Goal: Task Accomplishment & Management: Manage account settings

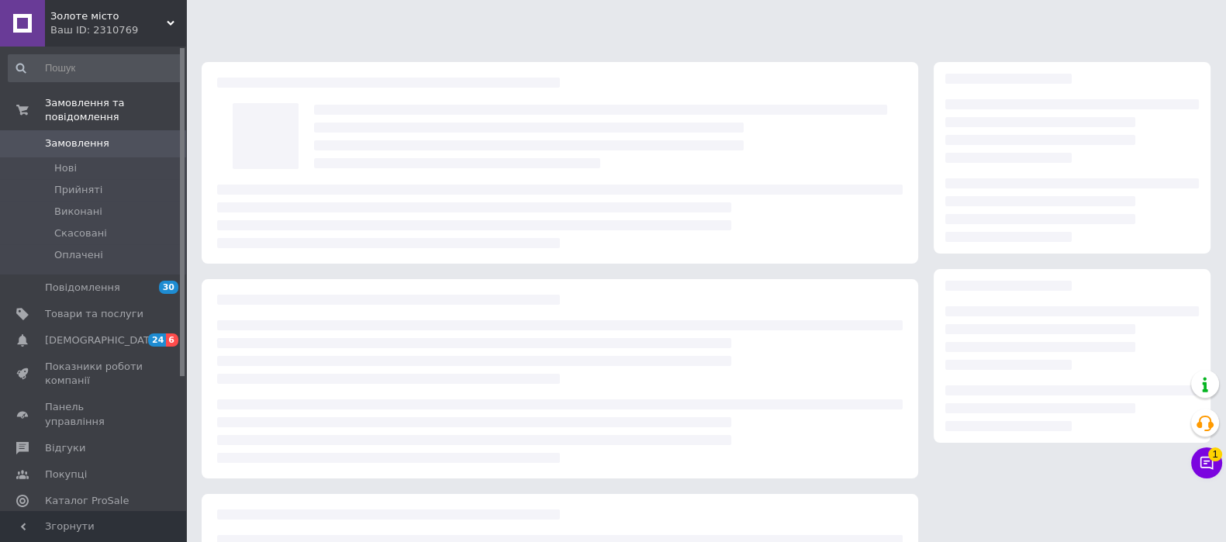
scroll to position [166, 0]
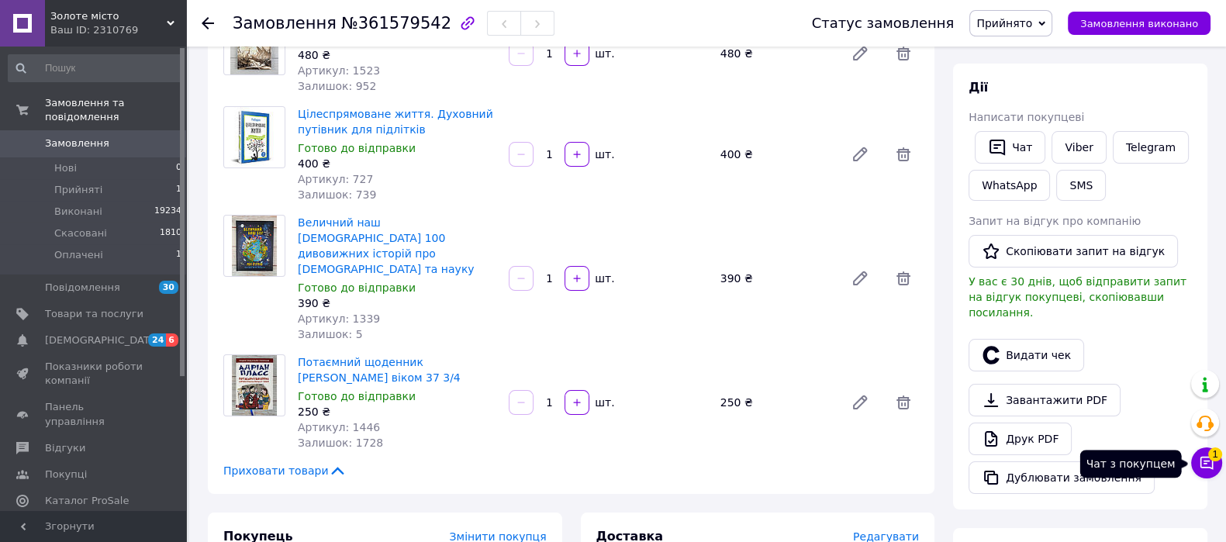
click at [1196, 471] on button "Чат з покупцем 1" at bounding box center [1206, 463] width 31 height 31
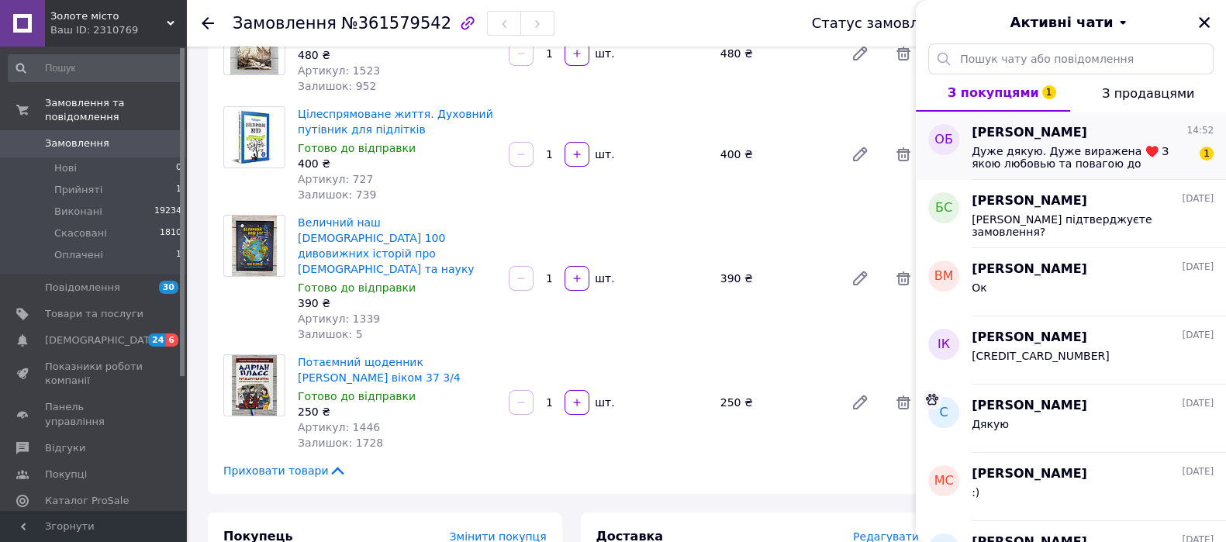
click at [1067, 150] on span "Дуже дякую. Дуже виражена ♥️ З якою любовью та повагою до замовника. Обгортка с…" at bounding box center [1082, 157] width 220 height 25
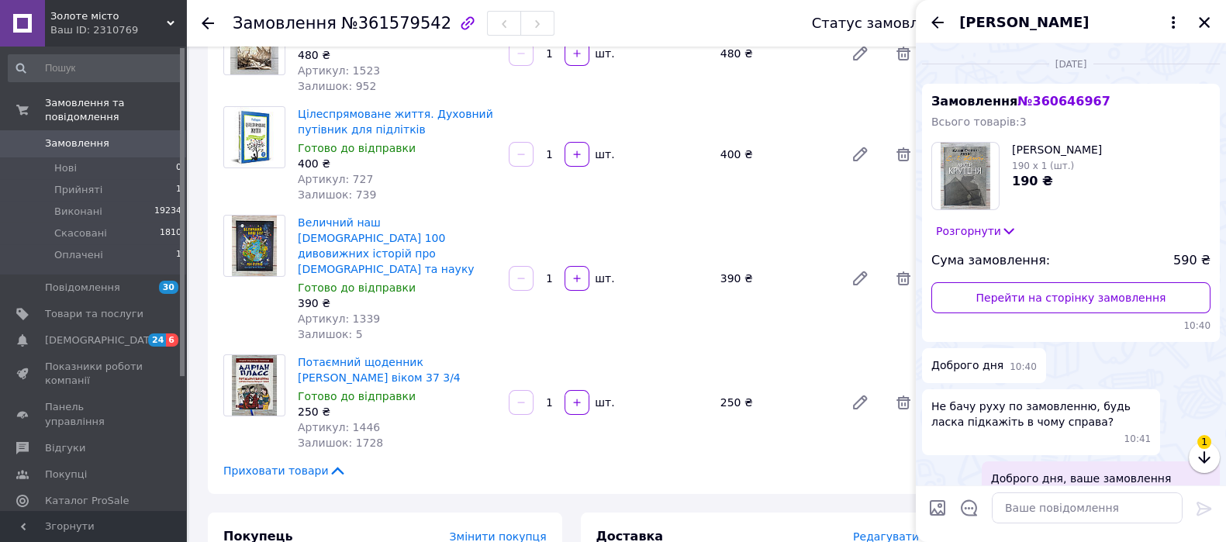
scroll to position [288, 0]
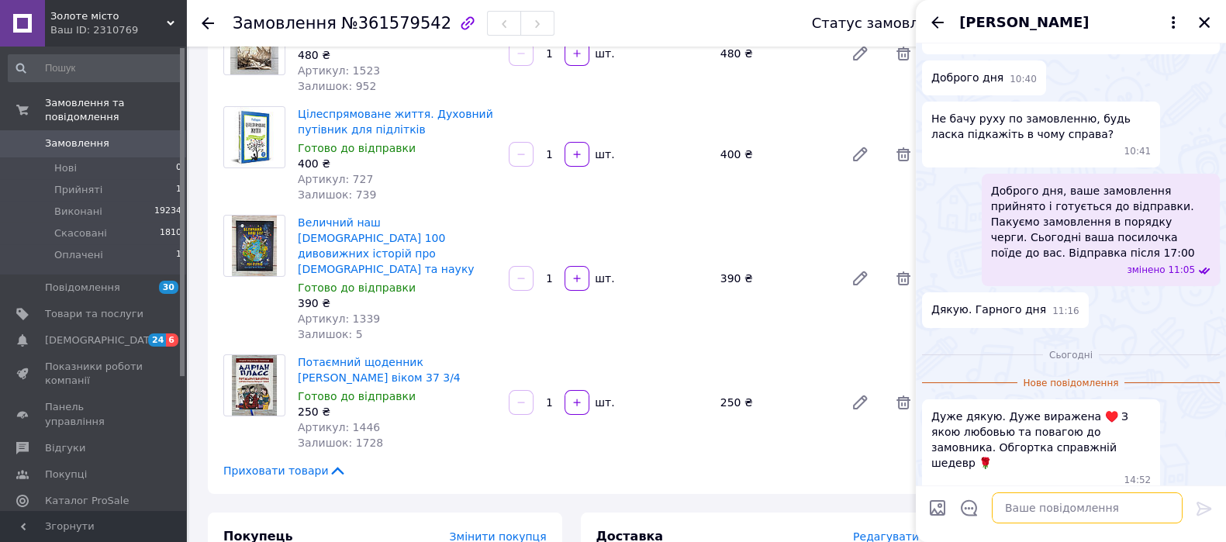
click at [1074, 506] on textarea at bounding box center [1087, 508] width 191 height 31
click at [939, 517] on icon "Показати кнопки" at bounding box center [938, 510] width 17 height 17
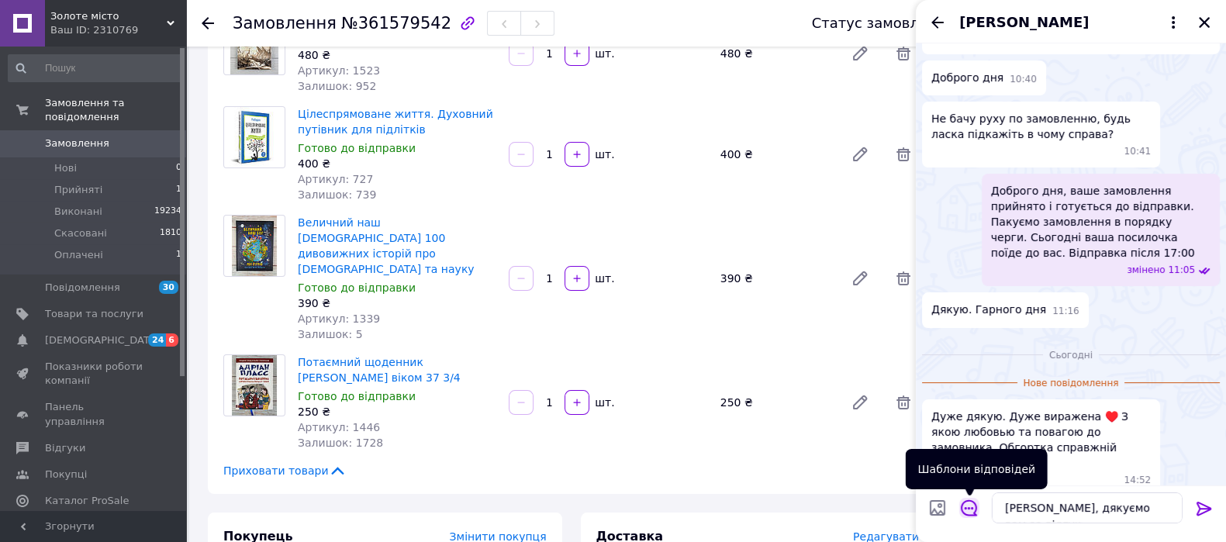
click at [967, 513] on icon "Відкрити шаблони відповідей" at bounding box center [969, 508] width 17 height 17
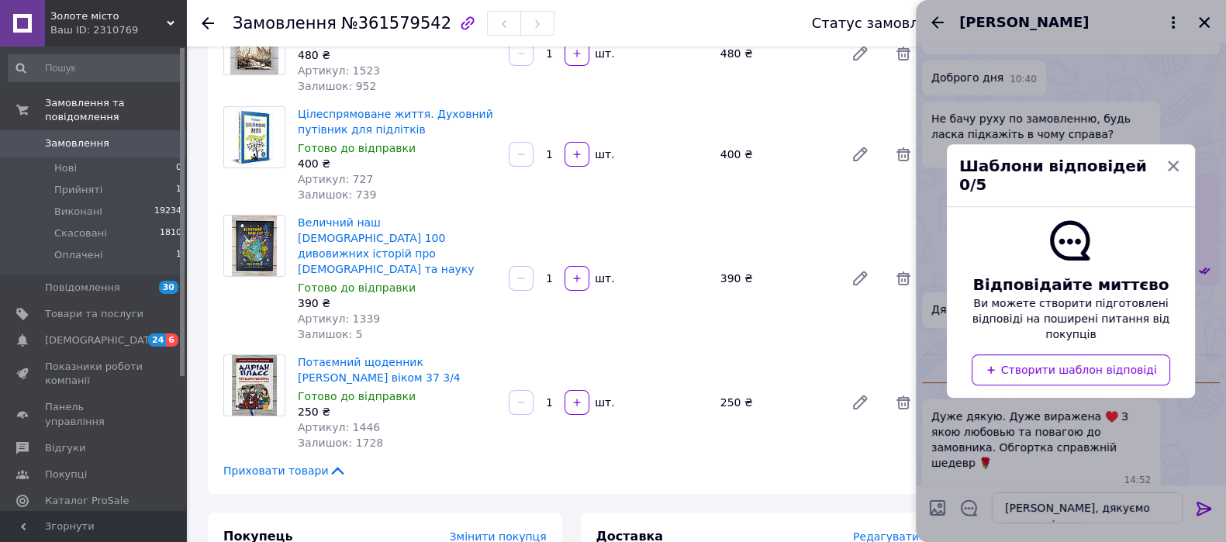
click at [1171, 172] on div "Шаблони відповідей 0/5" at bounding box center [1071, 175] width 248 height 63
click at [1174, 173] on icon "button" at bounding box center [1174, 166] width 14 height 14
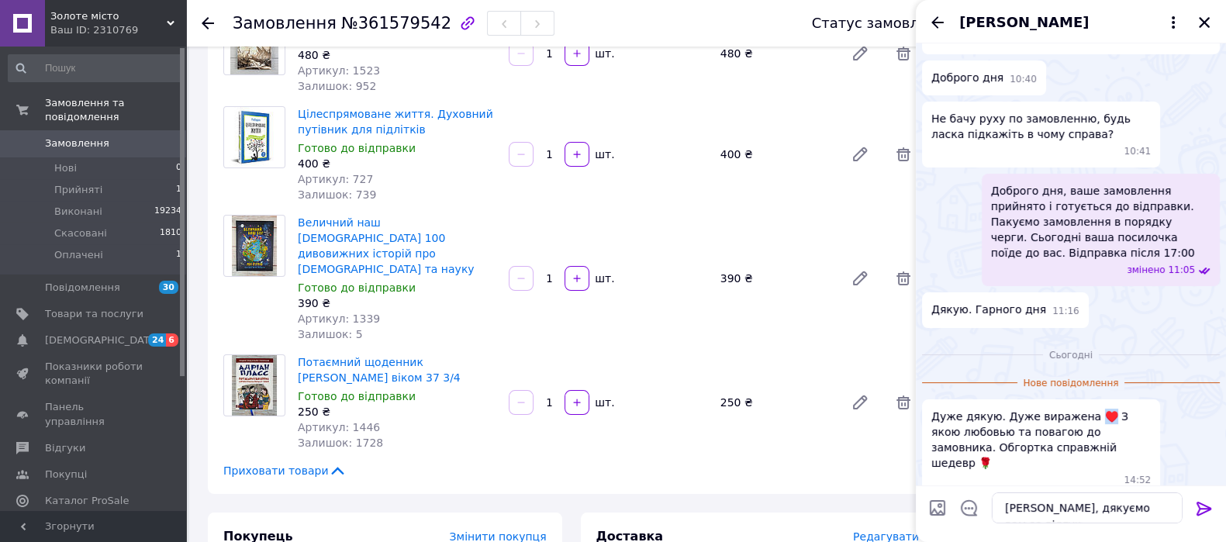
drag, startPoint x: 1078, startPoint y: 410, endPoint x: 1094, endPoint y: 416, distance: 16.7
click at [1094, 416] on span "Дуже дякую. Дуже виражена ♥️ З якою любовью та повагою до замовника. Обгортка с…" at bounding box center [1042, 440] width 220 height 62
copy span "♥️"
click at [1167, 510] on textarea "Вітаємо, дякуємо вам за відгук" at bounding box center [1087, 508] width 191 height 31
paste textarea "♥️"
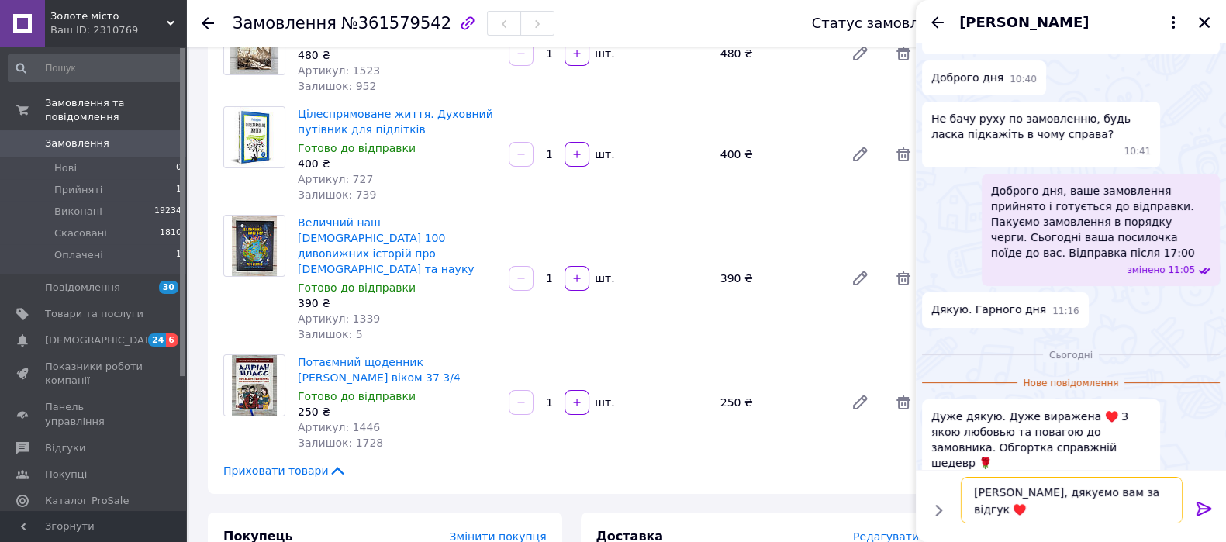
type textarea "Вітаємо, дякуємо вам за відгук ♥️"
click at [1195, 503] on icon at bounding box center [1204, 509] width 19 height 19
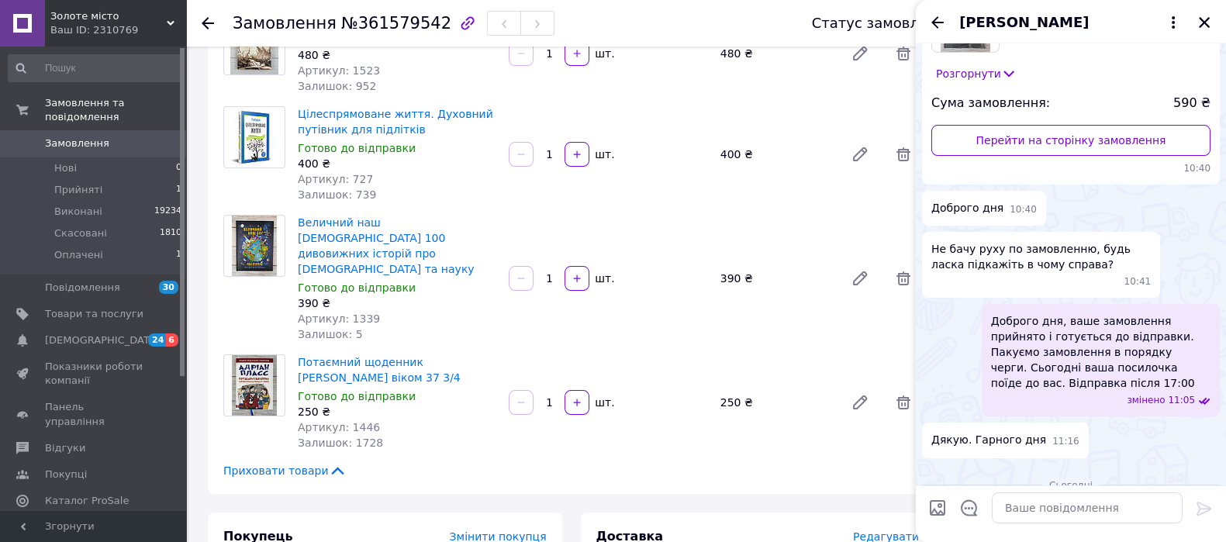
scroll to position [304, 0]
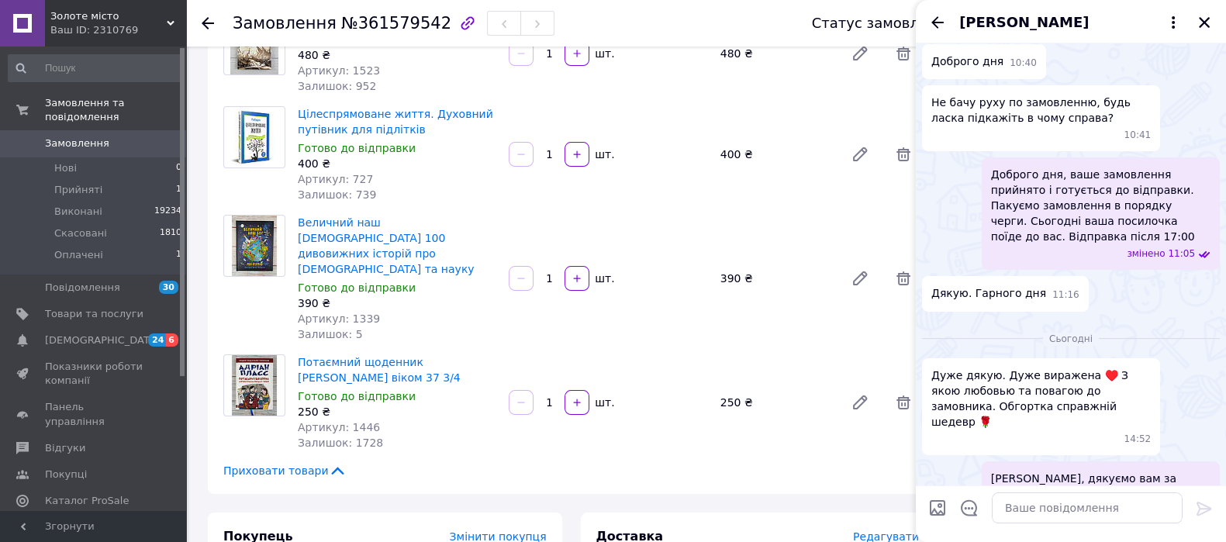
click at [790, 418] on div "Потаємний щоденник Адріана Пласса віком 37 3/4 Готово до відправки 250 ₴ Артику…" at bounding box center [609, 402] width 634 height 102
click at [92, 334] on span "[DEMOGRAPHIC_DATA]" at bounding box center [102, 341] width 115 height 14
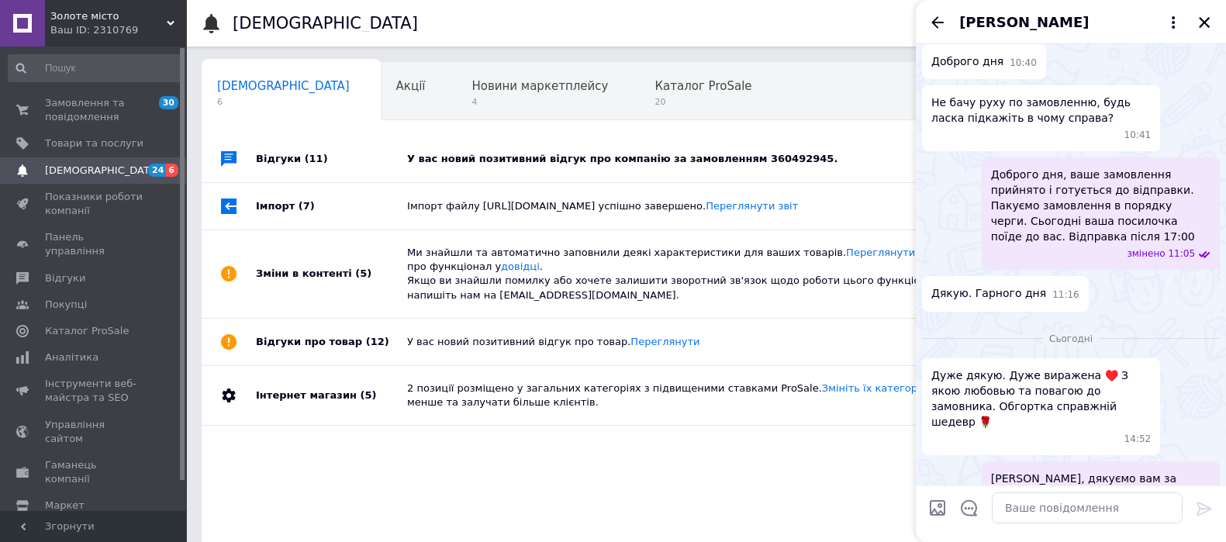
click at [479, 163] on div "У вас новий позитивний відгук про компанію за замовленням 360492945." at bounding box center [723, 159] width 633 height 14
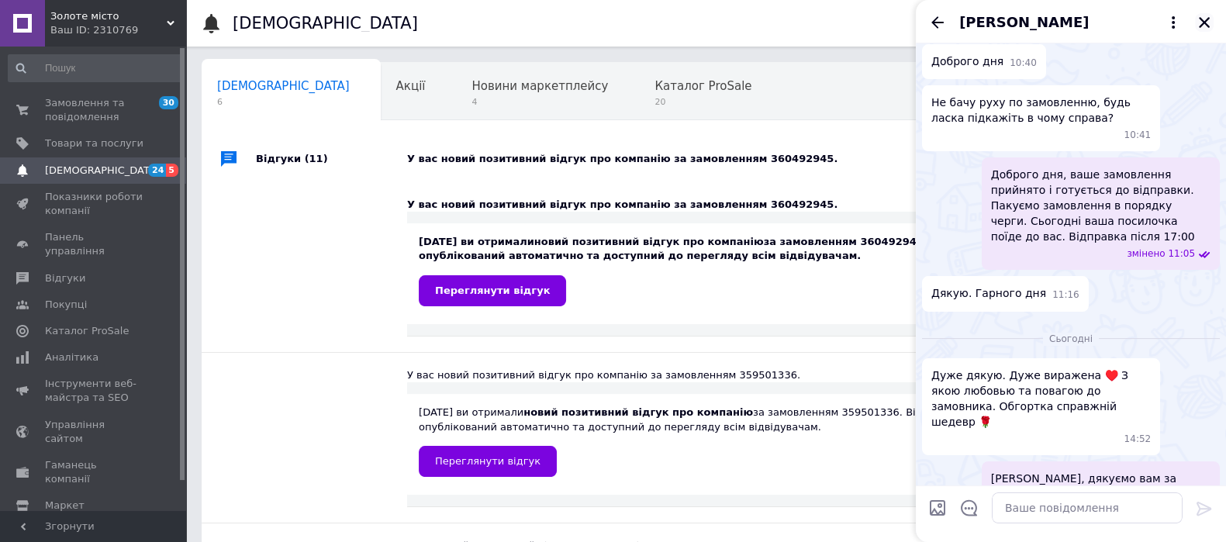
click at [1206, 24] on icon "Закрити" at bounding box center [1204, 22] width 11 height 11
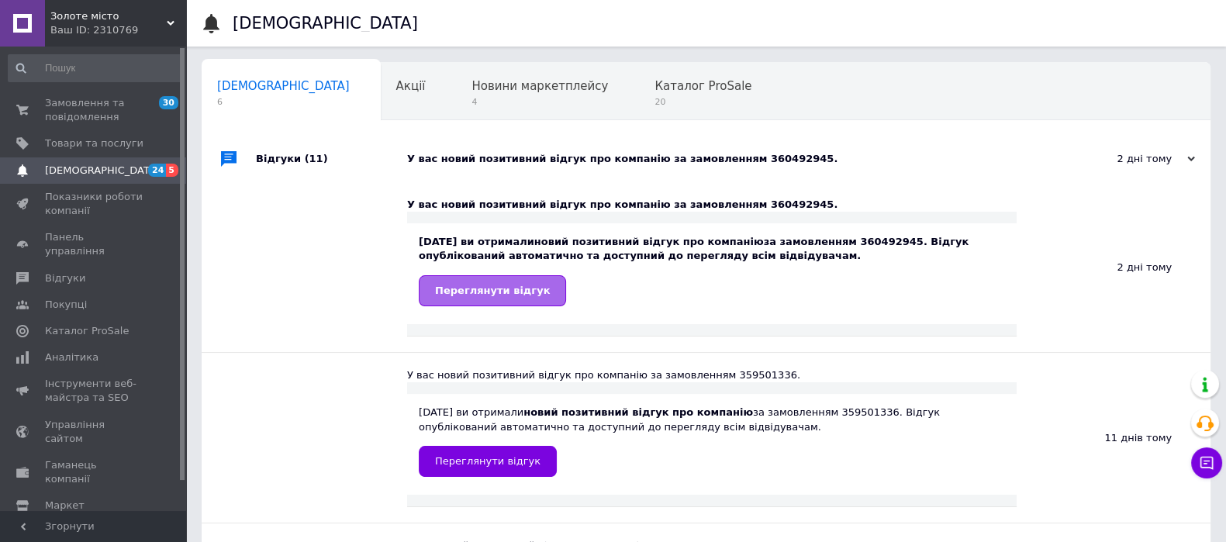
click at [504, 292] on span "Переглянути відгук" at bounding box center [492, 291] width 115 height 12
click at [628, 176] on div "У вас новий позитивний відгук про компанію за замовленням 360492945." at bounding box center [723, 159] width 633 height 47
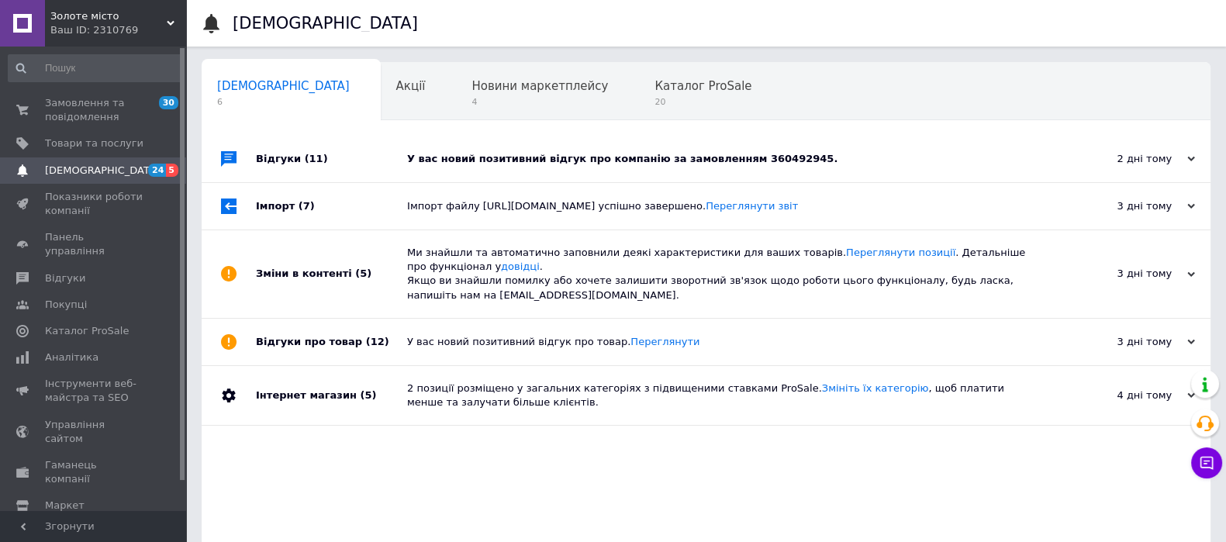
click at [632, 153] on div "У вас новий позитивний відгук про компанію за замовленням 360492945." at bounding box center [723, 159] width 633 height 14
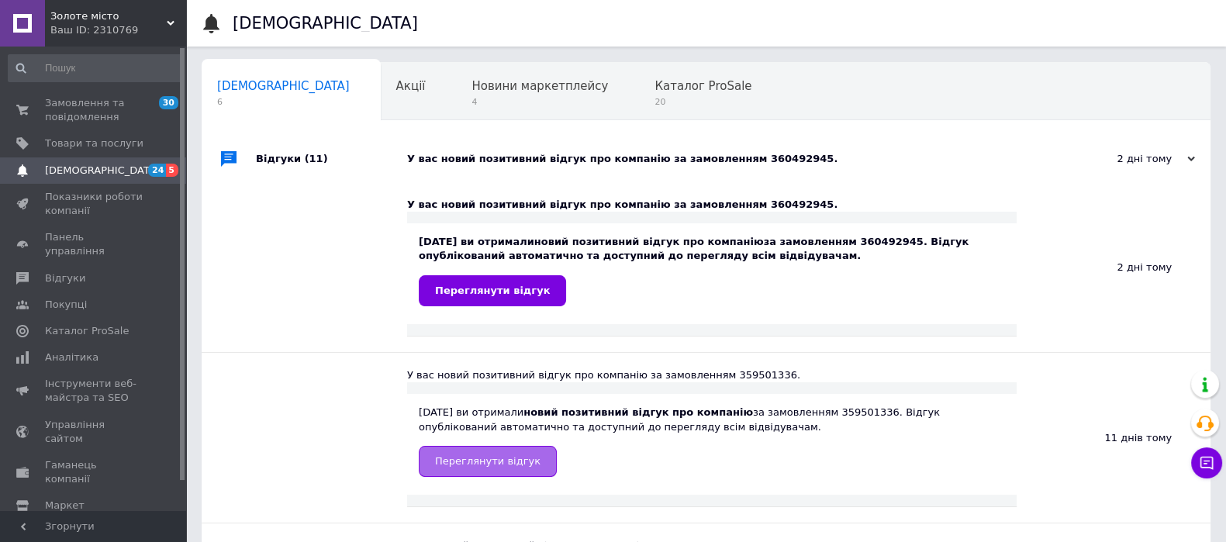
click at [497, 467] on span "Переглянути відгук" at bounding box center [487, 461] width 105 height 12
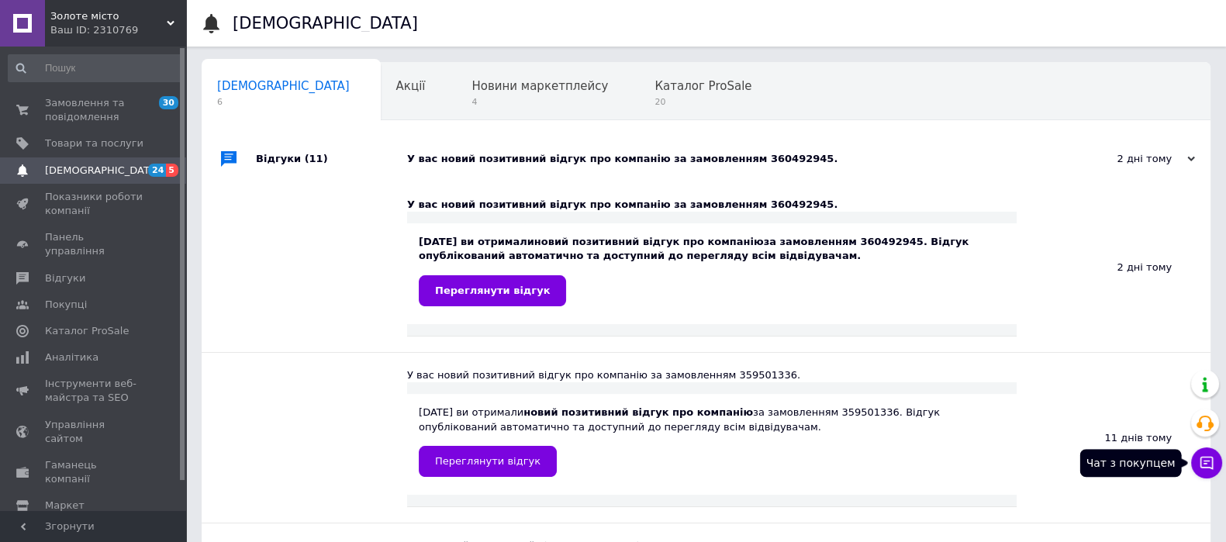
click at [1216, 455] on button "Чат з покупцем" at bounding box center [1206, 463] width 31 height 31
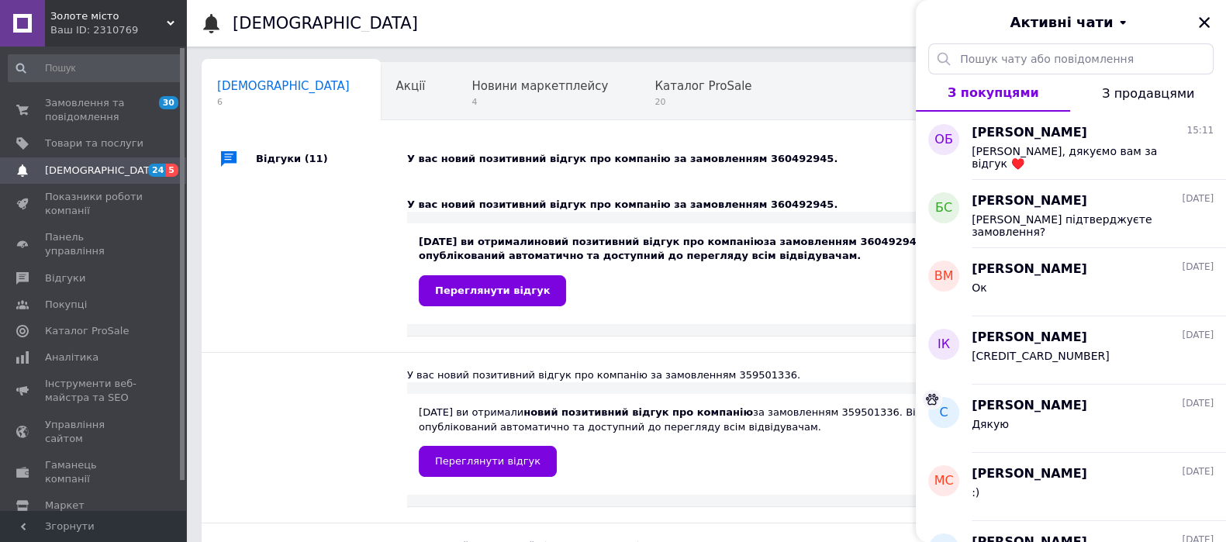
click at [306, 199] on div at bounding box center [331, 267] width 151 height 170
click at [1199, 19] on icon "Закрити" at bounding box center [1205, 23] width 14 height 14
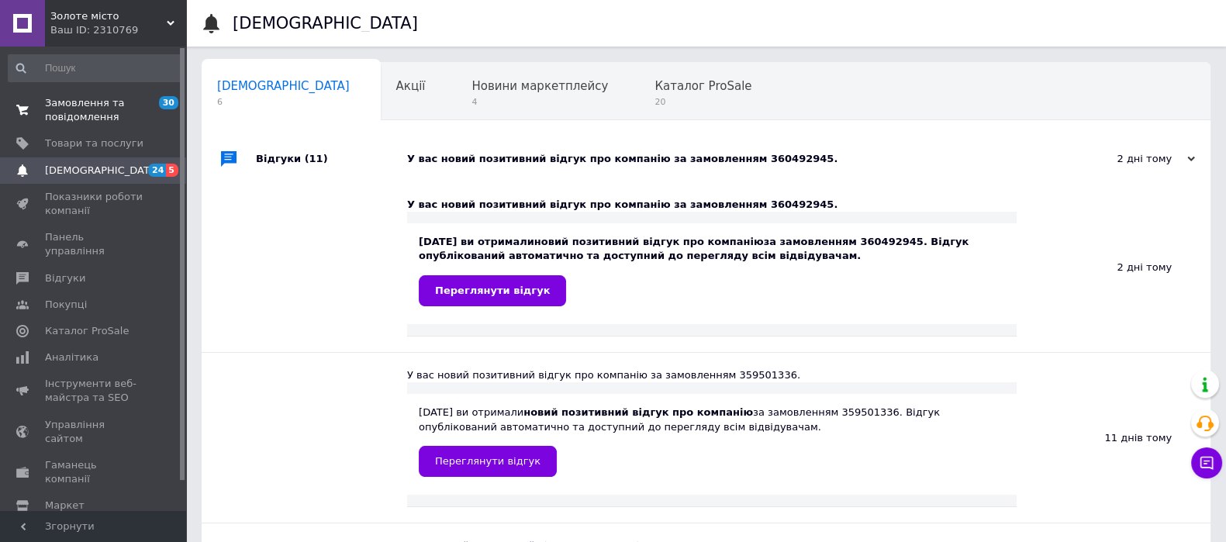
click at [62, 119] on span "Замовлення та повідомлення" at bounding box center [94, 110] width 99 height 28
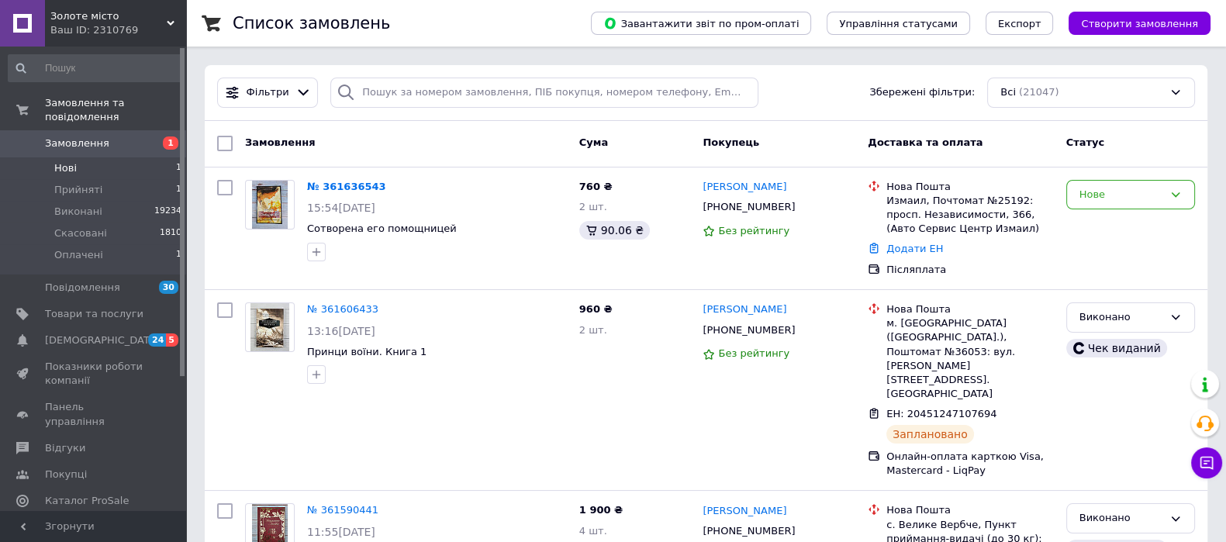
click at [75, 157] on li "Нові 1" at bounding box center [95, 168] width 191 height 22
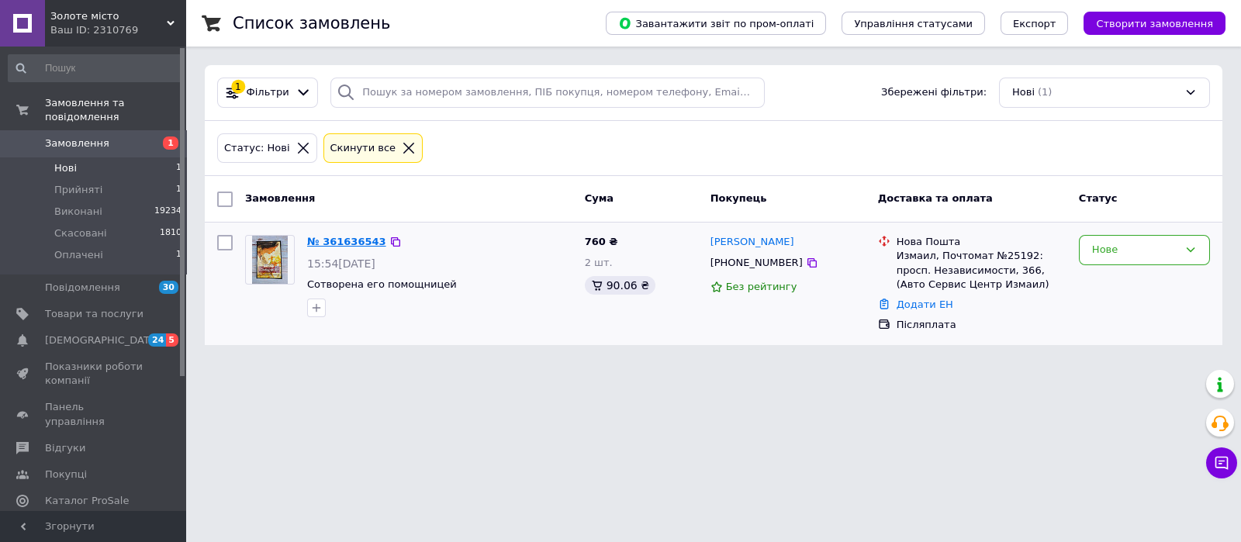
click at [341, 246] on link "№ 361636543" at bounding box center [346, 242] width 79 height 12
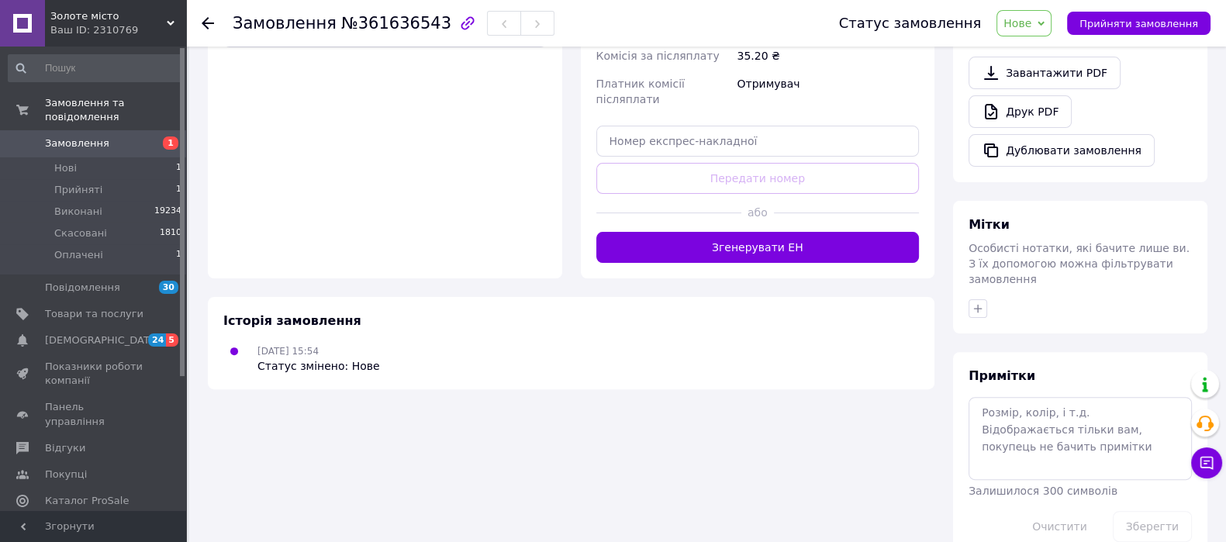
scroll to position [574, 0]
click at [1029, 419] on textarea at bounding box center [1080, 438] width 223 height 82
type textarea "="
click at [1137, 511] on button "Зберегти" at bounding box center [1152, 526] width 79 height 31
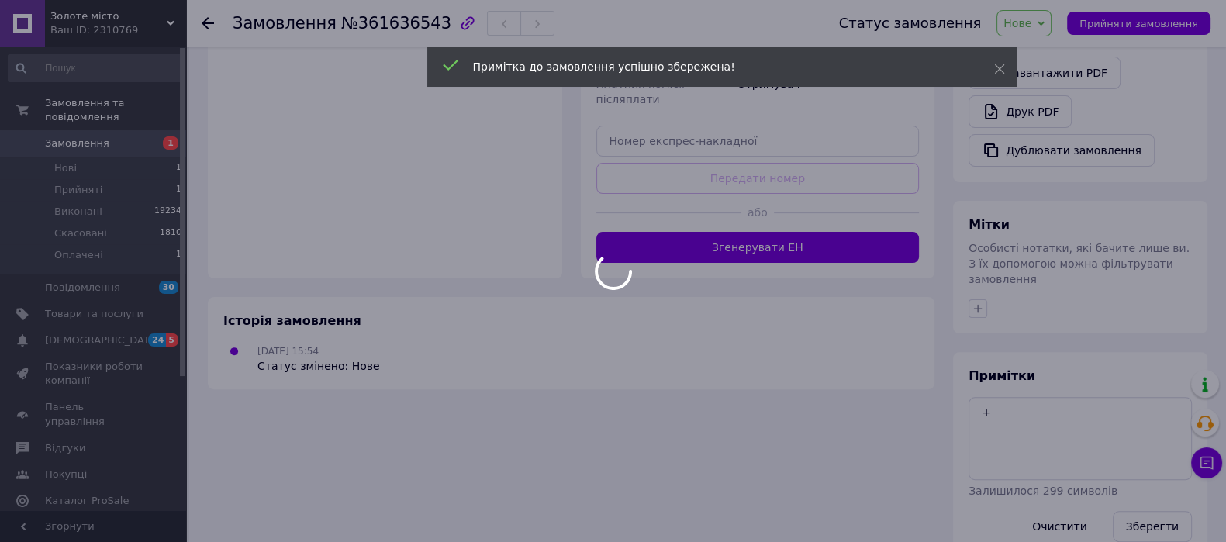
click at [1156, 21] on div at bounding box center [613, 271] width 1226 height 542
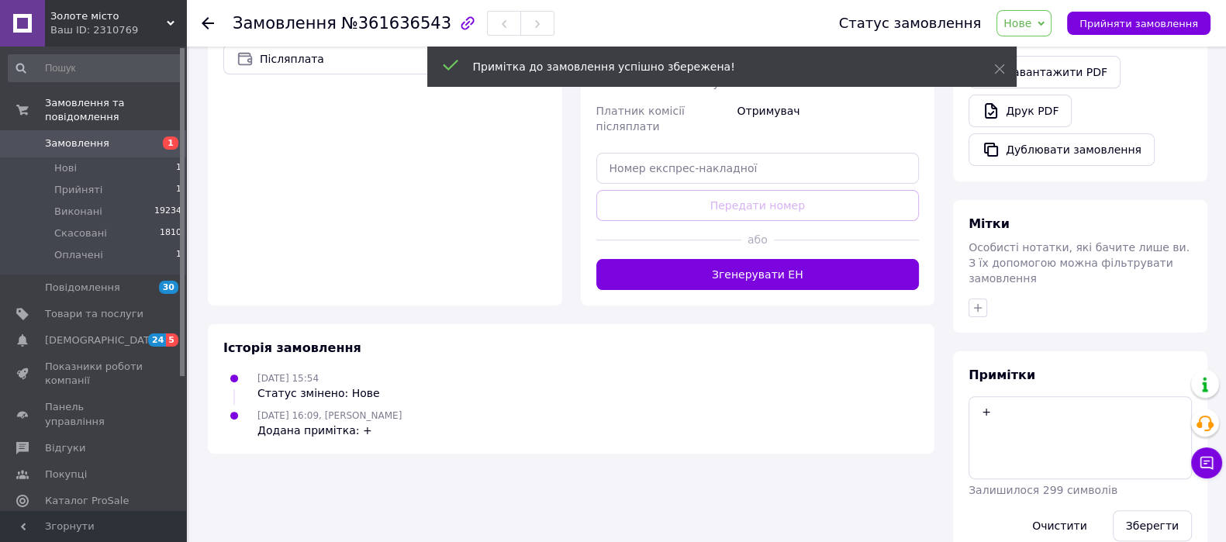
click at [1148, 25] on span "Прийняти замовлення" at bounding box center [1139, 24] width 119 height 12
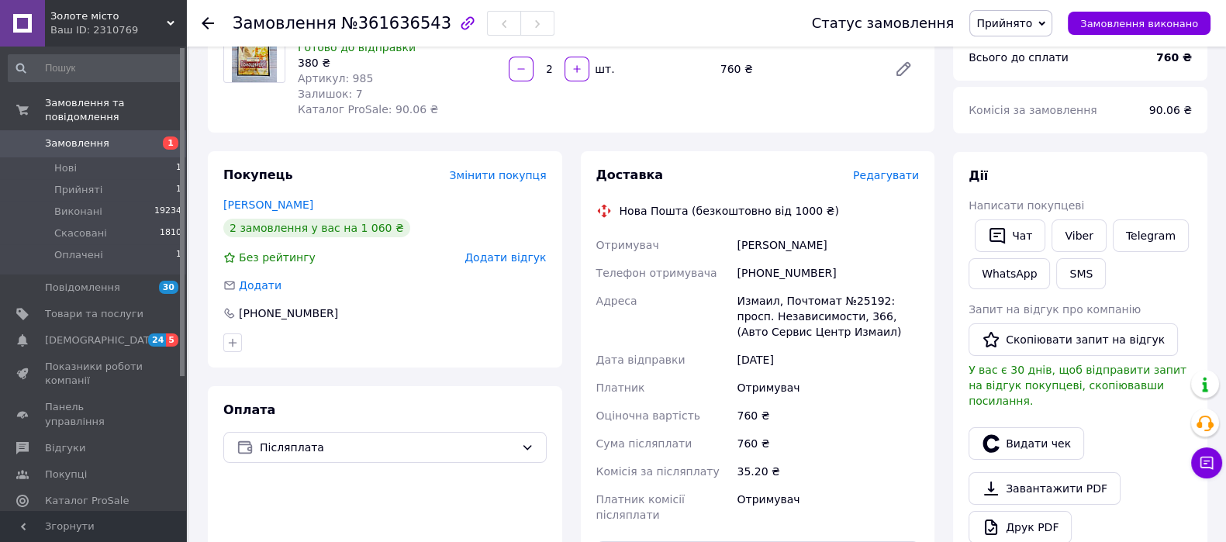
scroll to position [161, 0]
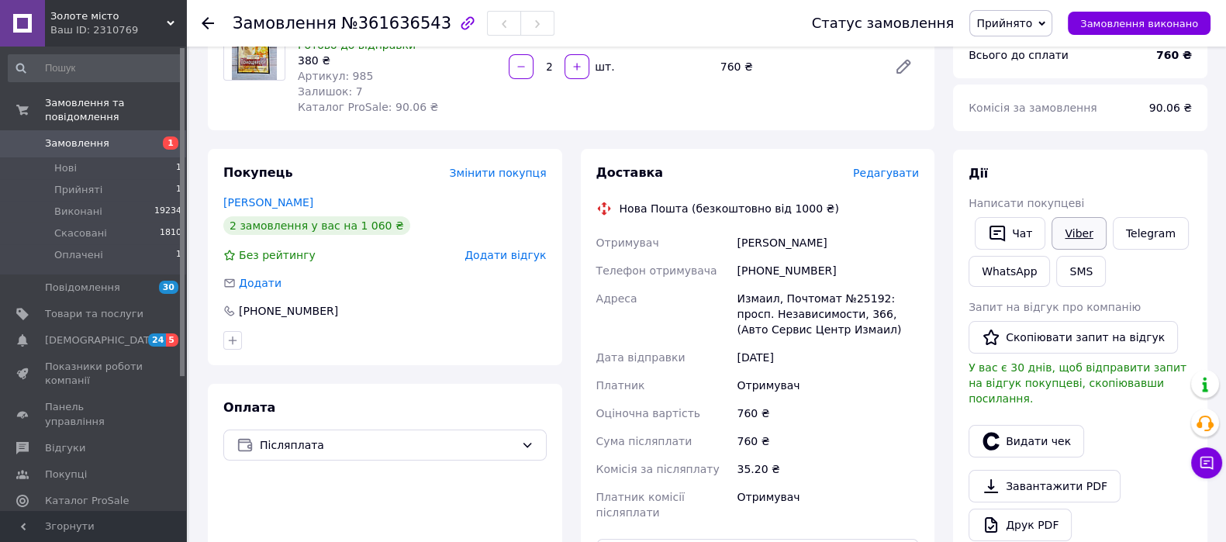
click at [1075, 220] on link "Viber" at bounding box center [1079, 233] width 54 height 33
click at [349, 444] on span "Післяплата" at bounding box center [387, 445] width 255 height 17
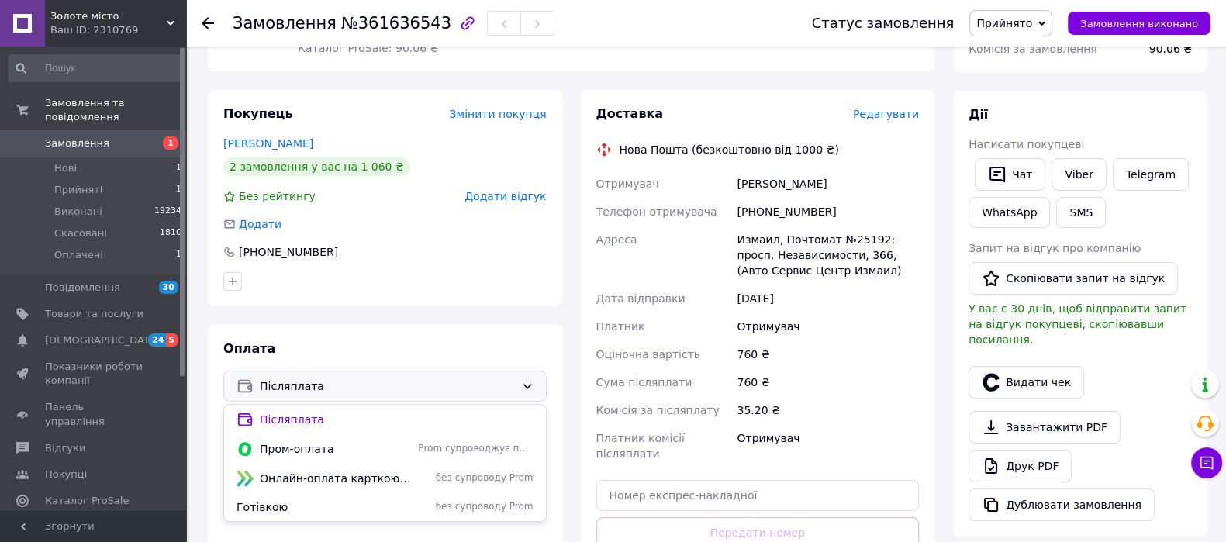
scroll to position [322, 0]
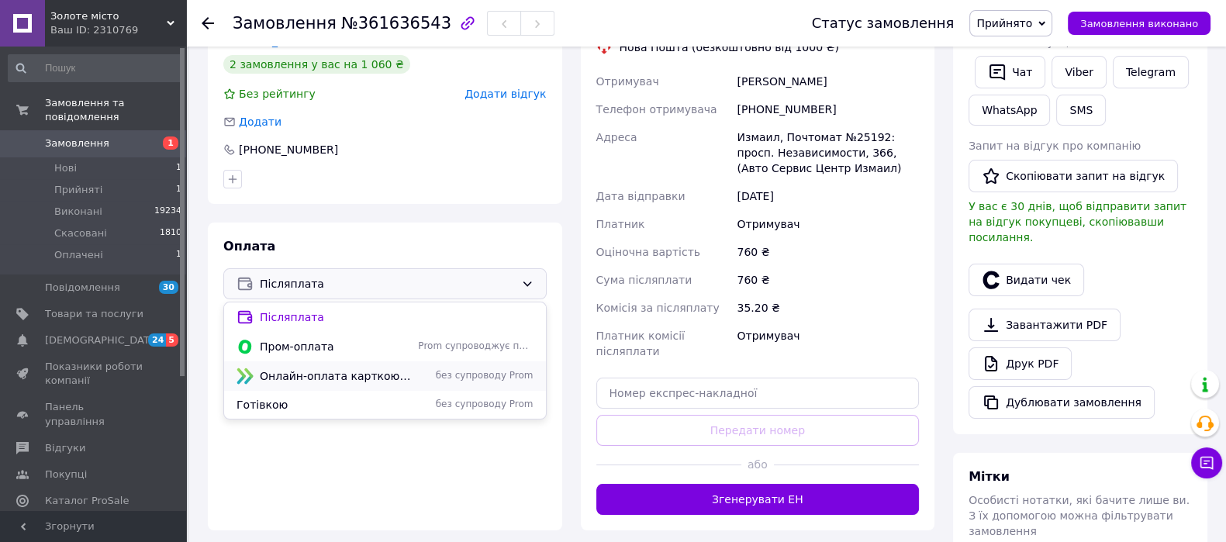
click at [333, 374] on span "Онлайн-оплата карткою Visa, Mastercard - LiqPay" at bounding box center [336, 376] width 152 height 16
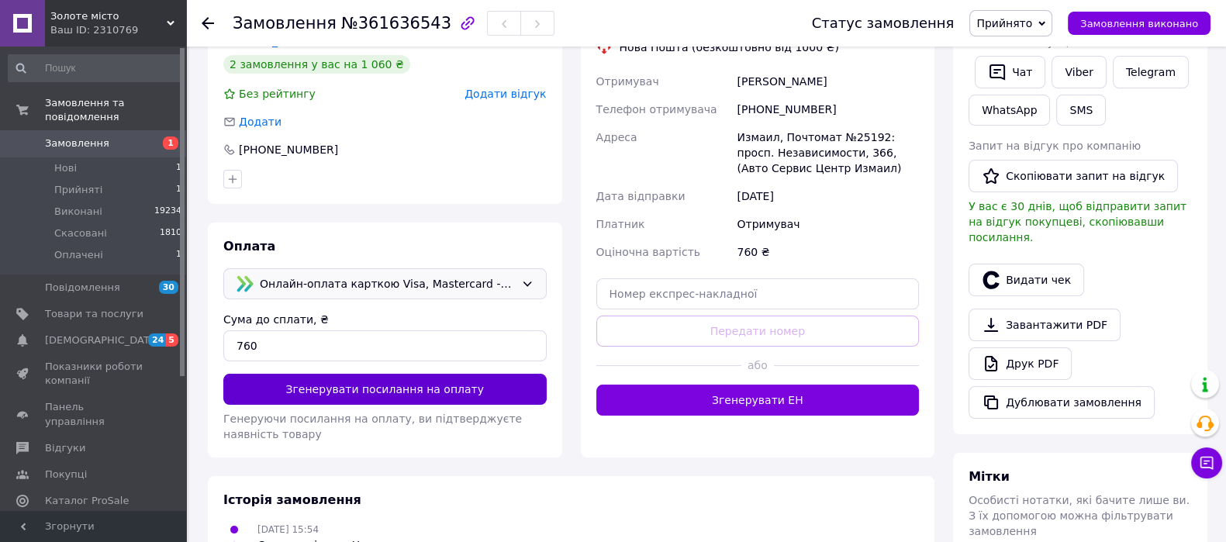
click at [375, 389] on button "Згенерувати посилання на оплату" at bounding box center [384, 389] width 323 height 31
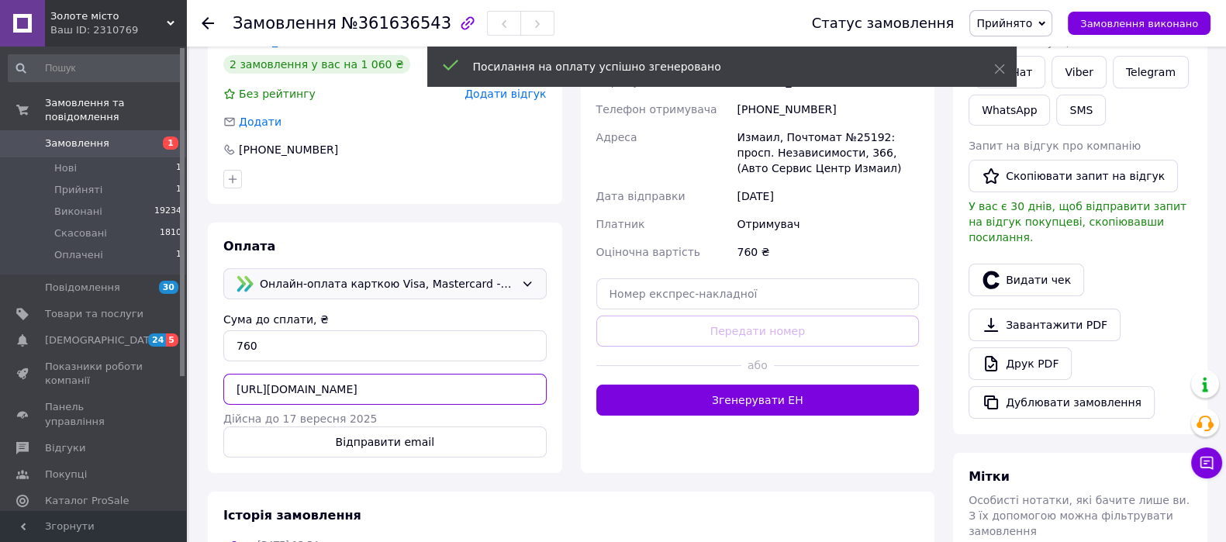
click at [330, 389] on input "https://www.liqpay.ua/apipay/invoice/invoice_1757682951388412_84158882_cJbJCOHA…" at bounding box center [384, 389] width 323 height 31
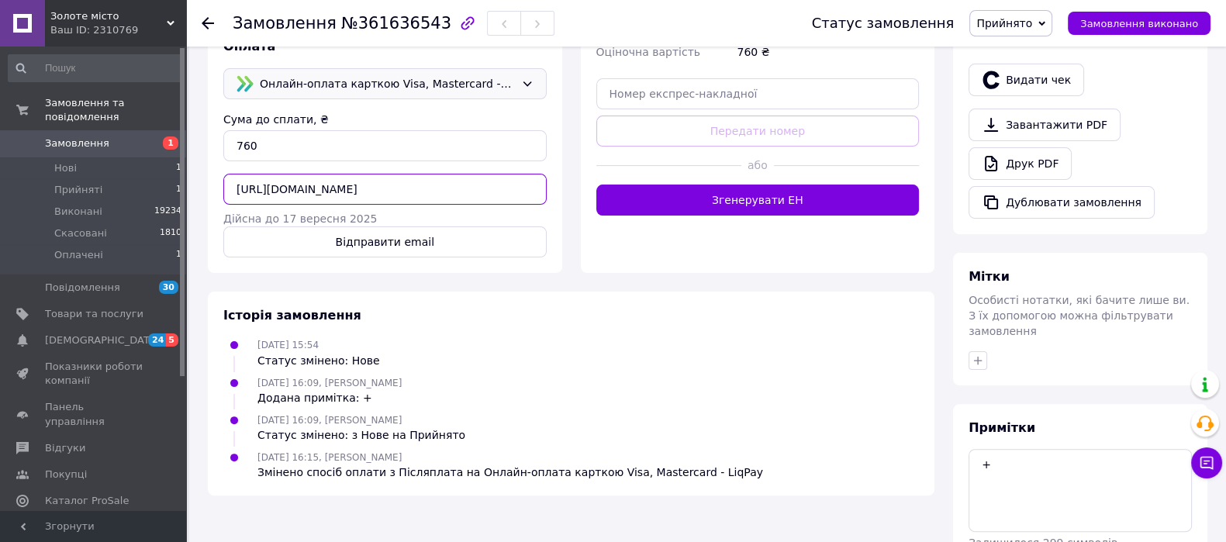
scroll to position [574, 0]
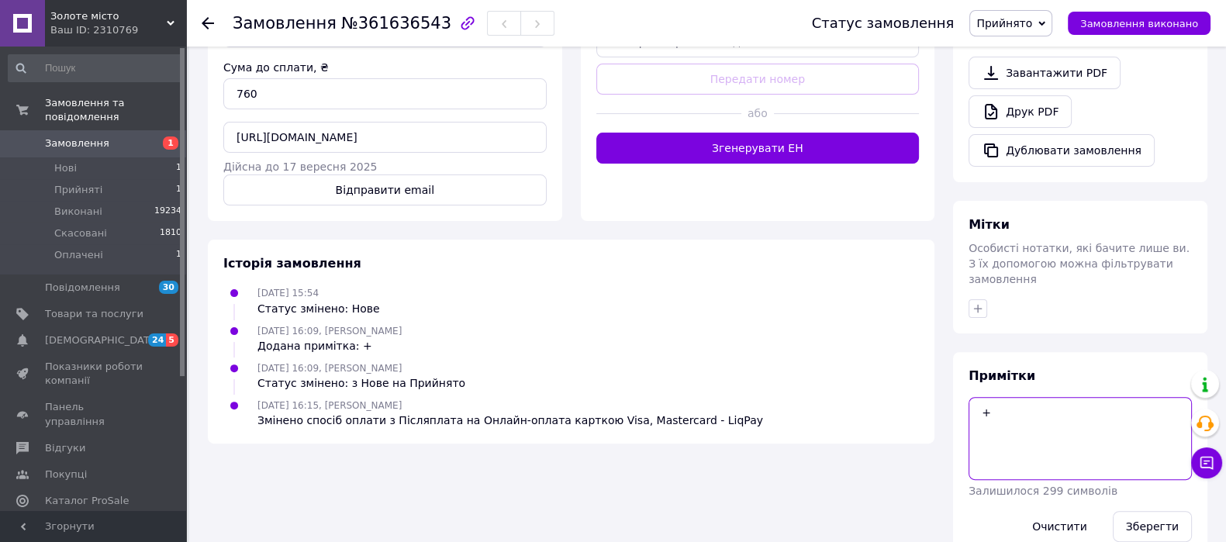
drag, startPoint x: 1063, startPoint y: 388, endPoint x: 948, endPoint y: 400, distance: 115.5
click at [948, 400] on div "Всього 1 товар 760 ₴ Доставка Необхідно уточнити Знижка Додати Всього до сплати…" at bounding box center [1080, 24] width 273 height 1067
type textarea "вайбер, чекаємо оплату"
click at [1165, 511] on button "Зберегти" at bounding box center [1152, 526] width 79 height 31
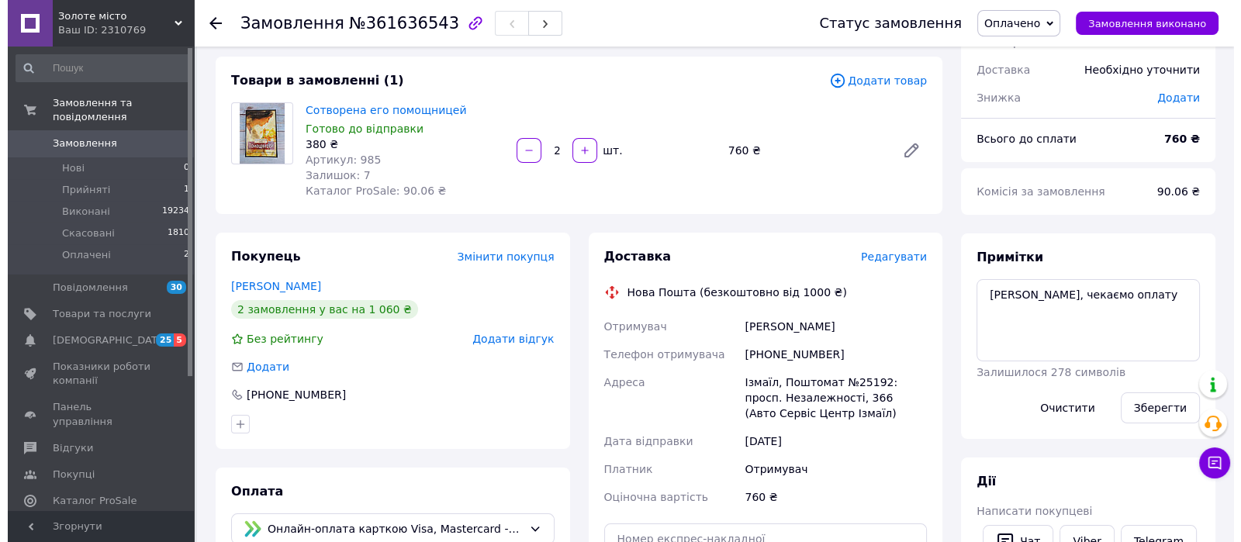
scroll to position [5, 0]
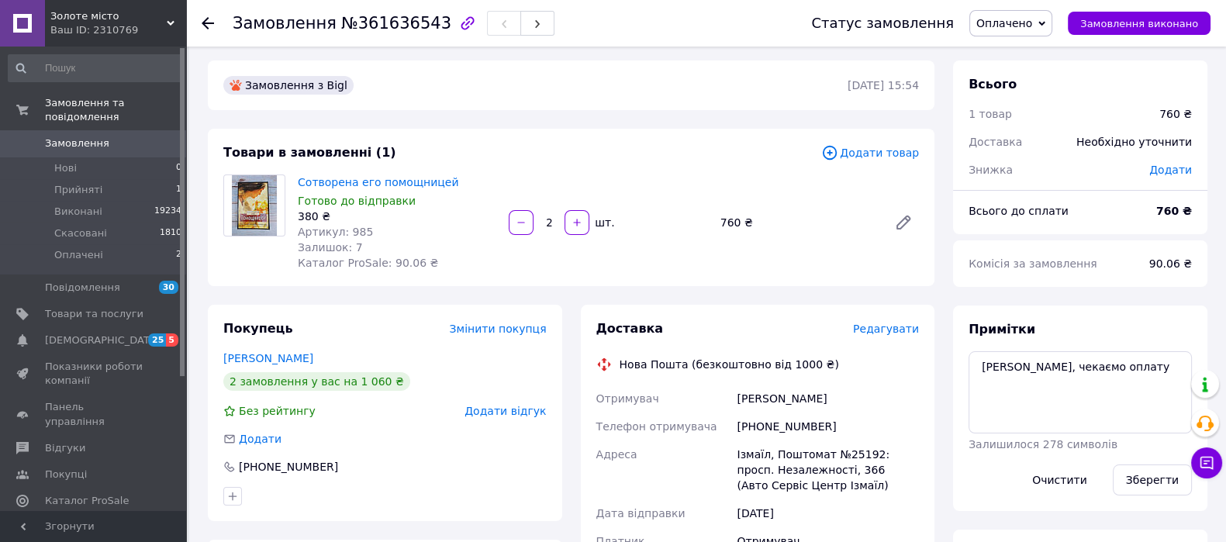
click at [884, 333] on span "Редагувати" at bounding box center [886, 329] width 66 height 12
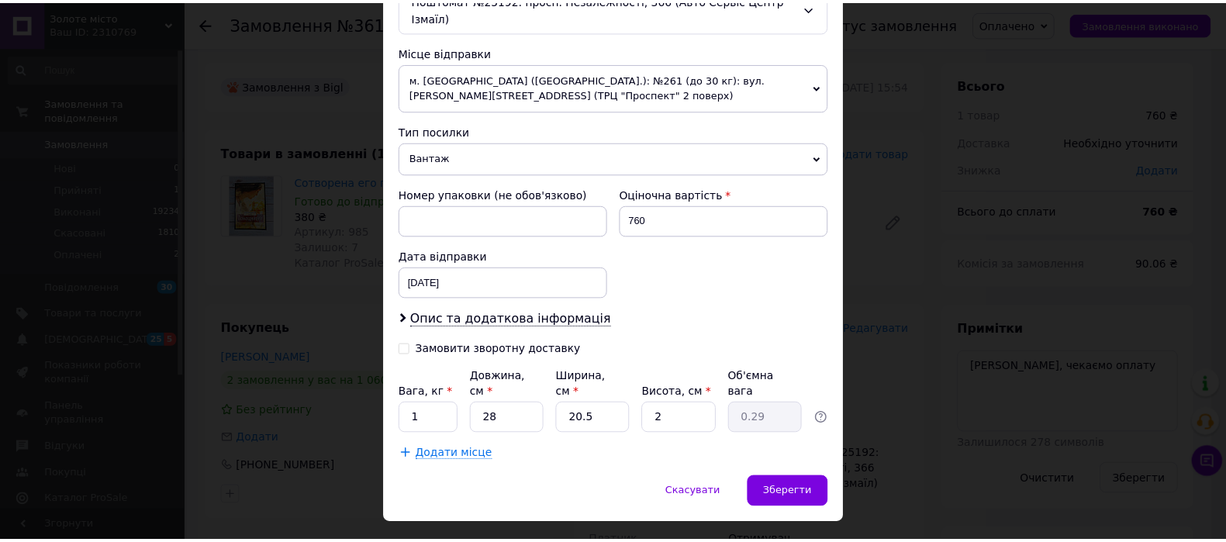
scroll to position [0, 0]
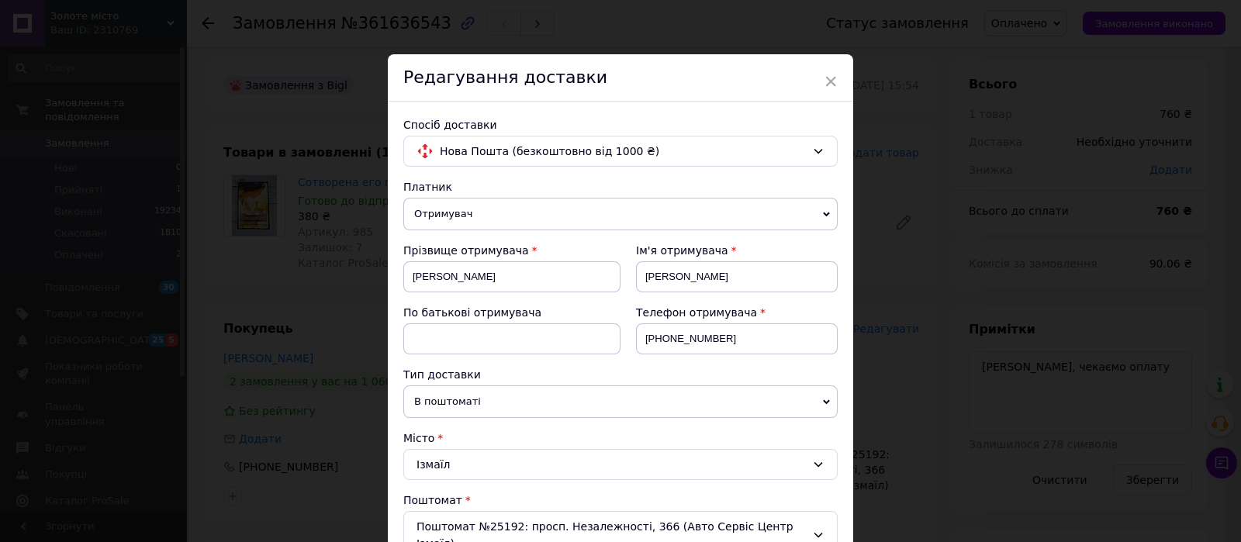
click at [824, 75] on span "×" at bounding box center [831, 81] width 14 height 26
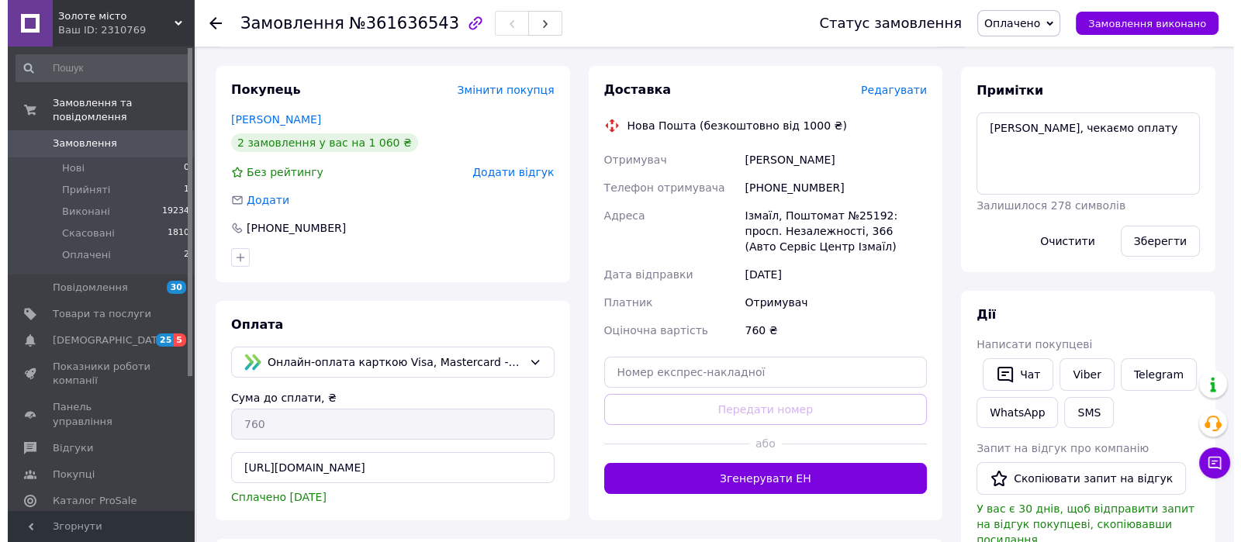
scroll to position [166, 0]
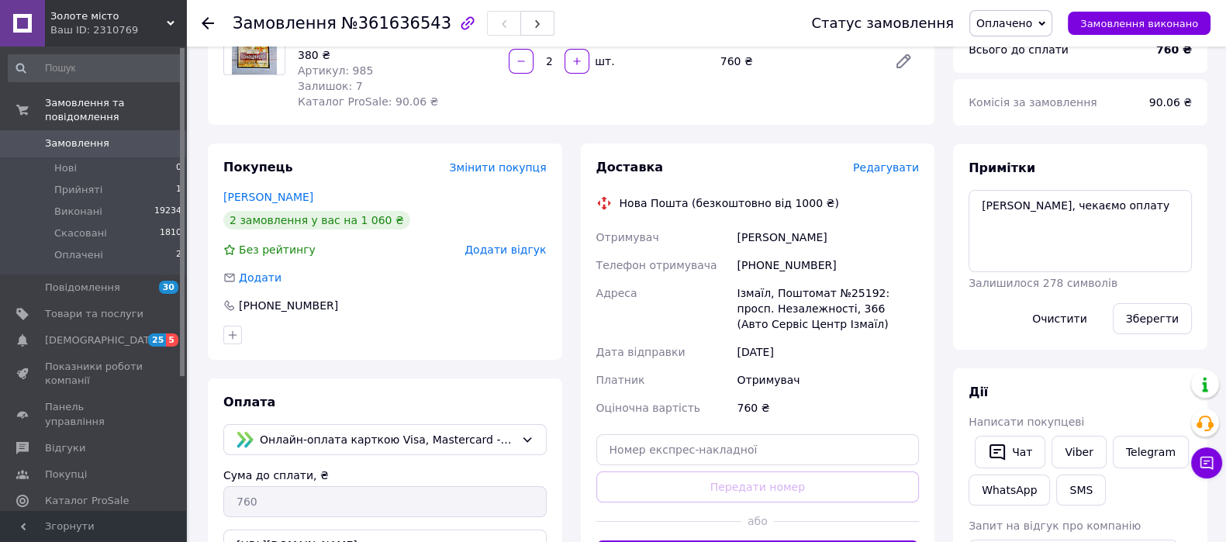
click at [889, 163] on span "Редагувати" at bounding box center [886, 167] width 66 height 12
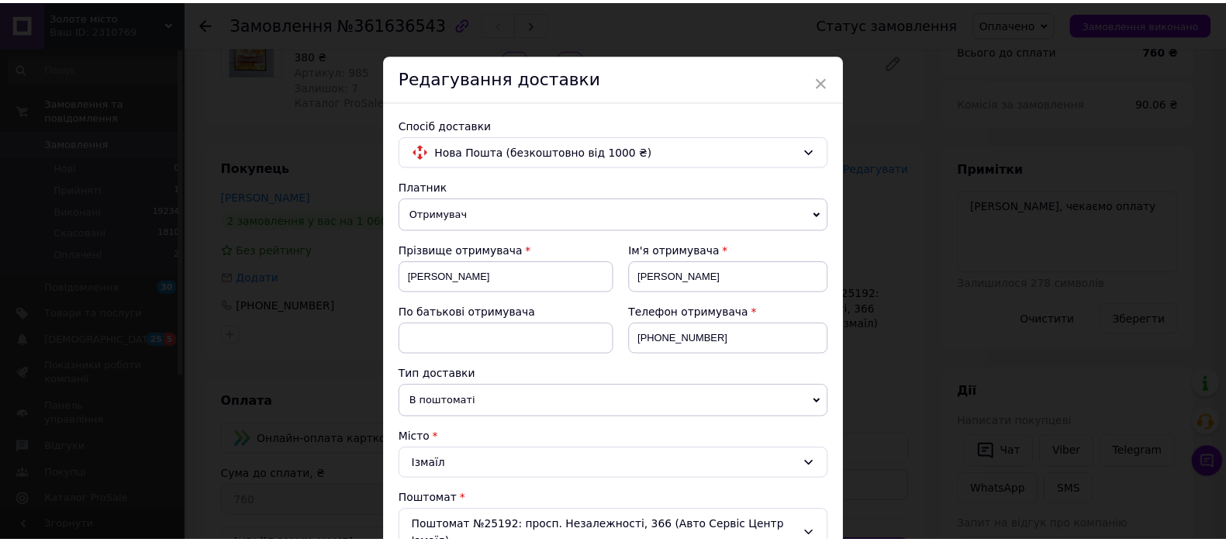
scroll to position [527, 0]
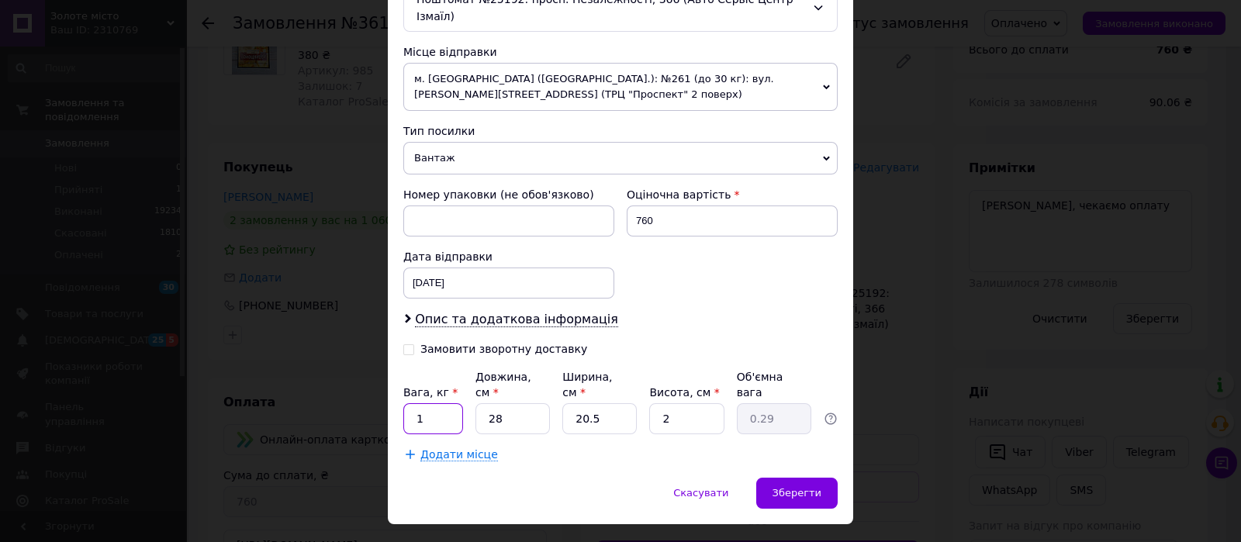
click at [454, 403] on input "1" at bounding box center [433, 418] width 60 height 31
click at [502, 403] on input "28" at bounding box center [513, 418] width 74 height 31
drag, startPoint x: 613, startPoint y: 381, endPoint x: 541, endPoint y: 381, distance: 71.4
click at [541, 381] on div "Вага, кг * 1 Довжина, см * 28 Ширина, см * 20.5 Висота, см * 2 Об'ємна вага 0.29" at bounding box center [620, 401] width 434 height 65
type input "2"
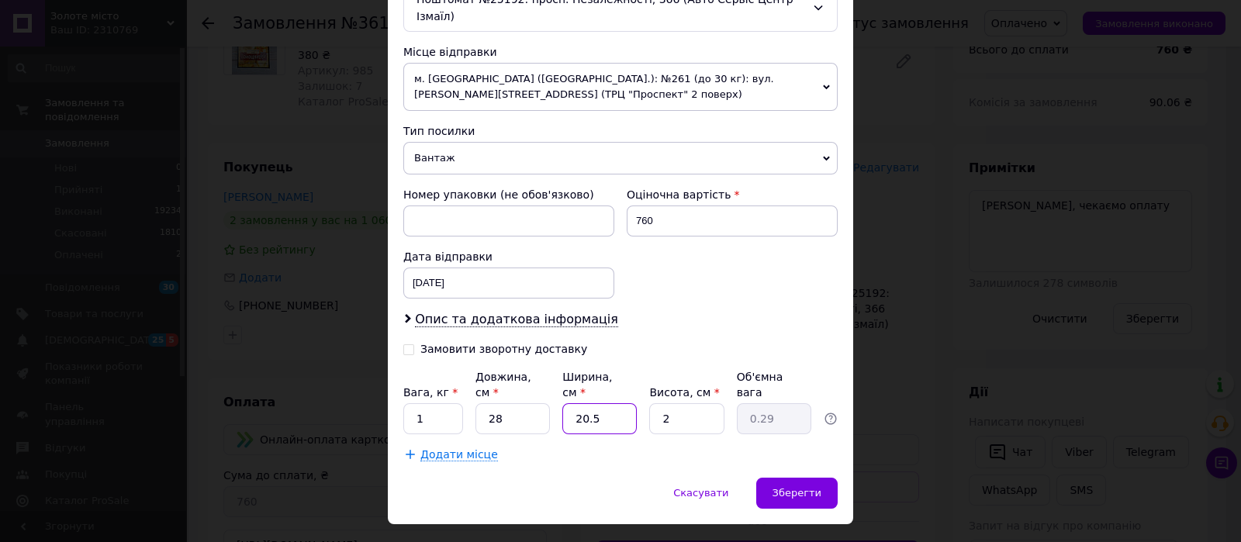
type input "0.1"
type input "24"
type input "0.34"
type input "24"
drag, startPoint x: 684, startPoint y: 393, endPoint x: 633, endPoint y: 389, distance: 51.3
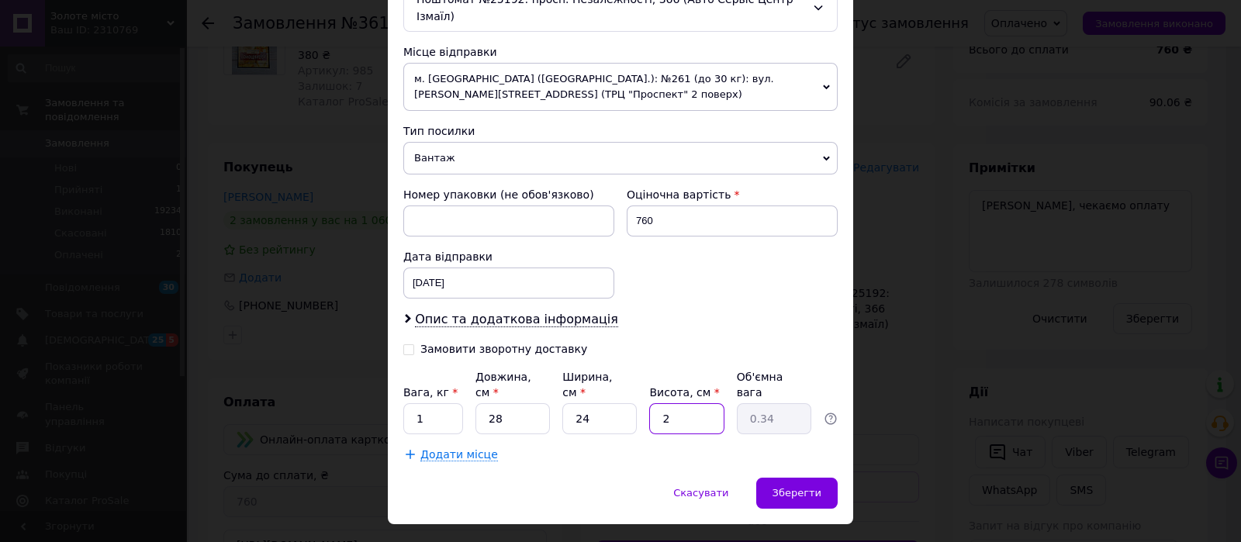
click at [633, 389] on div "Вага, кг * 1 Довжина, см * 28 Ширина, см * 24 Висота, см * 2 Об'ємна вага 0.34" at bounding box center [620, 401] width 434 height 65
type input "4"
type input "0.67"
type input "4"
click at [832, 478] on div "Зберегти" at bounding box center [796, 493] width 81 height 31
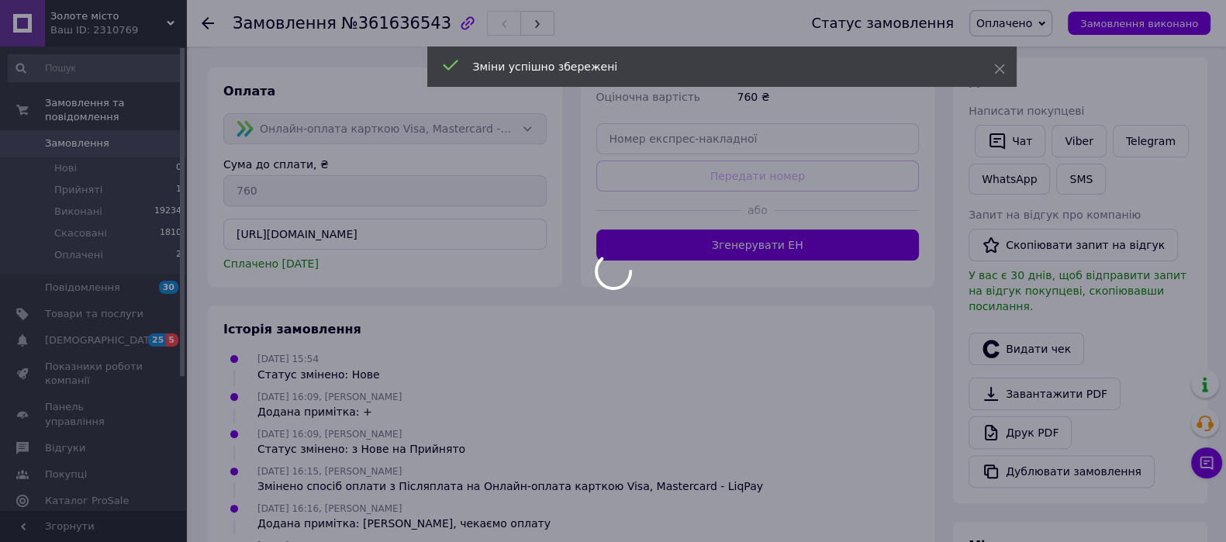
scroll to position [489, 0]
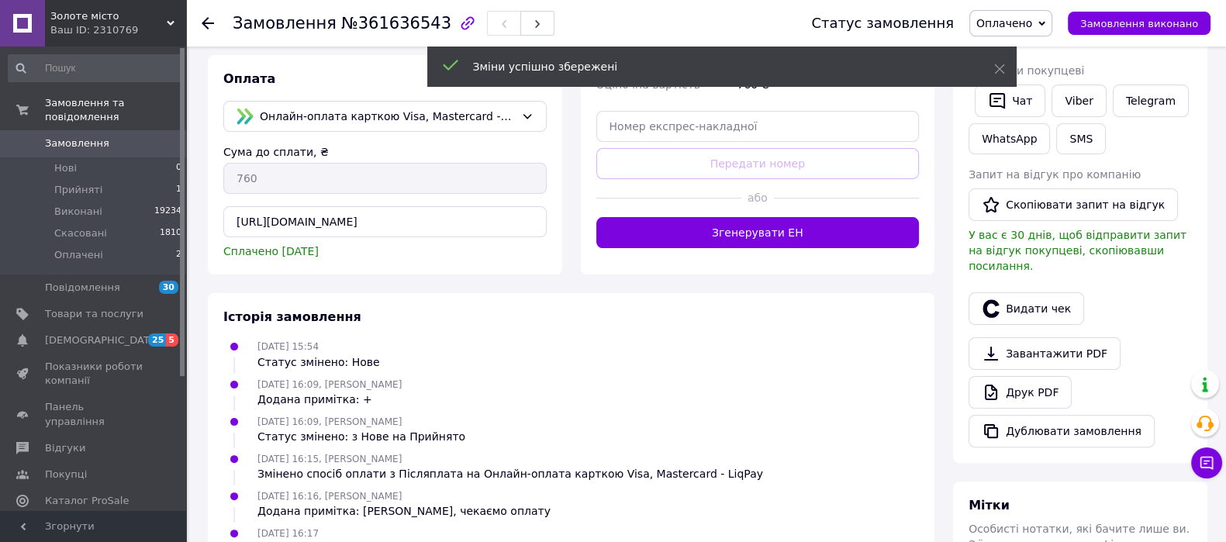
click at [739, 212] on div at bounding box center [669, 198] width 145 height 38
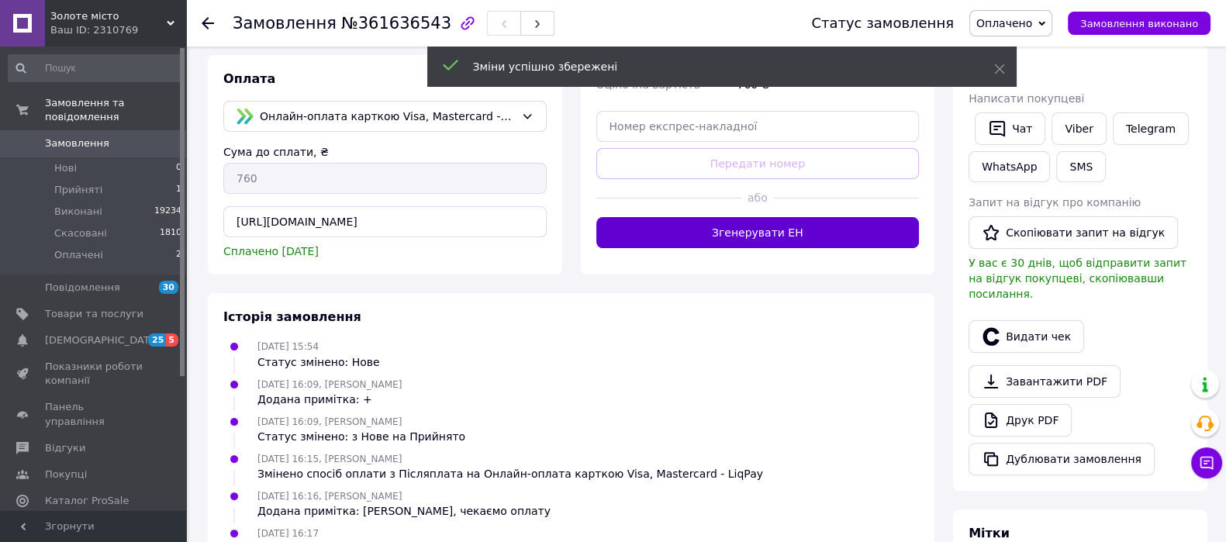
click at [741, 223] on button "Згенерувати ЕН" at bounding box center [758, 232] width 323 height 31
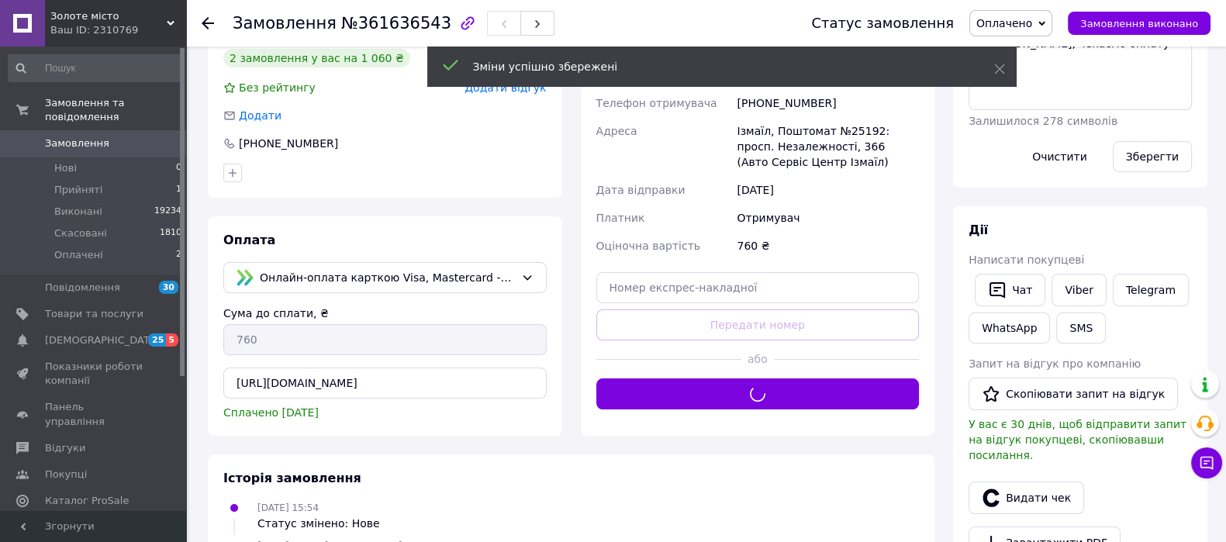
scroll to position [166, 0]
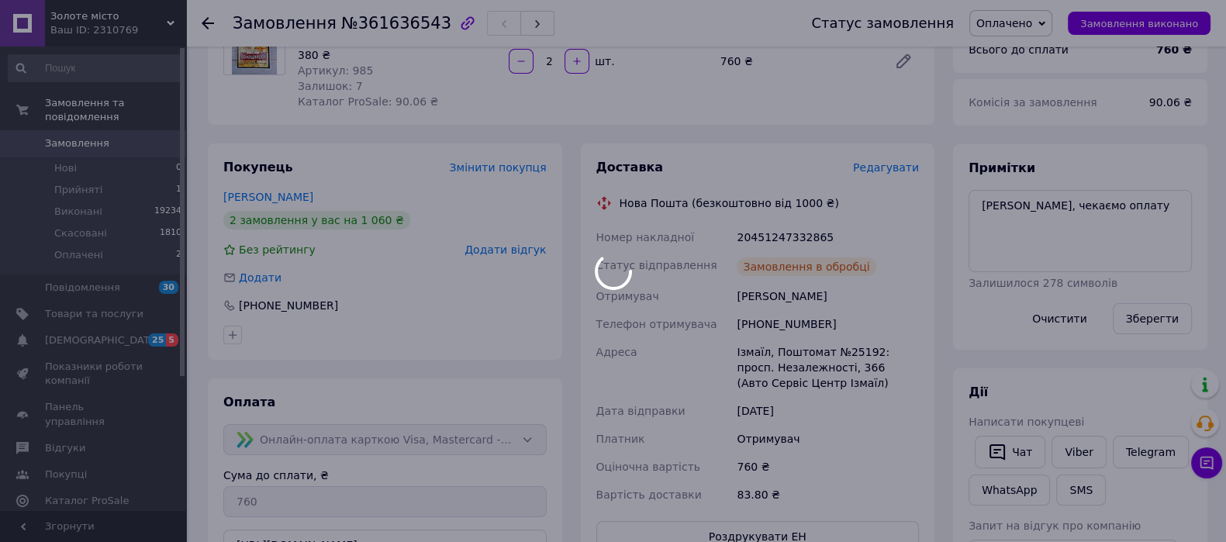
click at [752, 234] on div at bounding box center [613, 271] width 1226 height 542
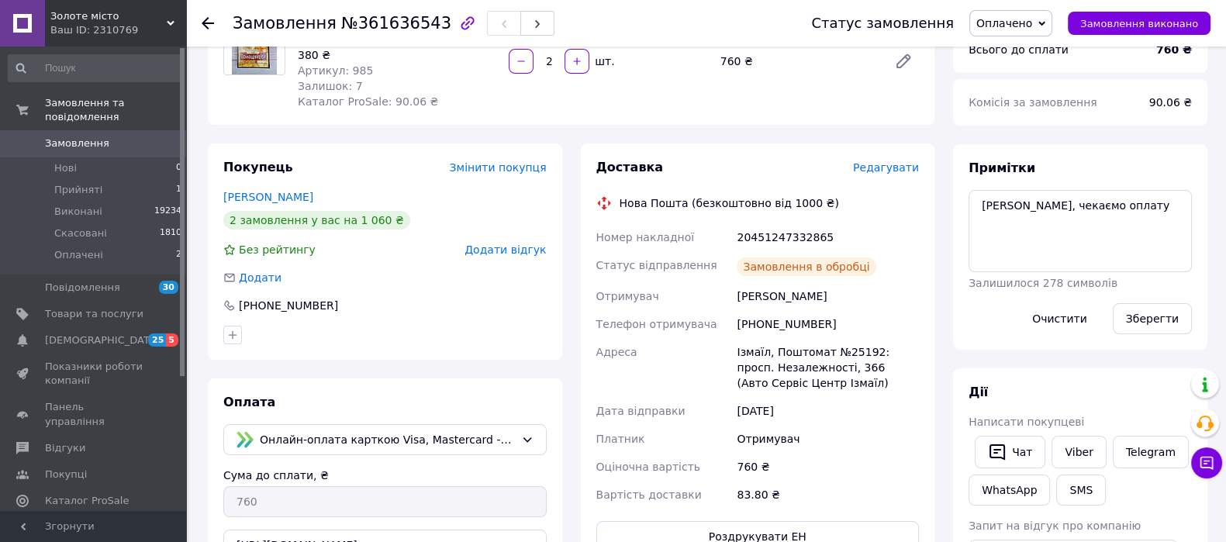
click at [752, 234] on div "20451247332865" at bounding box center [828, 237] width 188 height 28
copy div "20451247332865"
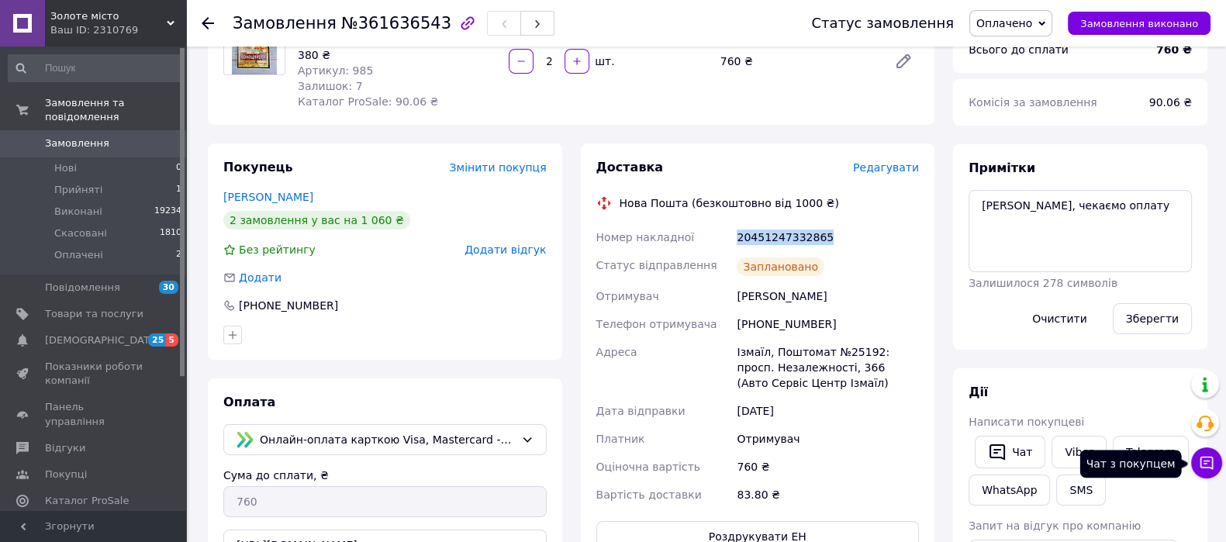
click at [1204, 459] on icon at bounding box center [1207, 463] width 16 height 16
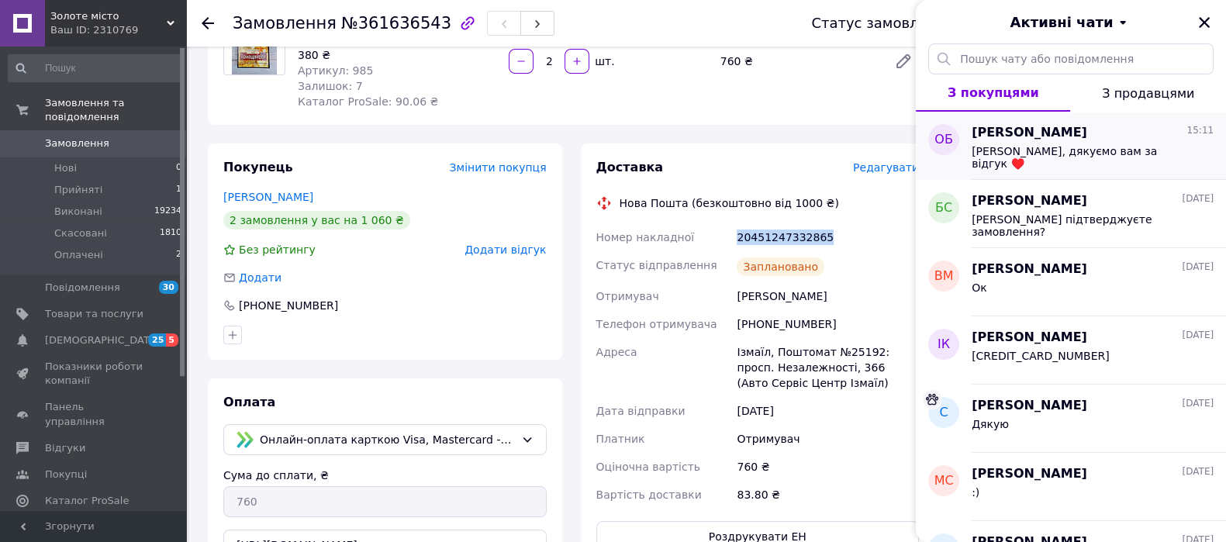
click at [1051, 171] on div "Олена Бокало 15:11 Вітаємо, дякуємо вам за відгук ♥️" at bounding box center [1099, 146] width 254 height 68
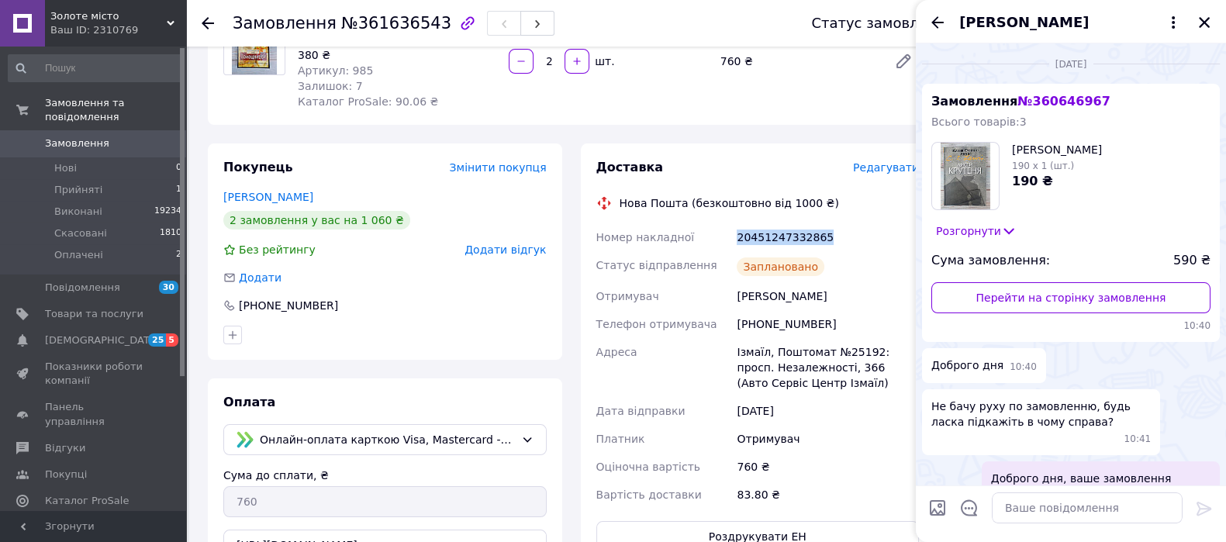
scroll to position [304, 0]
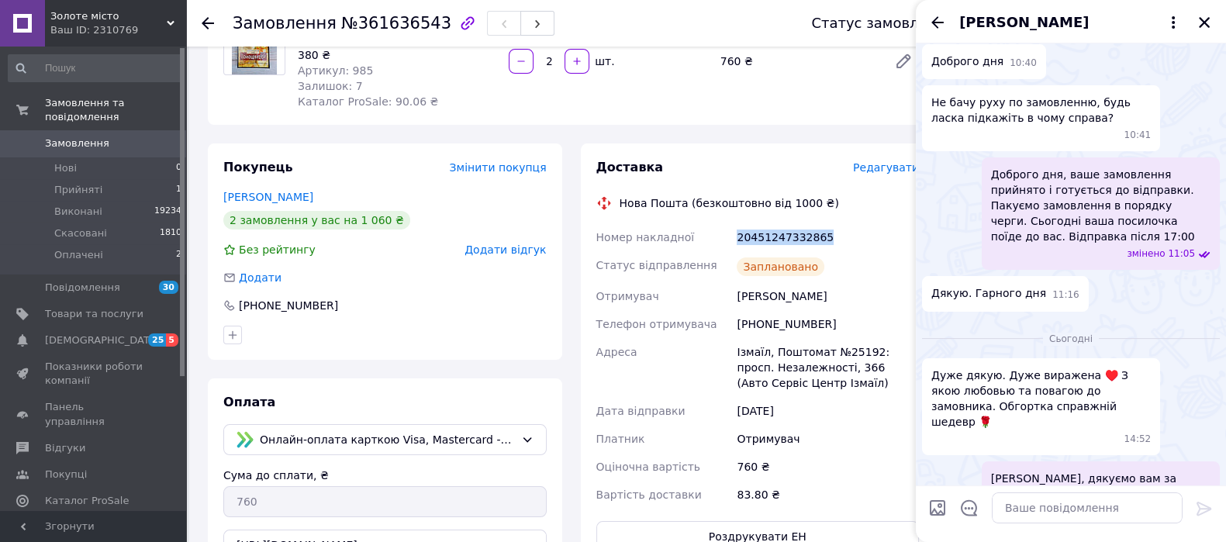
drag, startPoint x: 1199, startPoint y: 26, endPoint x: 1061, endPoint y: 436, distance: 433.0
click at [1144, 441] on div "Олена Бокало понеділок, 08.09.2025 Замовлення № 360646967 Всього товарів: 3 Лис…" at bounding box center [1071, 271] width 310 height 542
click at [896, 465] on div "760 ₴" at bounding box center [828, 467] width 188 height 28
click at [1205, 21] on icon "Закрити" at bounding box center [1204, 22] width 11 height 11
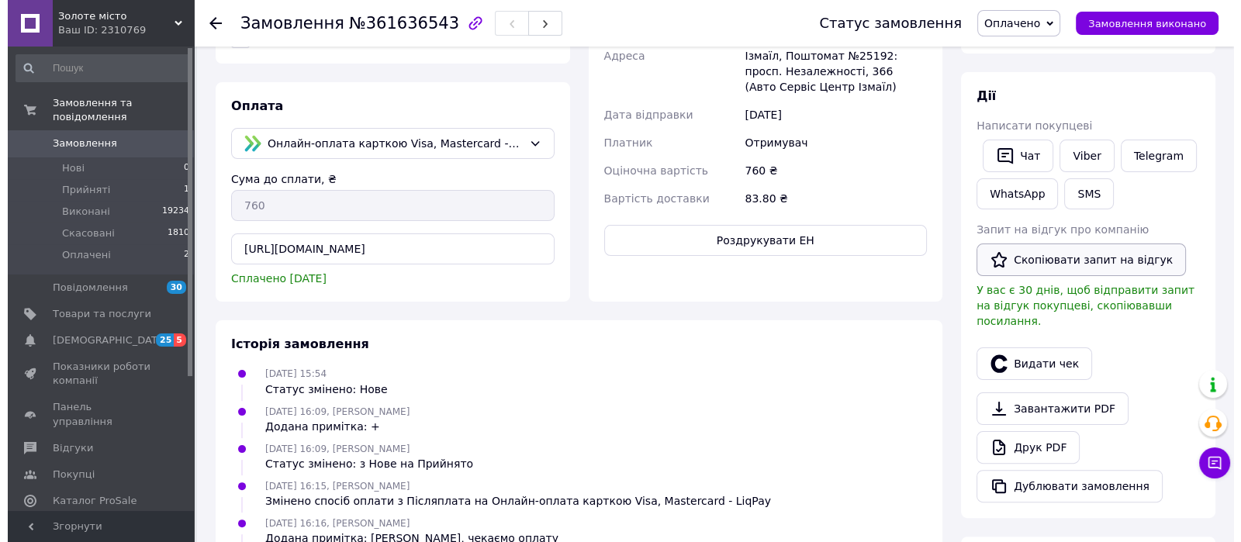
scroll to position [489, 0]
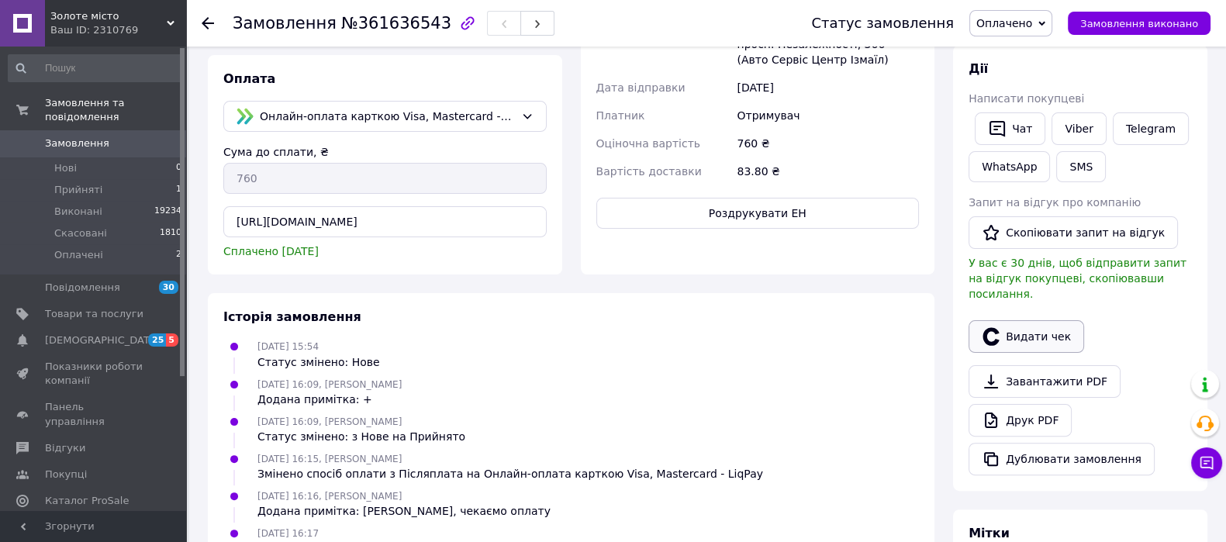
click at [1046, 324] on button "Видати чек" at bounding box center [1027, 336] width 116 height 33
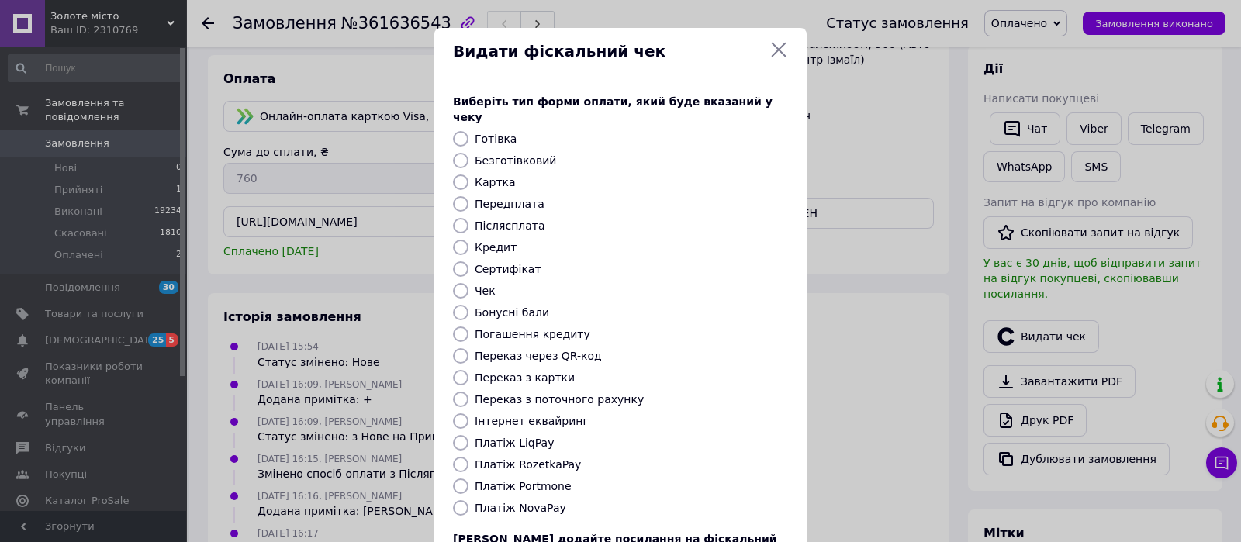
click at [472, 435] on div "Платіж LiqPay" at bounding box center [632, 443] width 320 height 16
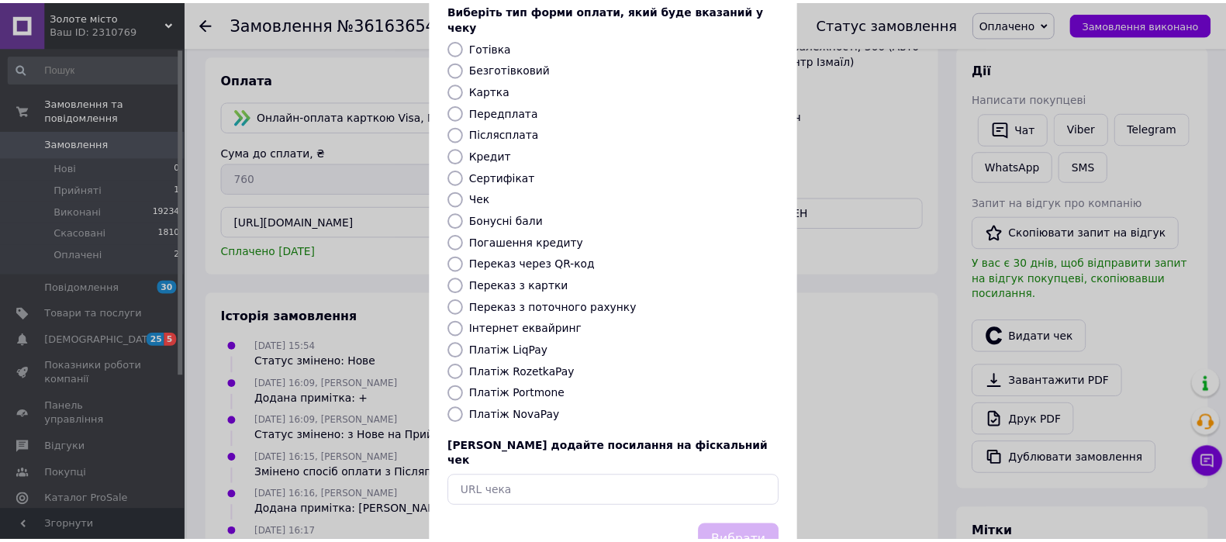
scroll to position [123, 0]
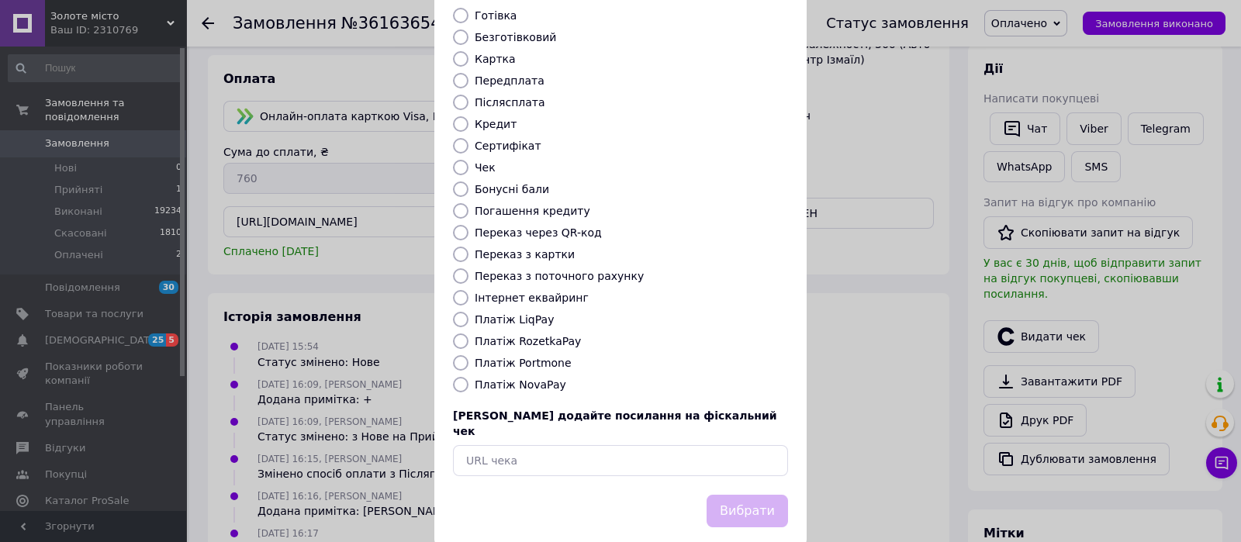
click at [439, 308] on div "Виберіть тип форми оплати, який буде вказаний у чеку Готівка Безготівковий Карт…" at bounding box center [620, 223] width 372 height 543
click at [465, 312] on input "Платіж LiqPay" at bounding box center [461, 320] width 16 height 16
radio input "true"
click at [738, 495] on button "Вибрати" at bounding box center [747, 511] width 81 height 33
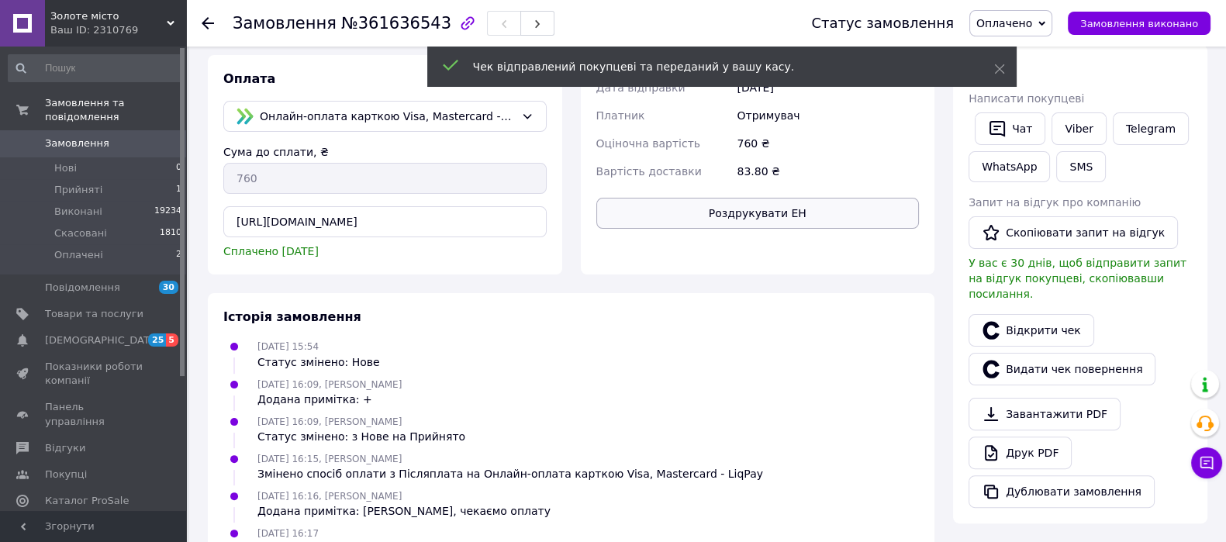
click at [795, 216] on button "Роздрукувати ЕН" at bounding box center [758, 213] width 323 height 31
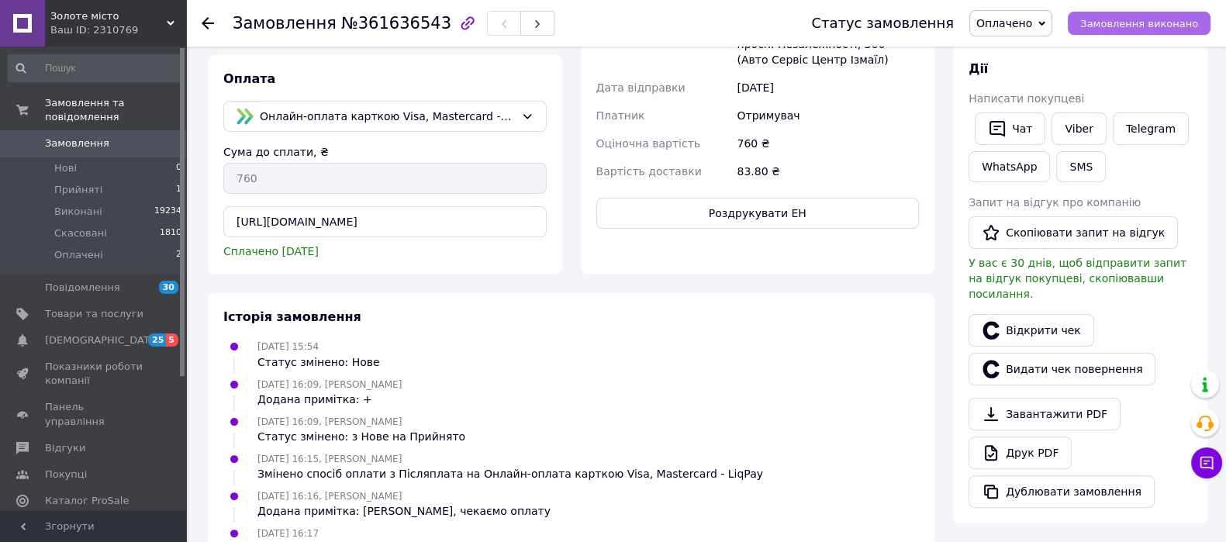
click at [1181, 25] on span "Замовлення виконано" at bounding box center [1140, 24] width 118 height 12
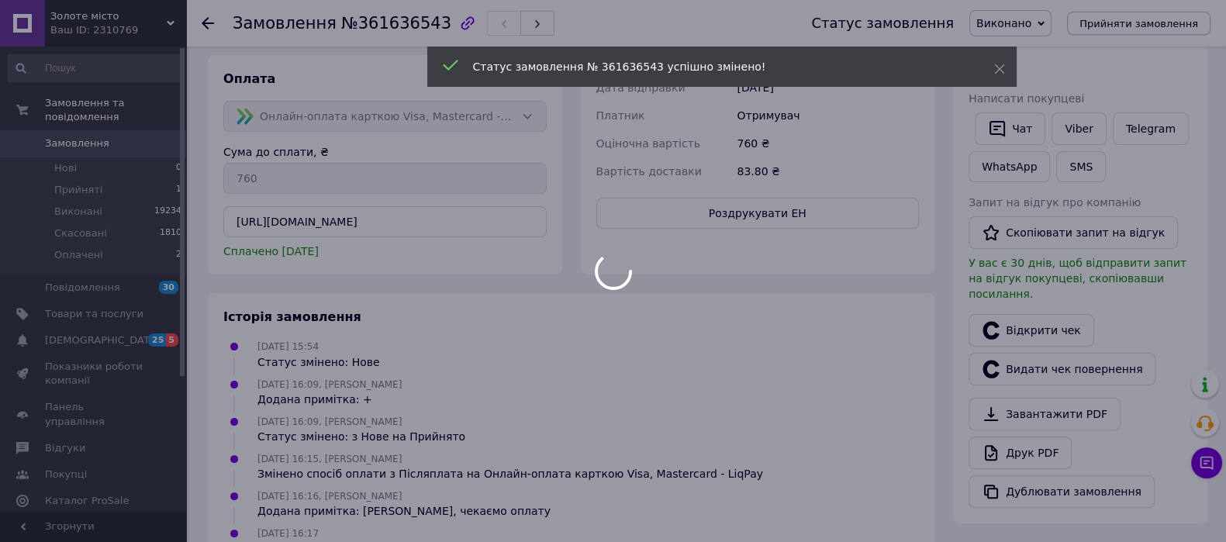
scroll to position [462, 0]
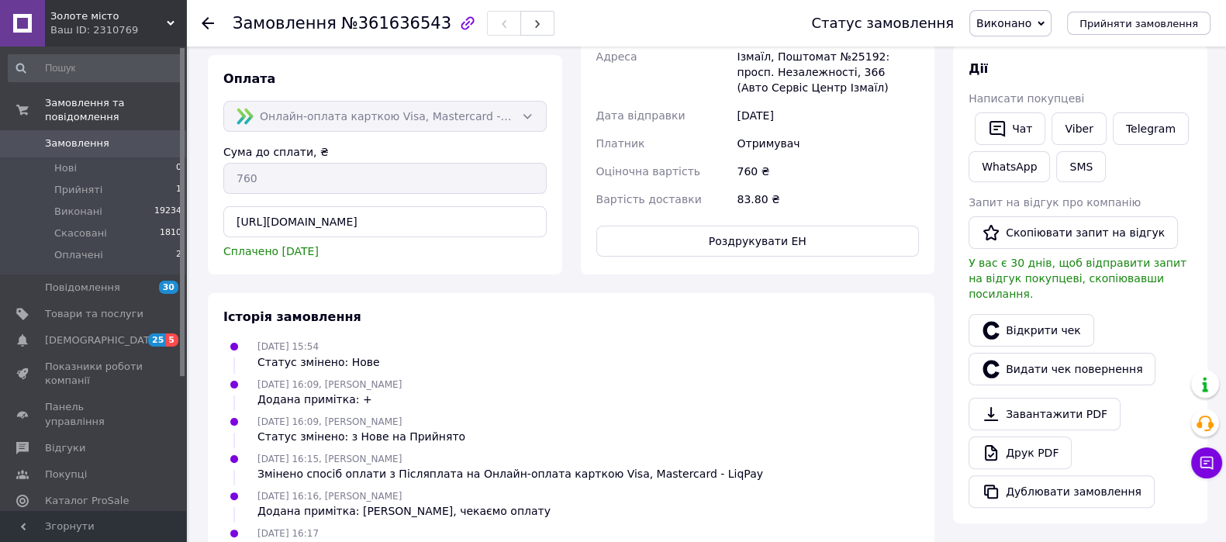
click at [759, 436] on div "12.09.2025 16:09, Сергій Смоленський Статус змінено: з Нове на Прийнято" at bounding box center [571, 428] width 708 height 31
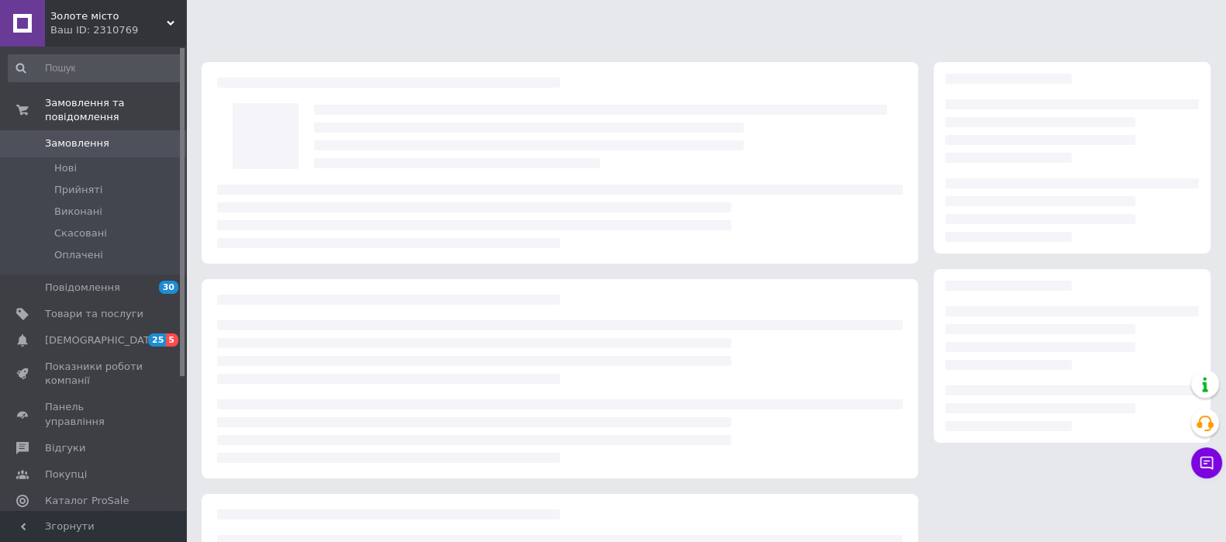
scroll to position [166, 0]
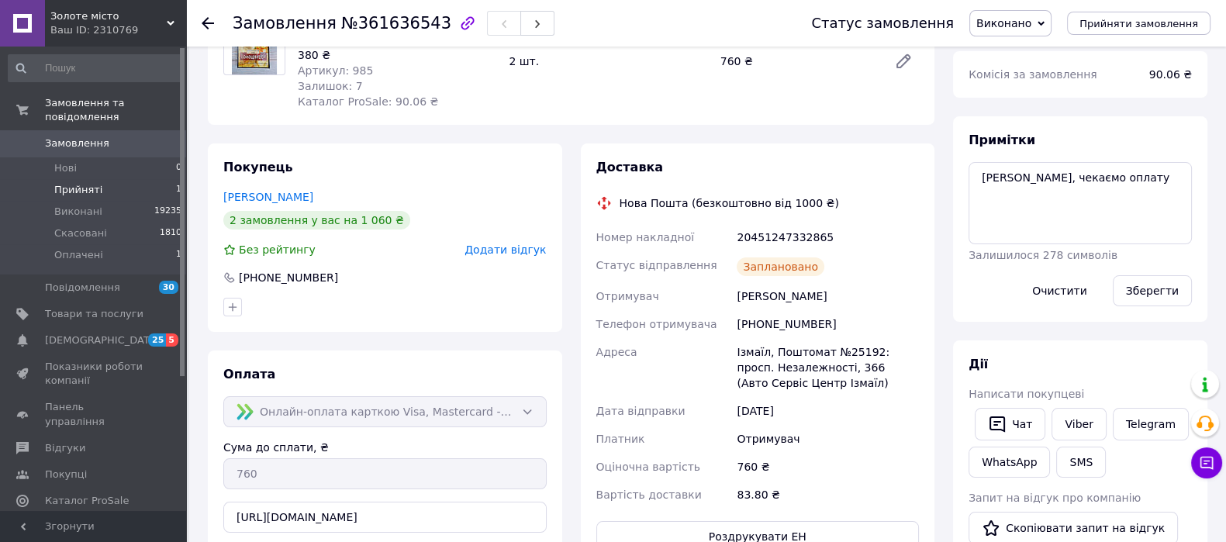
click at [97, 180] on li "Прийняті 1" at bounding box center [95, 190] width 191 height 22
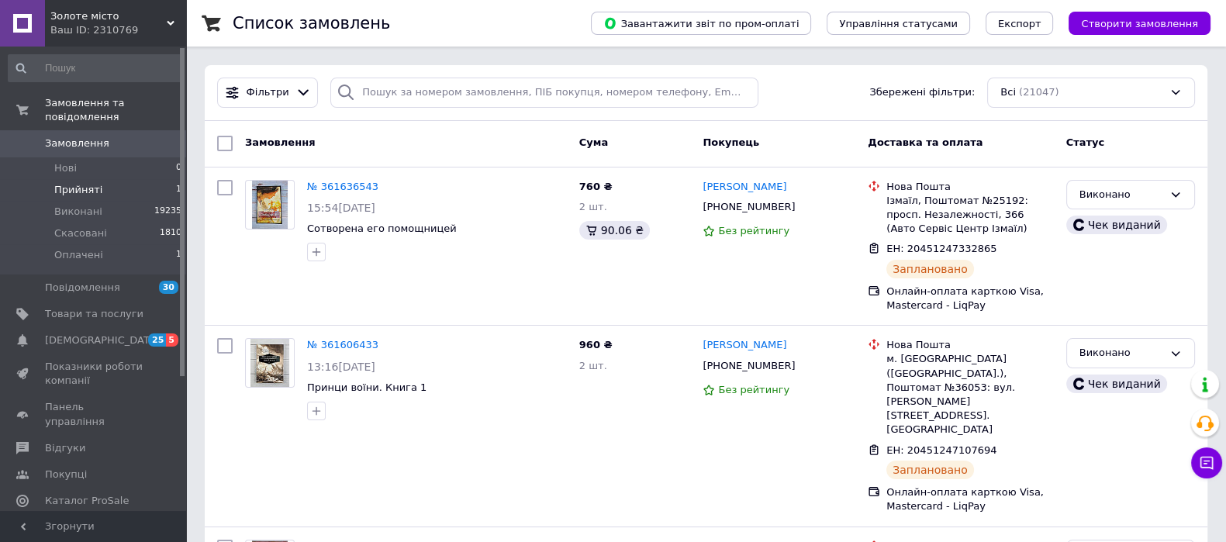
click at [72, 201] on li "Виконані 19235" at bounding box center [95, 212] width 191 height 22
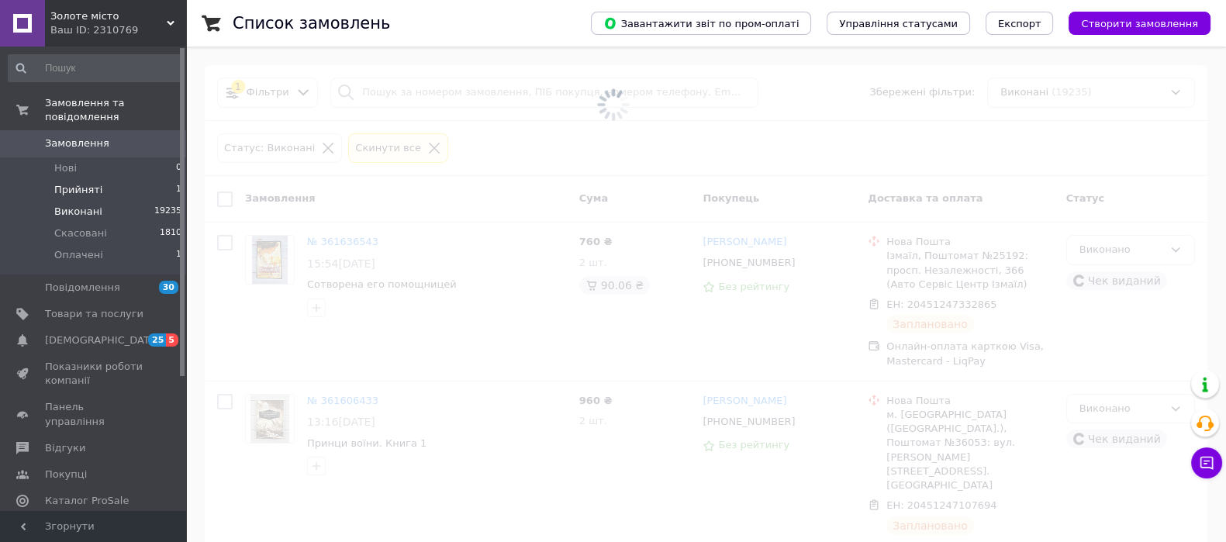
click at [79, 183] on span "Прийняті" at bounding box center [78, 190] width 48 height 14
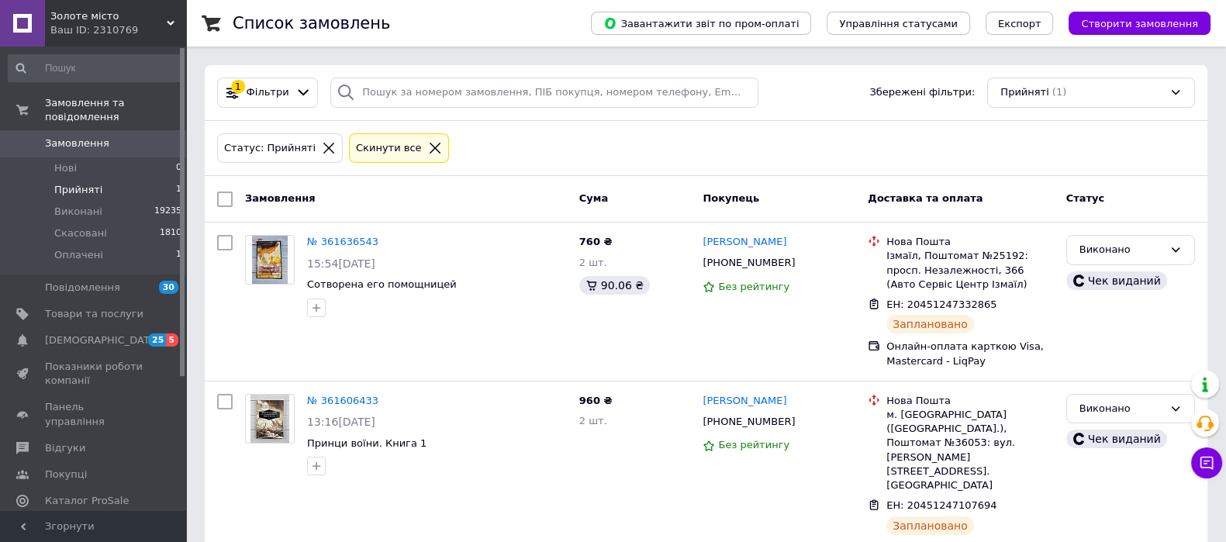
click at [79, 183] on span "Прийняті" at bounding box center [78, 190] width 48 height 14
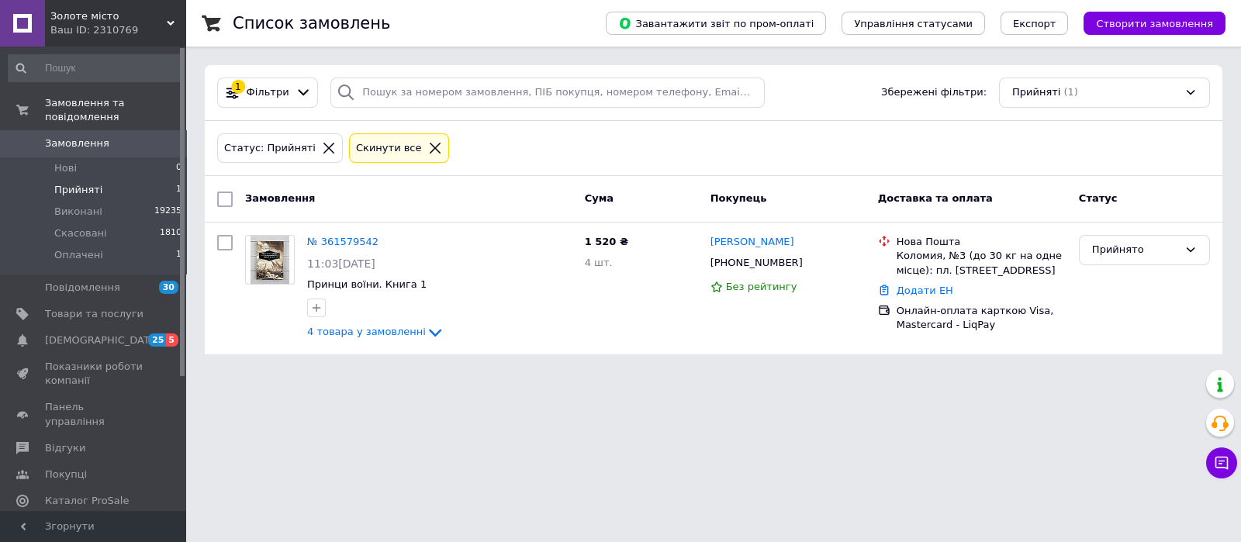
click at [81, 183] on span "Прийняті" at bounding box center [78, 190] width 48 height 14
click at [309, 251] on div "№ 361579542 11:03, 12.09.2025 Принци воїни. Книга 1 4 товара у замовленні" at bounding box center [440, 288] width 278 height 119
click at [374, 323] on div "4 товара у замовленні" at bounding box center [439, 332] width 265 height 19
click at [379, 330] on span "4 товара у замовленні" at bounding box center [366, 332] width 119 height 12
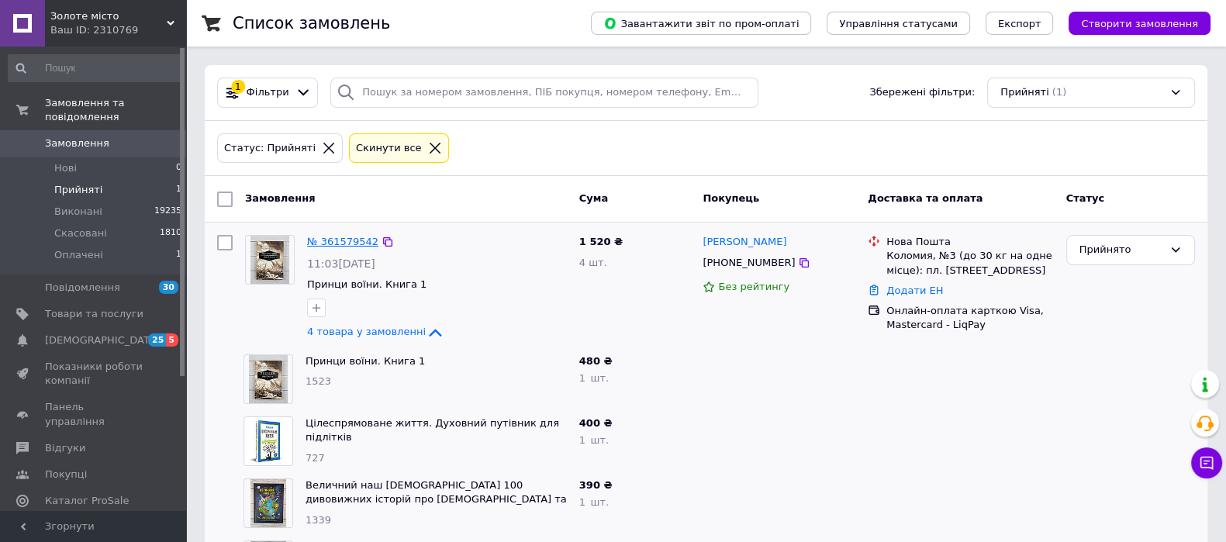
click at [344, 240] on link "№ 361579542" at bounding box center [342, 242] width 71 height 12
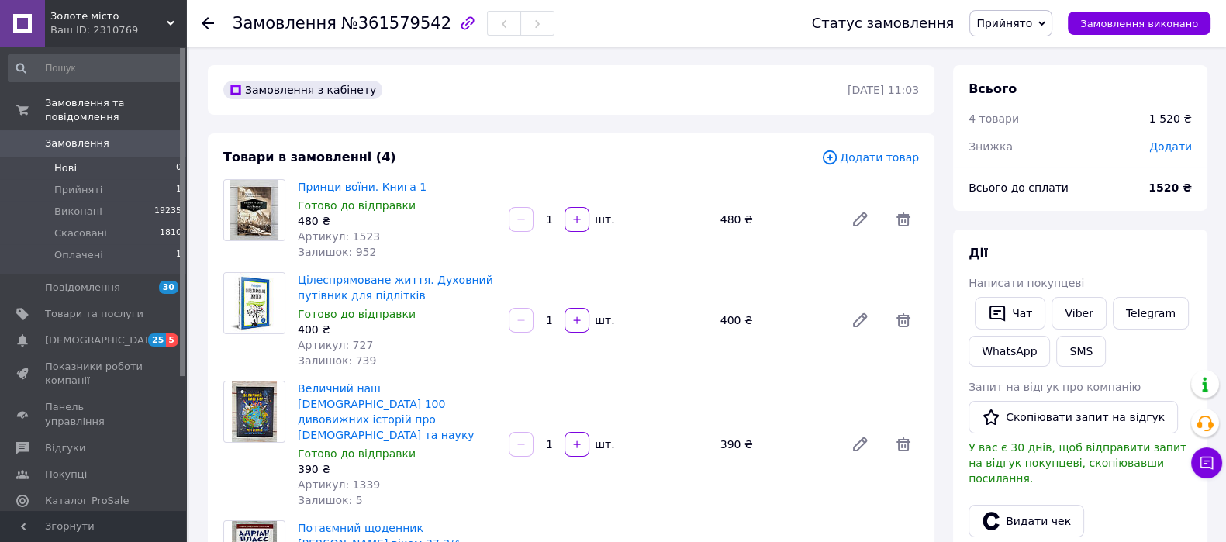
click at [81, 157] on li "Нові 0" at bounding box center [95, 168] width 191 height 22
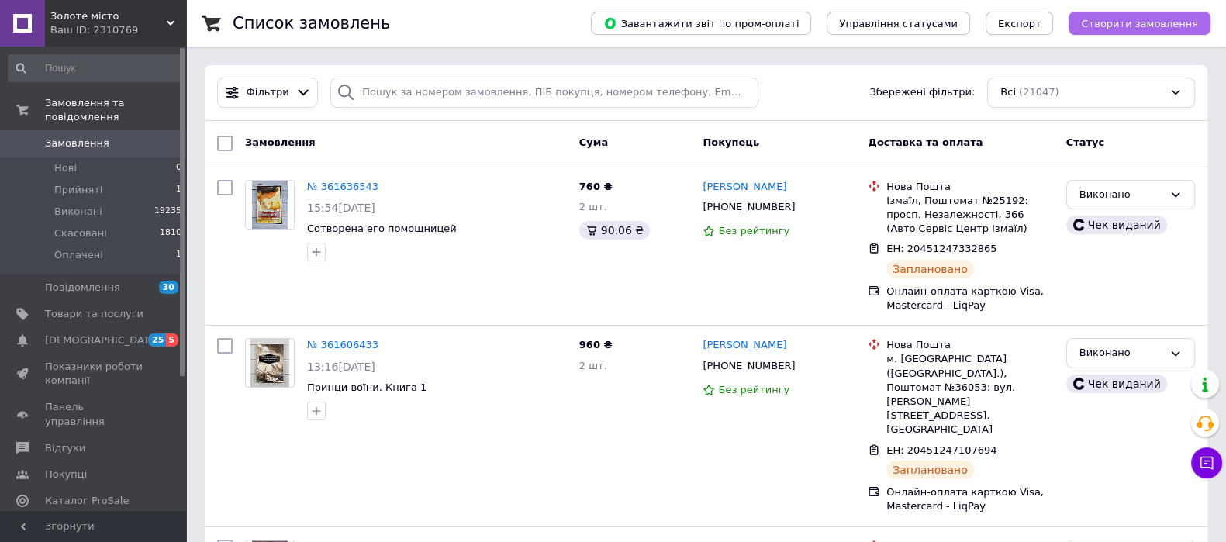
click at [1139, 29] on button "Створити замовлення" at bounding box center [1140, 23] width 142 height 23
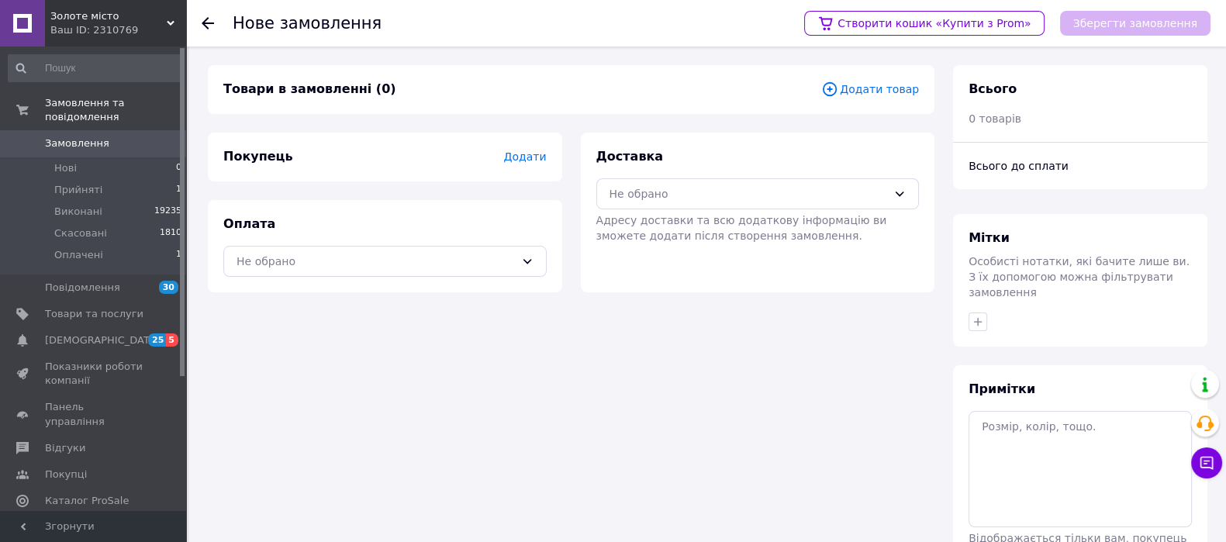
click at [552, 163] on div "Покупець Додати" at bounding box center [385, 157] width 354 height 49
click at [527, 154] on span "Додати" at bounding box center [524, 156] width 43 height 12
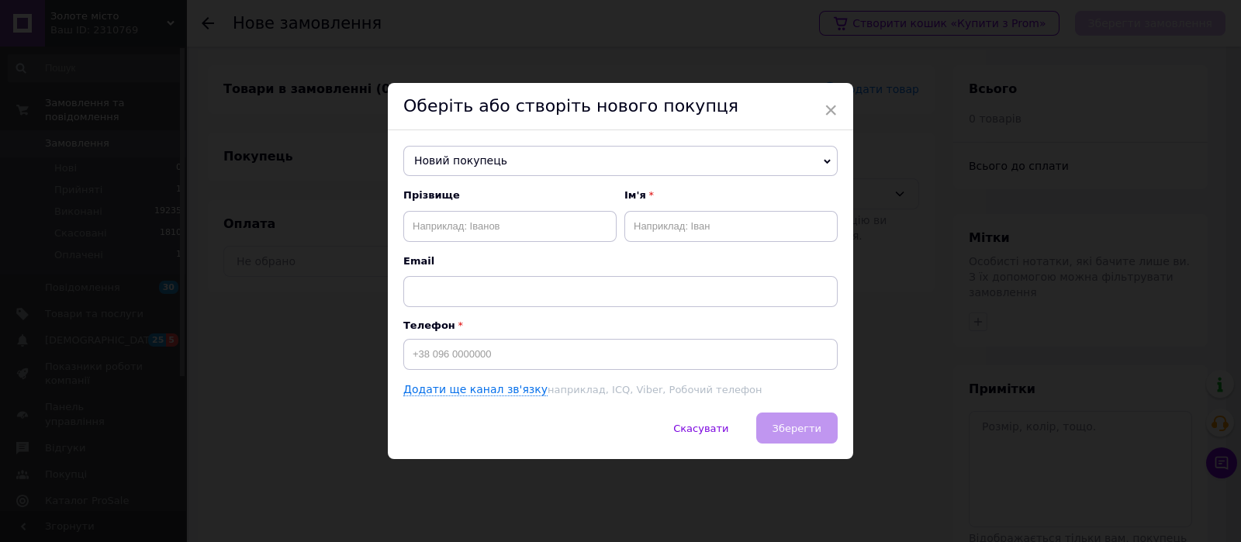
click at [484, 168] on span "Новий покупець" at bounding box center [620, 161] width 434 height 31
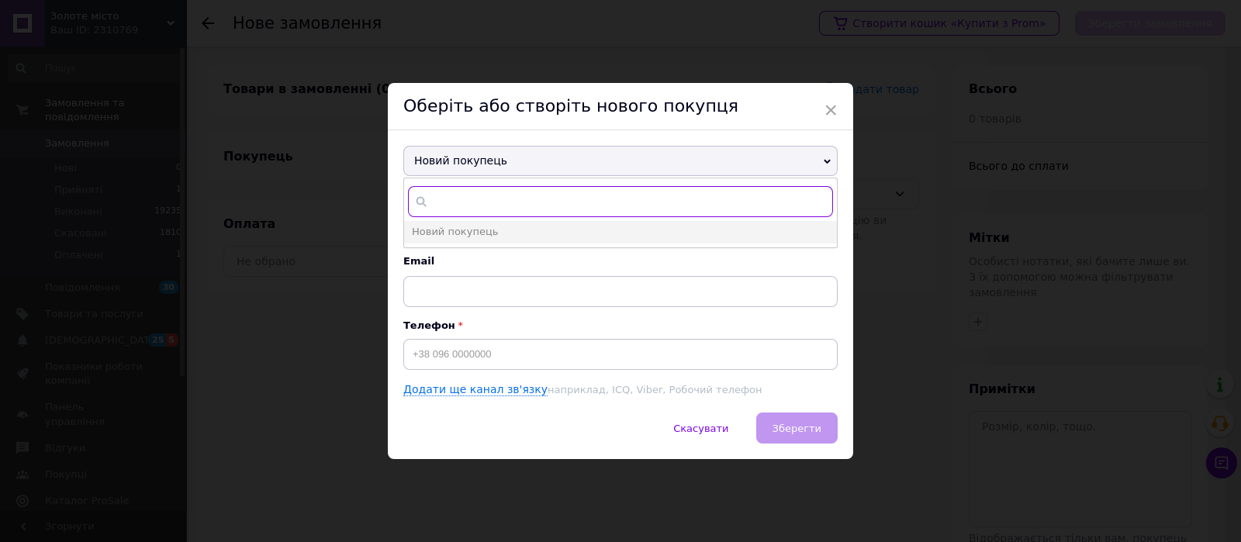
click at [469, 192] on input "text" at bounding box center [620, 201] width 425 height 31
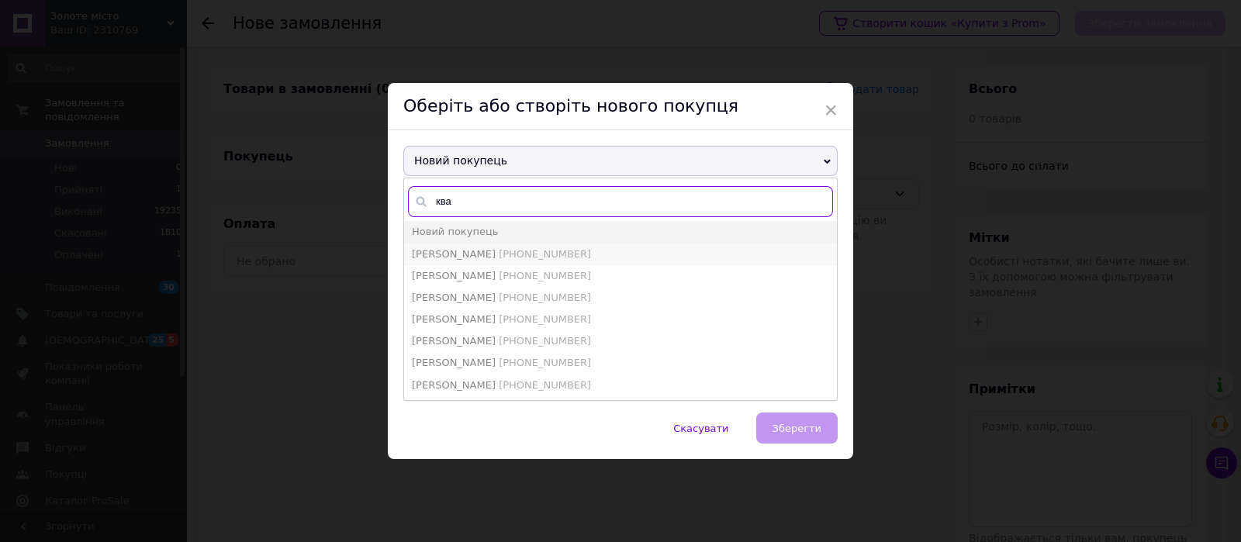
type input "ква"
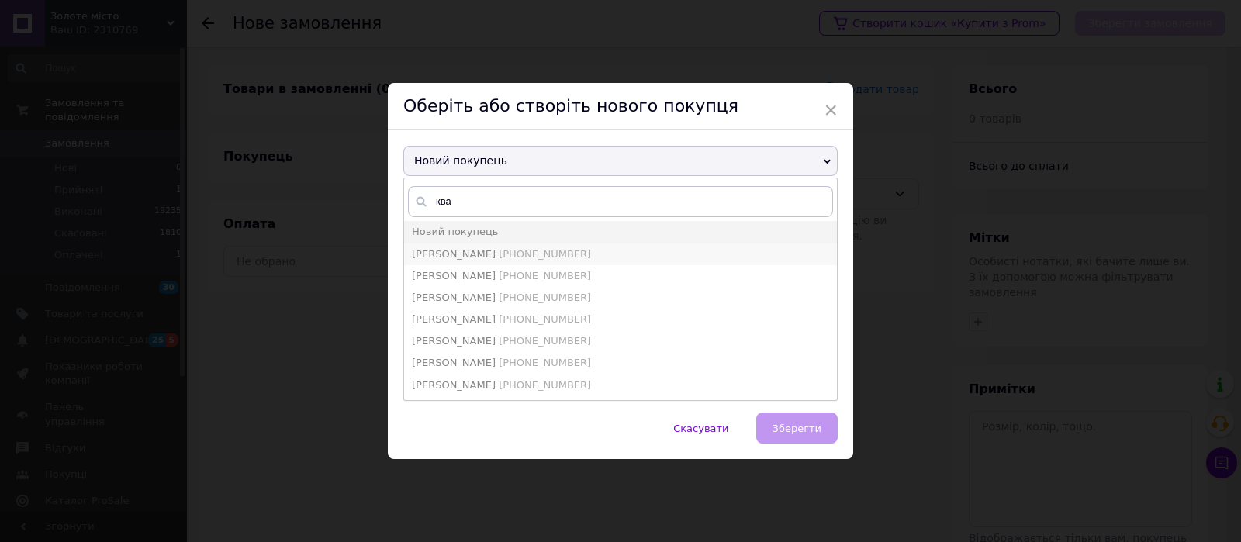
click at [442, 250] on span "Квашук Євгенія" at bounding box center [454, 254] width 84 height 12
type input "Квашук Євгенія"
type input "+380931292387"
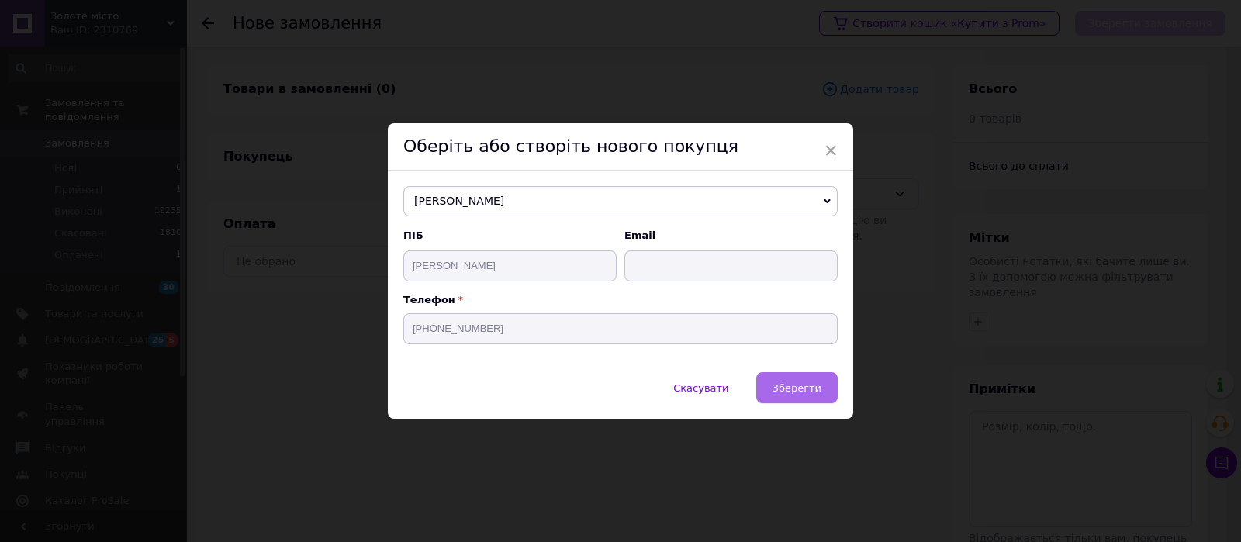
click at [780, 382] on span "Зберегти" at bounding box center [797, 388] width 49 height 12
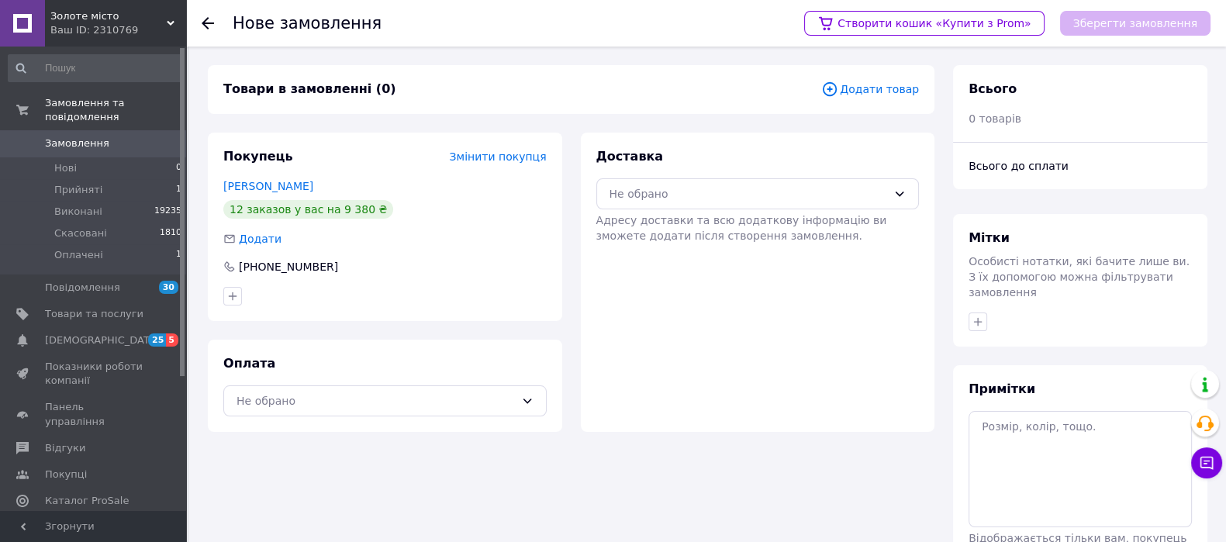
click at [375, 420] on div "Оплата Не обрано" at bounding box center [385, 386] width 354 height 92
click at [361, 407] on div "Не обрано" at bounding box center [376, 401] width 278 height 17
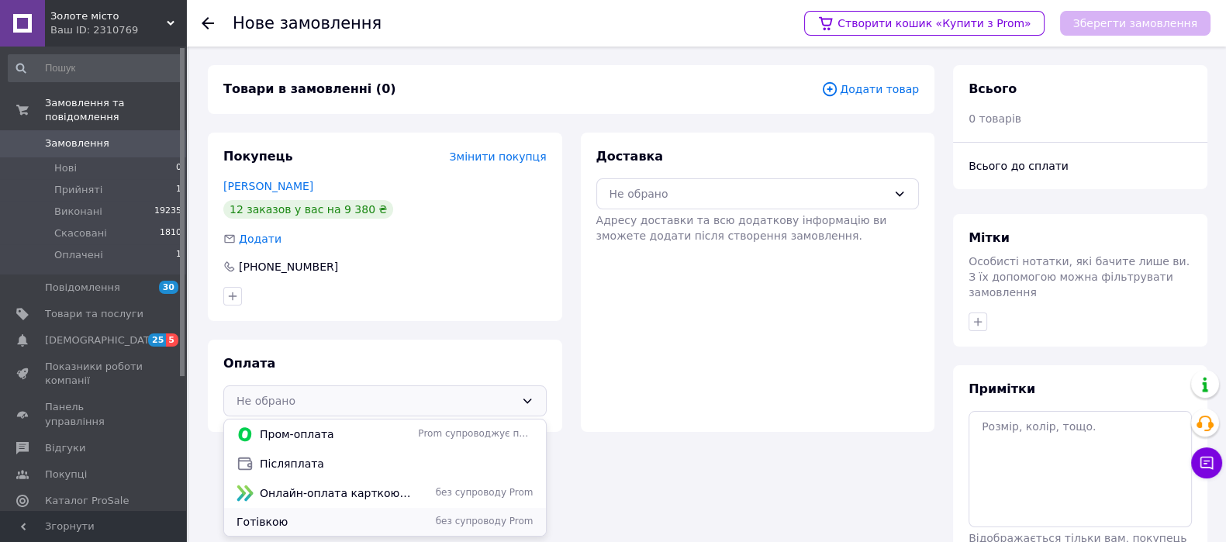
click at [288, 529] on span "Готівкою" at bounding box center [324, 522] width 175 height 16
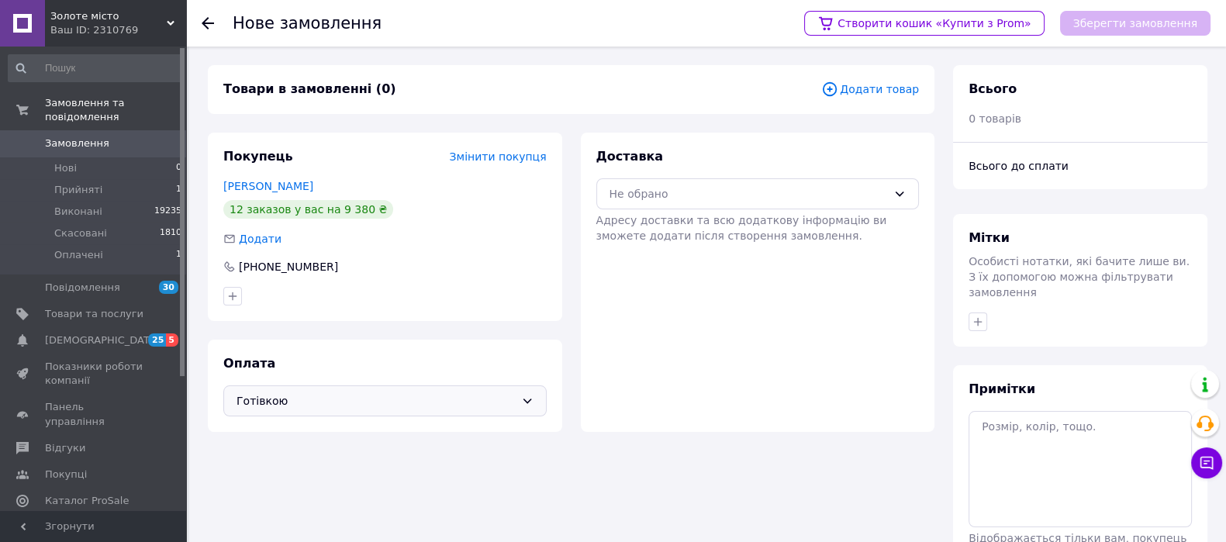
click at [695, 175] on div "Доставка Не обрано Адресу доставки та всю додаткову інформацію ви зможете додат…" at bounding box center [758, 195] width 323 height 95
click at [694, 192] on div "Не обрано" at bounding box center [749, 193] width 278 height 17
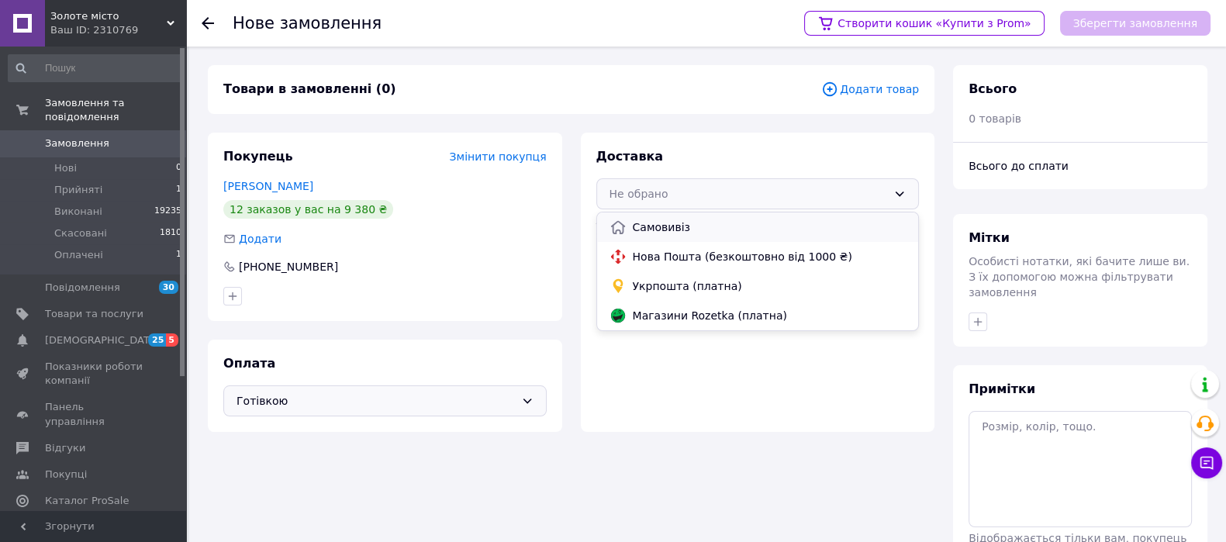
click at [658, 230] on span "Самовивіз" at bounding box center [770, 228] width 274 height 16
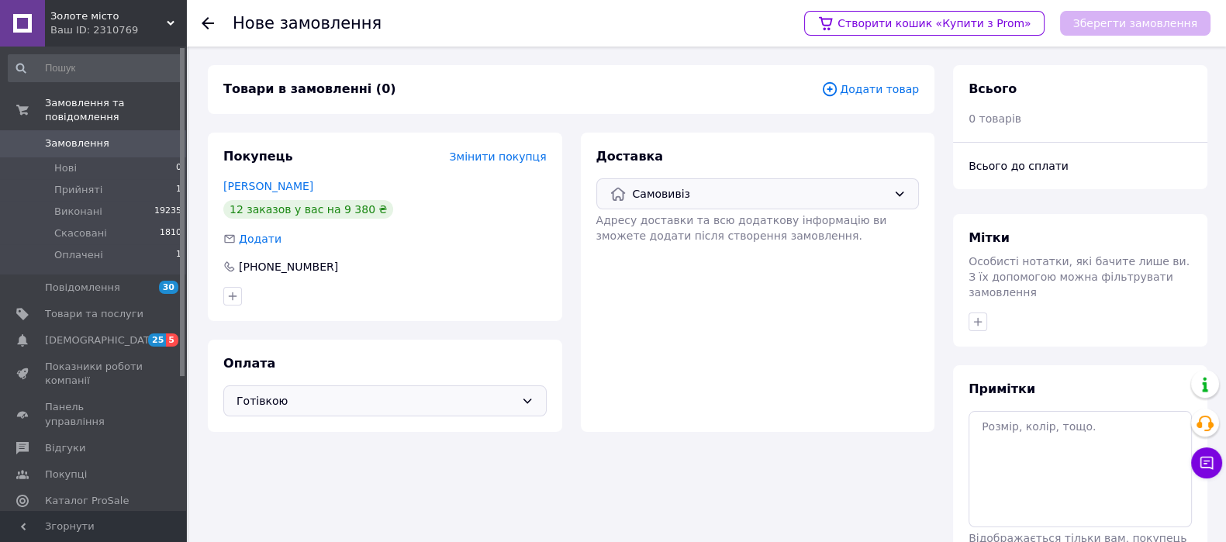
click at [884, 104] on div "Товари в замовленні (0) Додати товар" at bounding box center [571, 89] width 727 height 49
click at [884, 99] on div "Товари в замовленні (0) Додати товар" at bounding box center [571, 89] width 727 height 49
click at [884, 90] on span "Додати товар" at bounding box center [870, 89] width 98 height 17
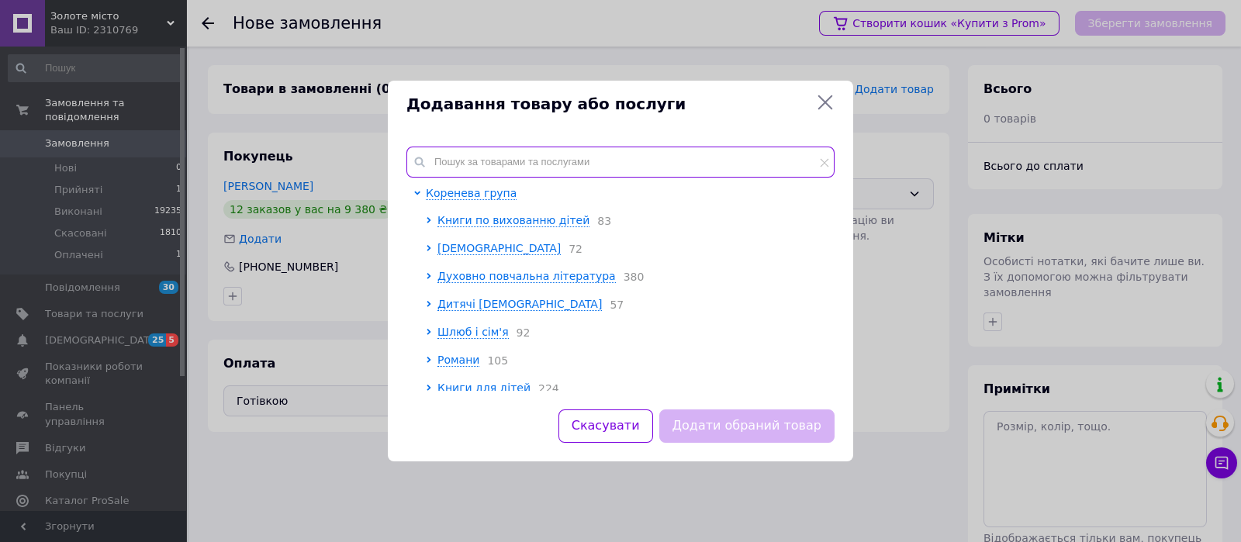
click at [524, 164] on input "text" at bounding box center [620, 162] width 428 height 31
click at [518, 164] on input "text" at bounding box center [620, 162] width 428 height 31
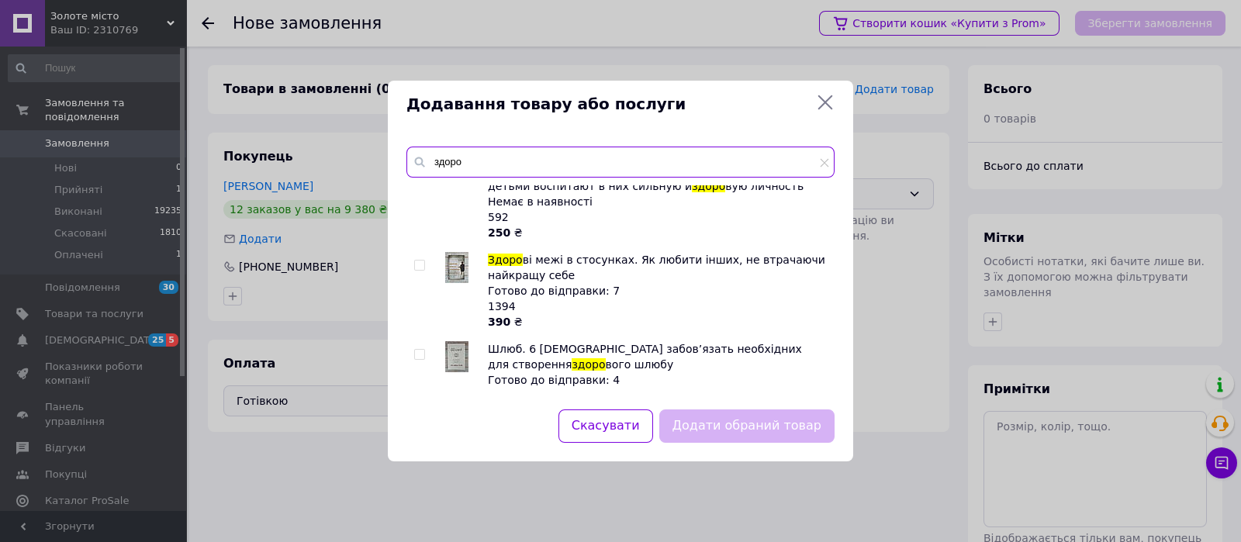
scroll to position [213, 0]
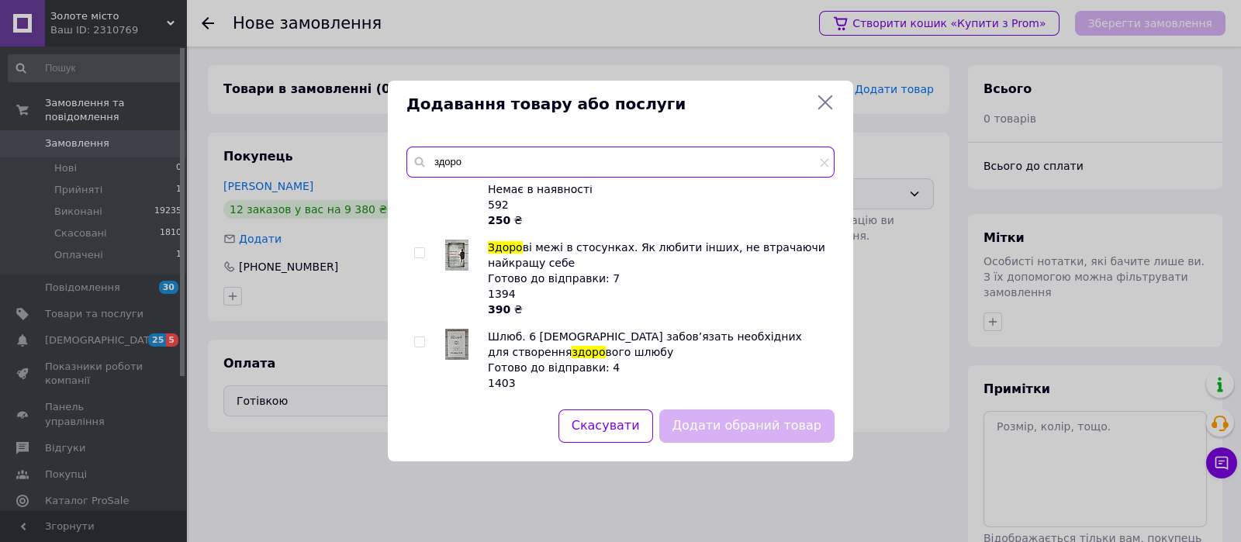
type input "здоро"
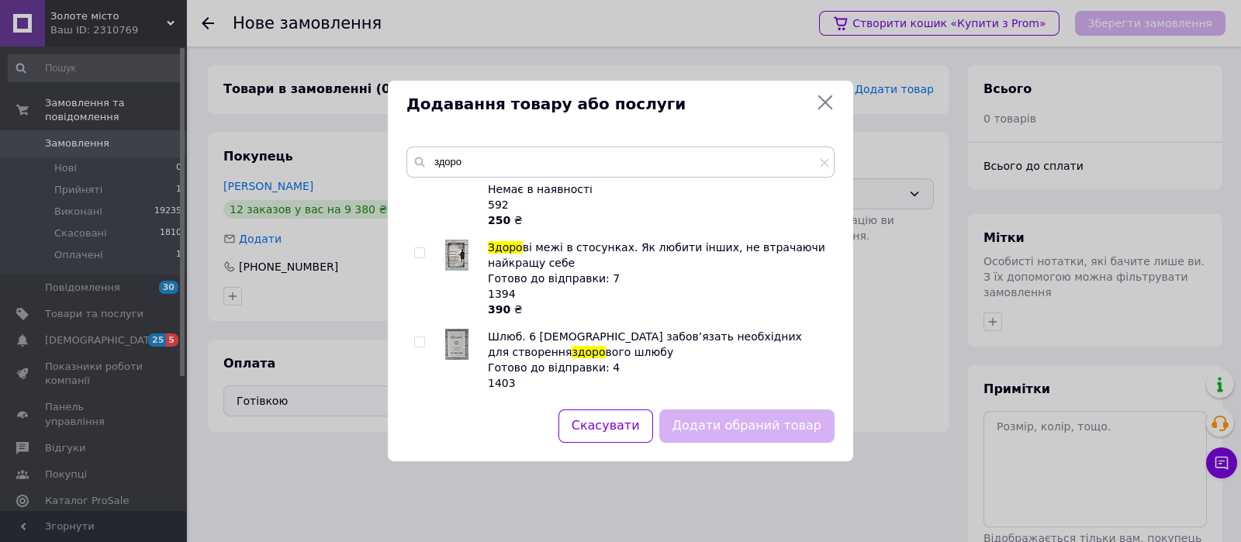
click at [421, 248] on input "checkbox" at bounding box center [419, 253] width 10 height 10
checkbox input "true"
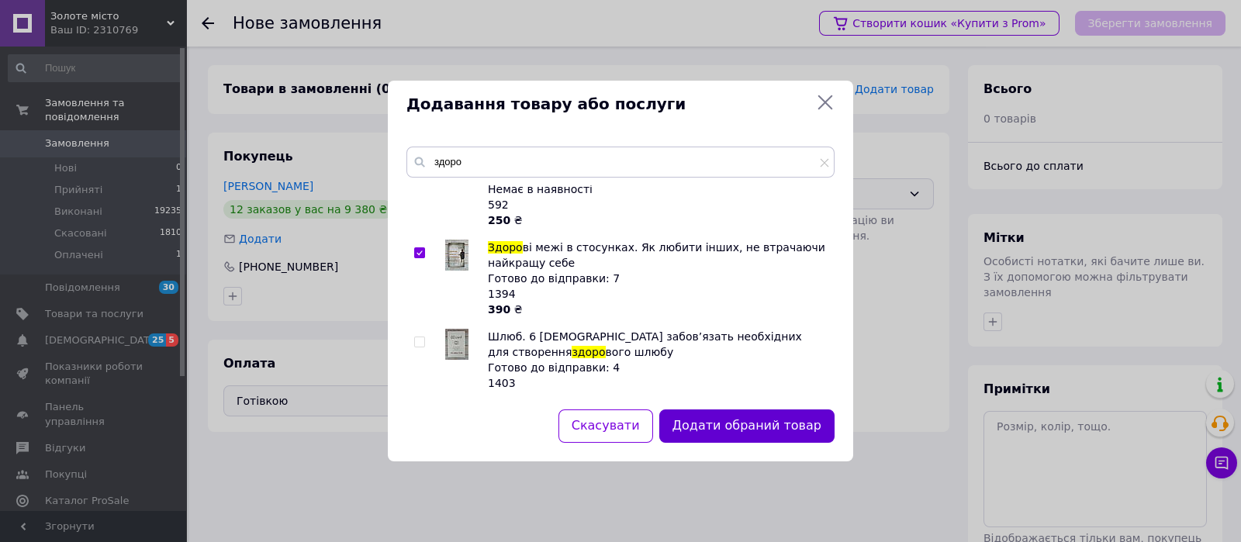
click at [749, 427] on button "Додати обраний товар" at bounding box center [746, 426] width 175 height 33
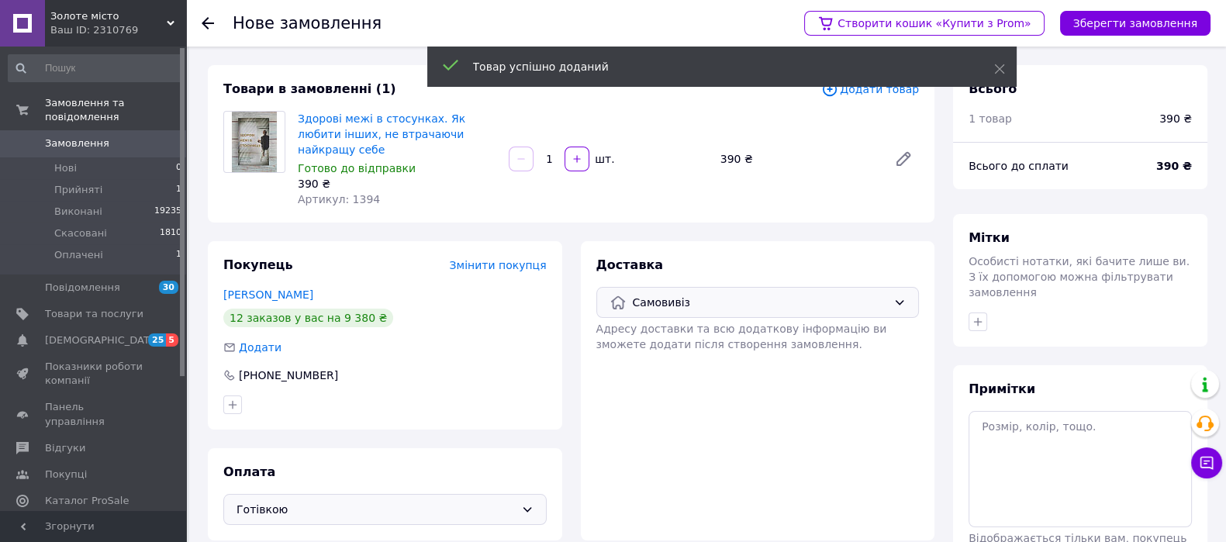
click at [887, 92] on span "Додати товар" at bounding box center [870, 89] width 98 height 17
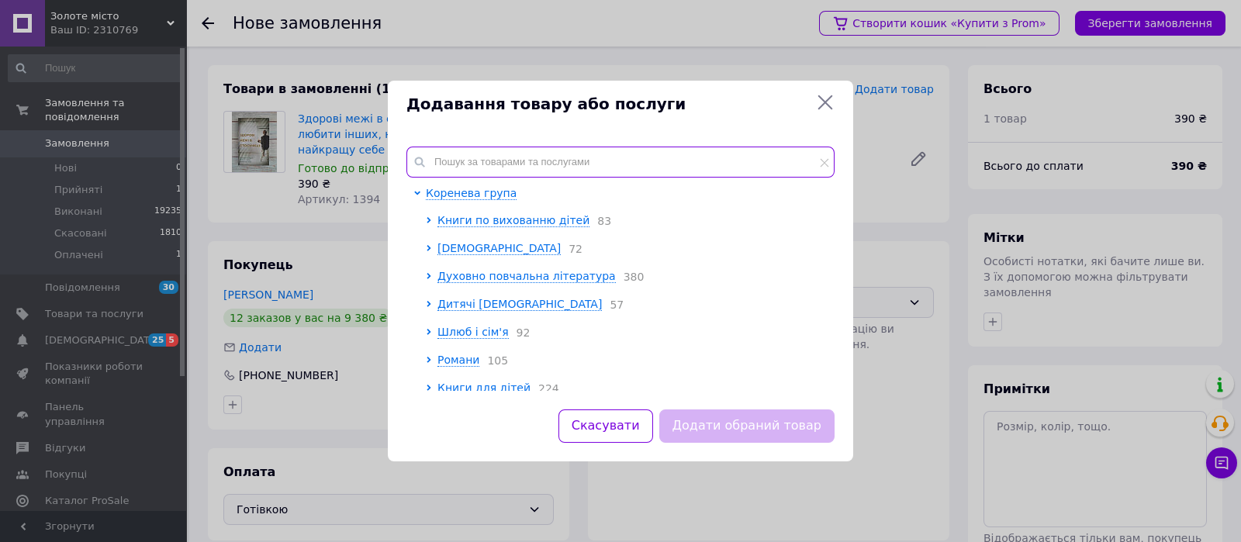
click at [511, 166] on input "text" at bounding box center [620, 162] width 428 height 31
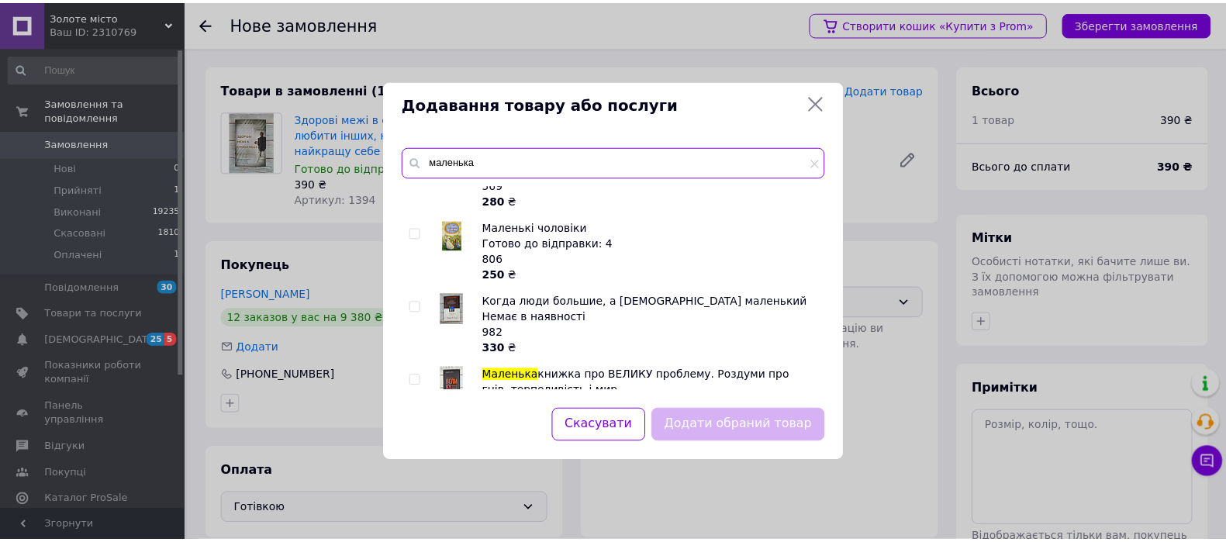
scroll to position [646, 0]
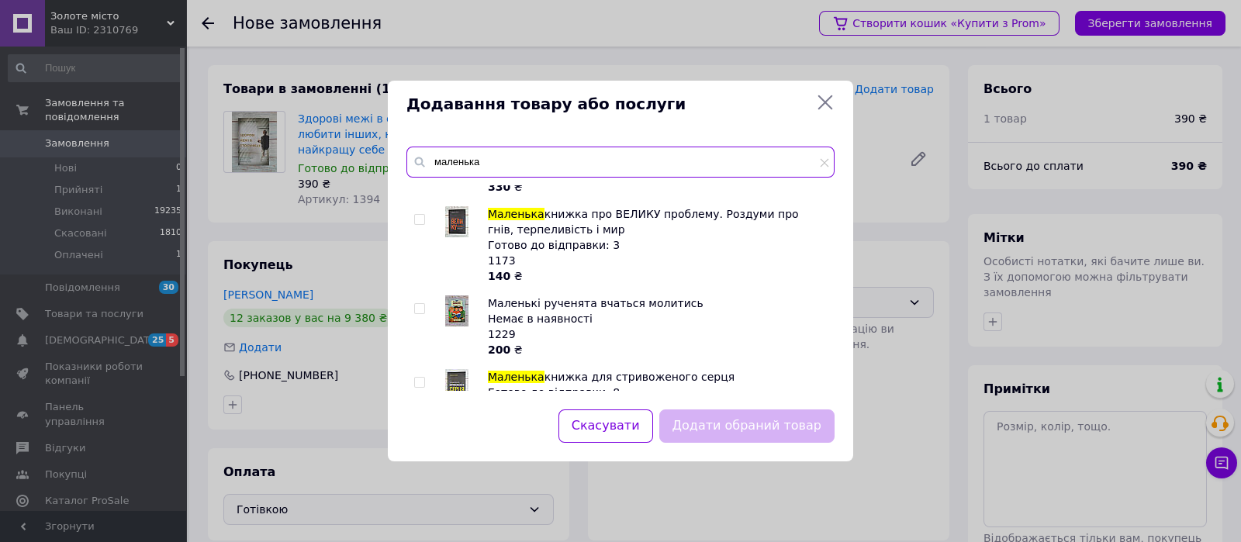
type input "маленька"
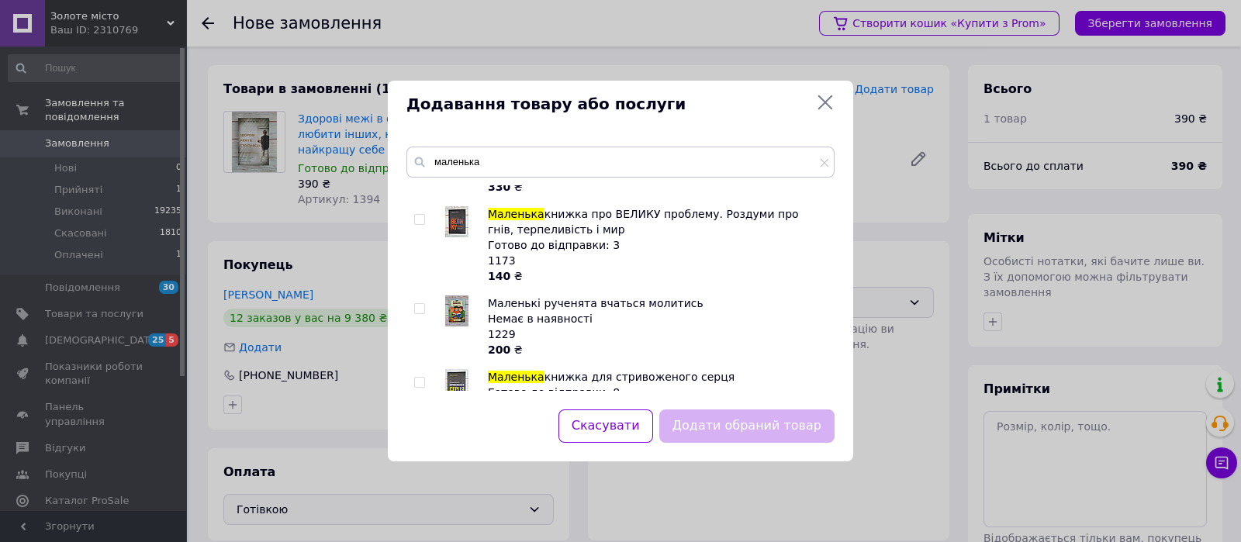
click at [421, 378] on input "checkbox" at bounding box center [419, 383] width 10 height 10
checkbox input "true"
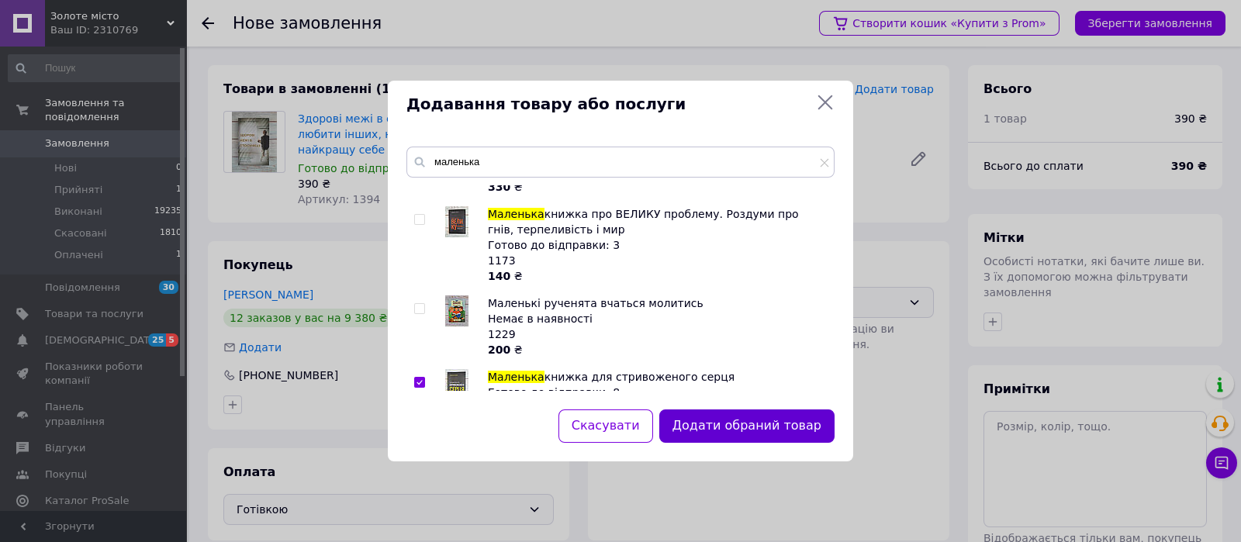
click at [745, 428] on button "Додати обраний товар" at bounding box center [746, 426] width 175 height 33
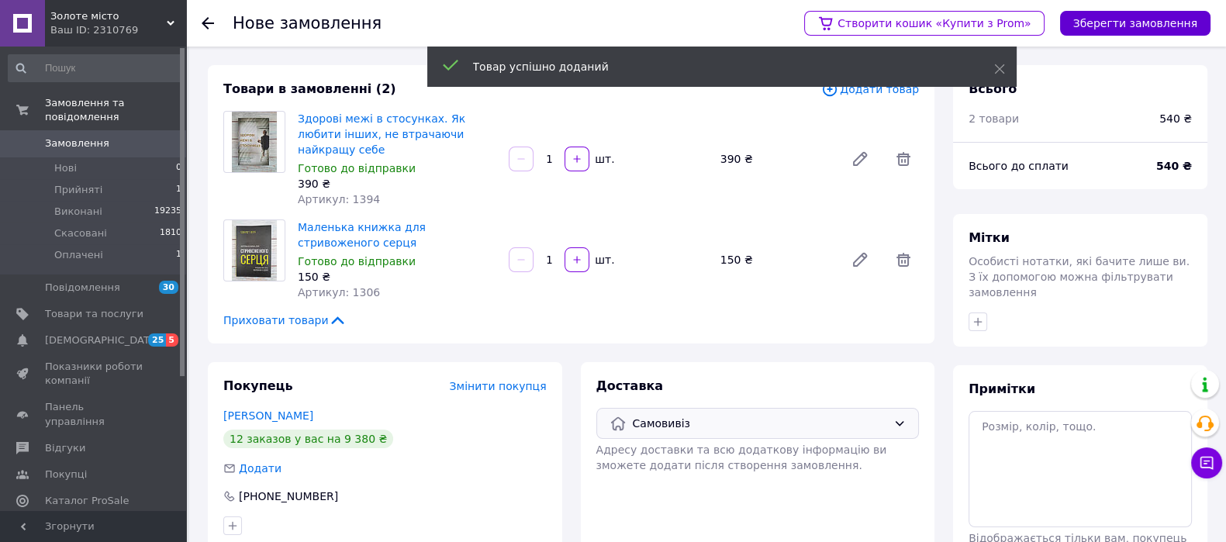
click at [1139, 29] on button "Зберегти замовлення" at bounding box center [1135, 23] width 150 height 25
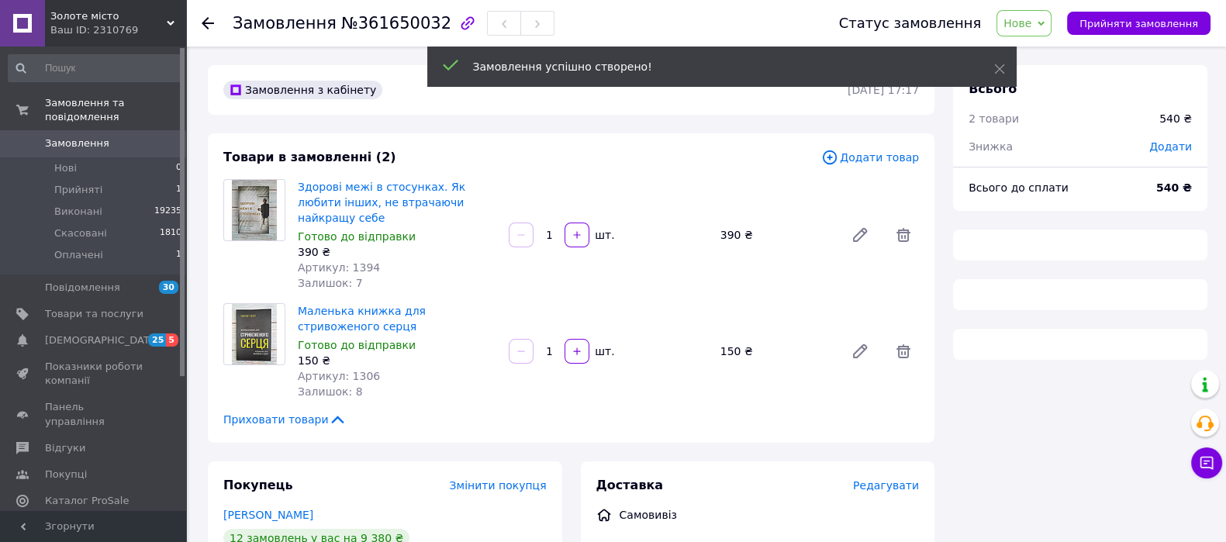
click at [1178, 138] on div "Додати" at bounding box center [1170, 147] width 61 height 34
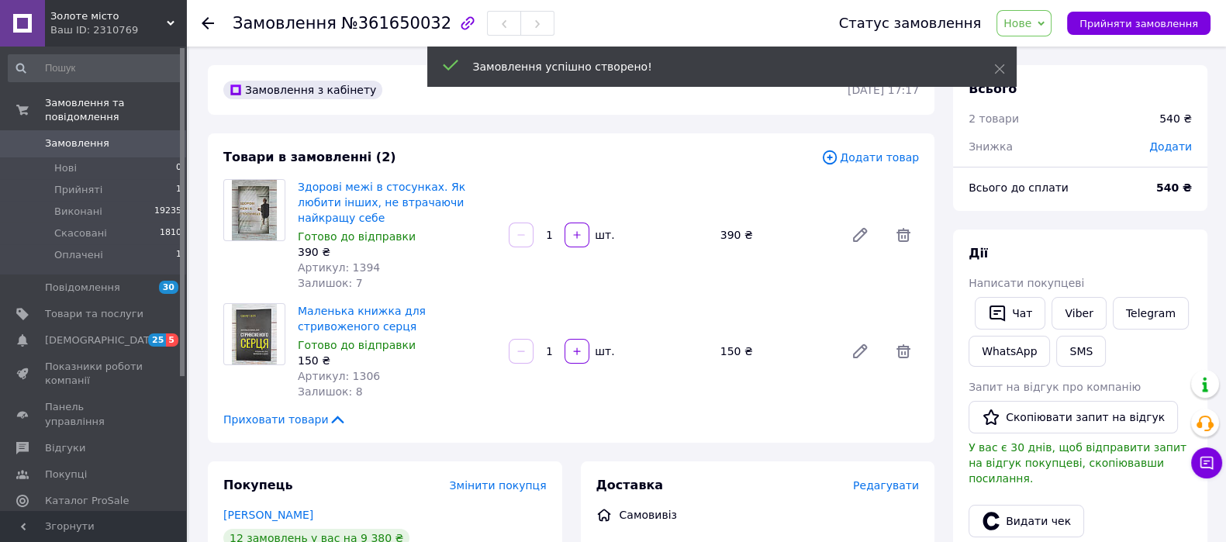
click at [1178, 140] on span "Додати" at bounding box center [1171, 146] width 43 height 12
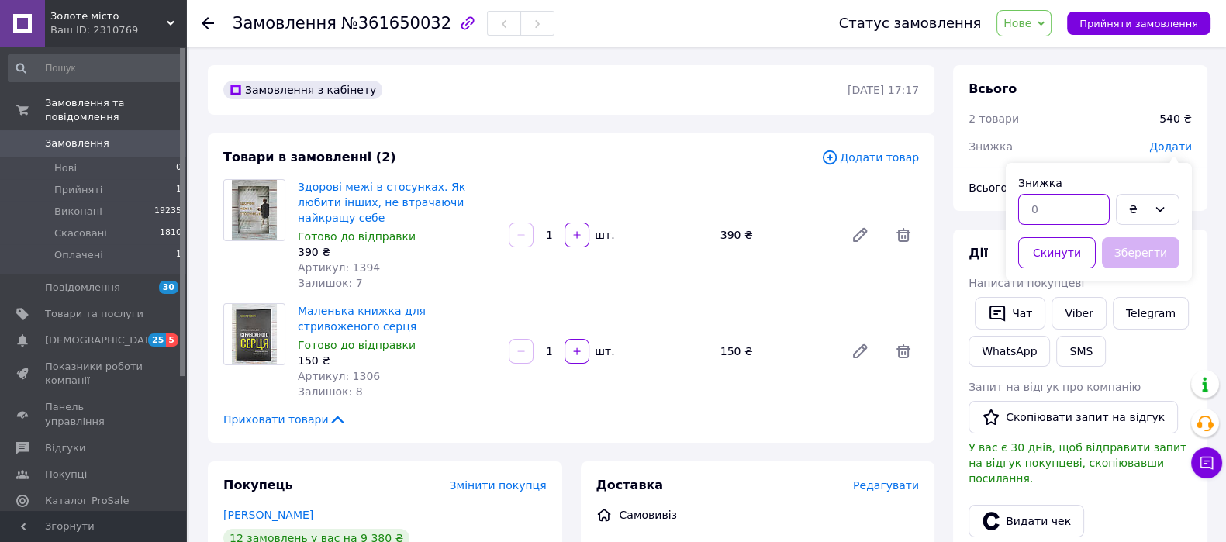
click at [1086, 214] on input "text" at bounding box center [1064, 209] width 92 height 31
click at [1168, 214] on div "₴" at bounding box center [1148, 209] width 64 height 31
click at [1139, 281] on li "%" at bounding box center [1148, 272] width 62 height 29
click at [1047, 219] on input "text" at bounding box center [1064, 209] width 92 height 31
type input "10"
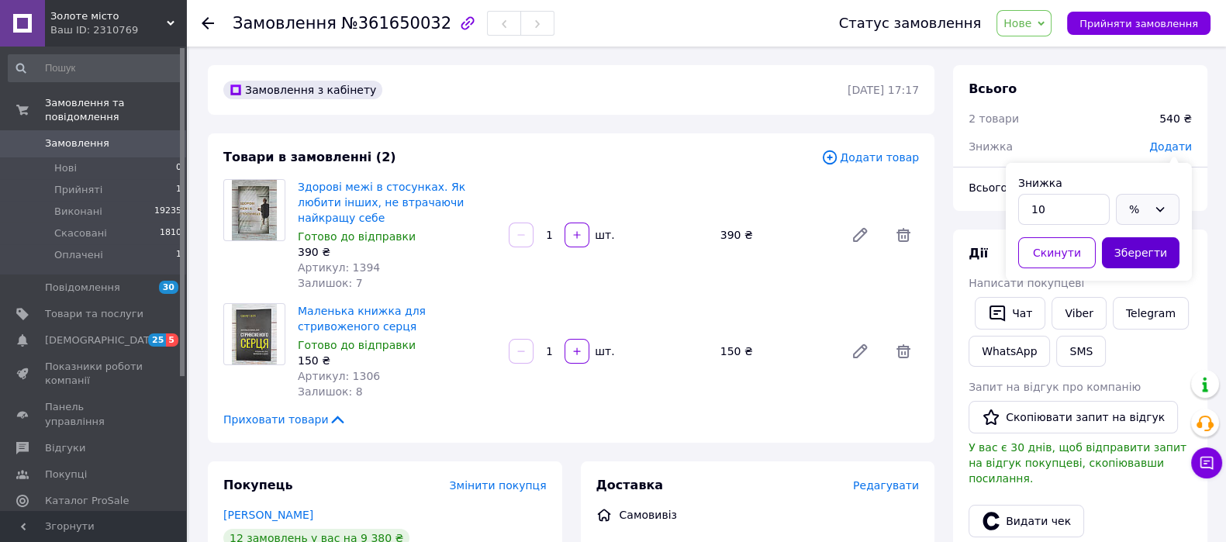
click at [1129, 258] on button "Зберегти" at bounding box center [1141, 252] width 78 height 31
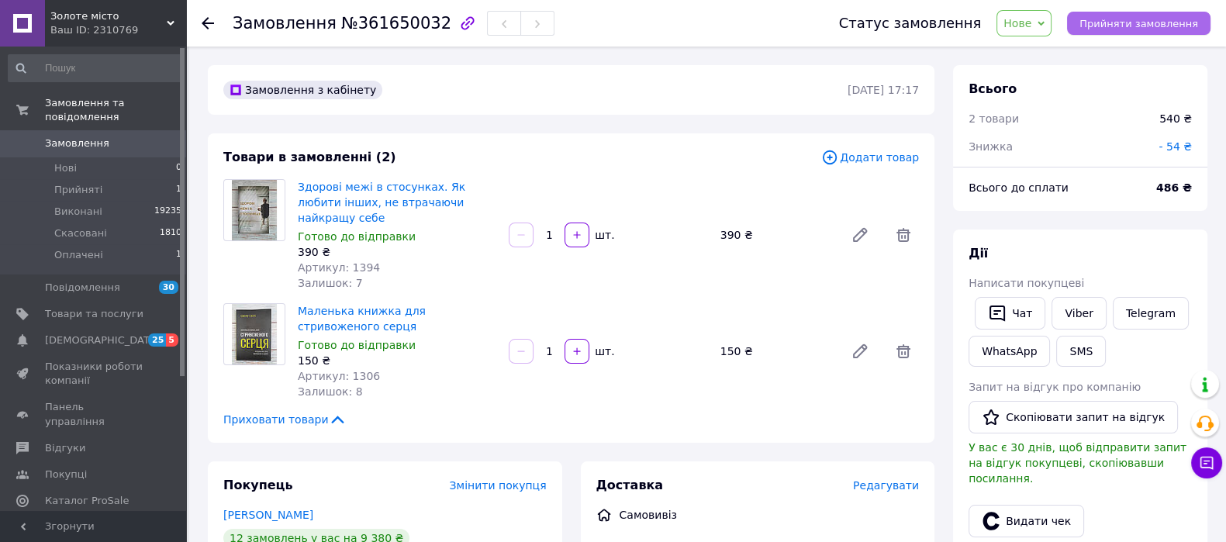
click at [1128, 23] on span "Прийняти замовлення" at bounding box center [1139, 24] width 119 height 12
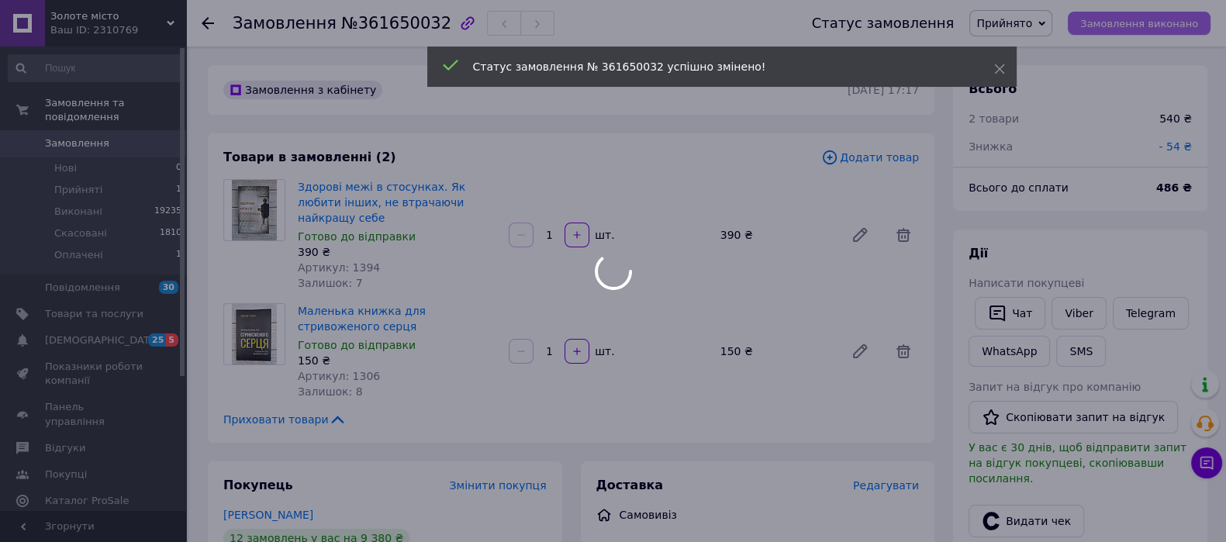
click at [1128, 23] on div at bounding box center [613, 271] width 1226 height 542
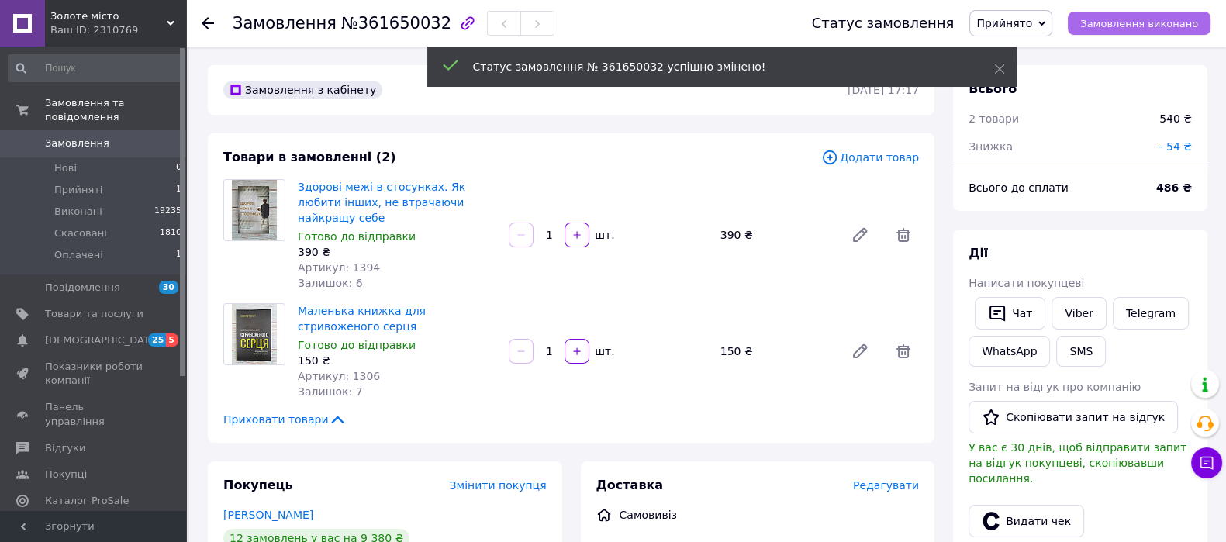
click at [1128, 23] on span "Замовлення виконано" at bounding box center [1140, 24] width 118 height 12
